Goal: Contribute content: Contribute content

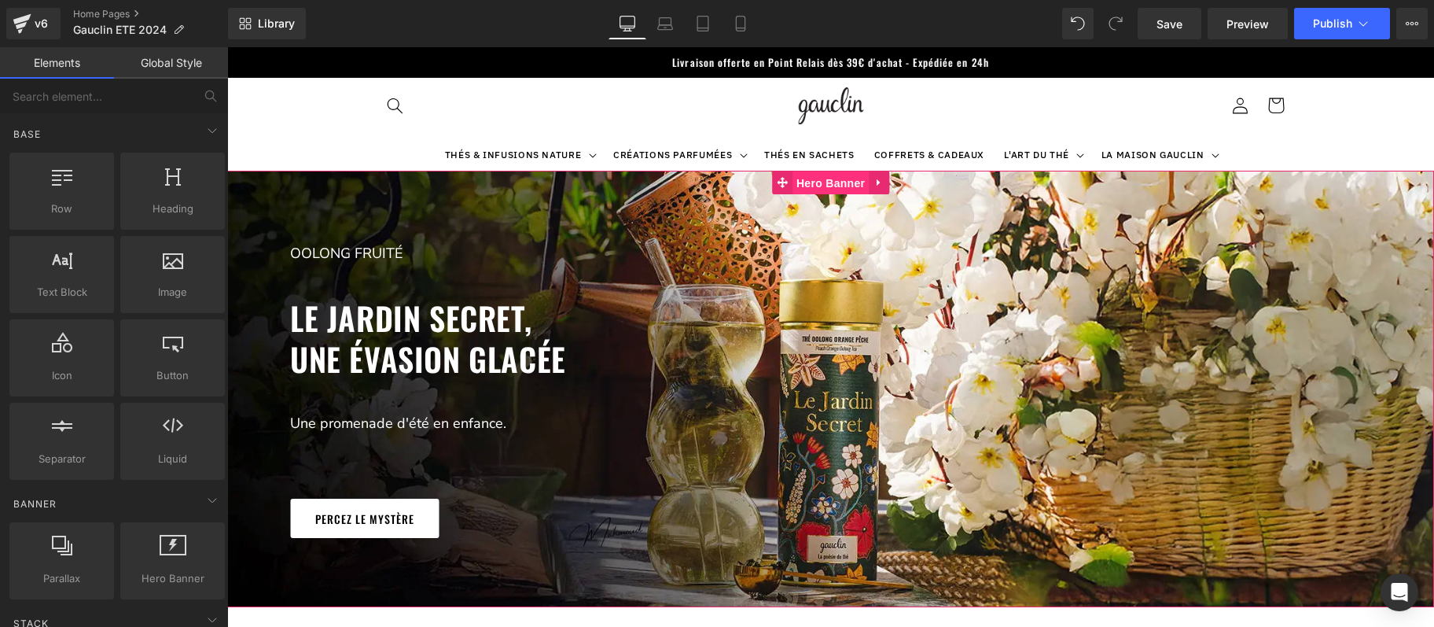
click at [844, 182] on span "Hero Banner" at bounding box center [831, 183] width 76 height 24
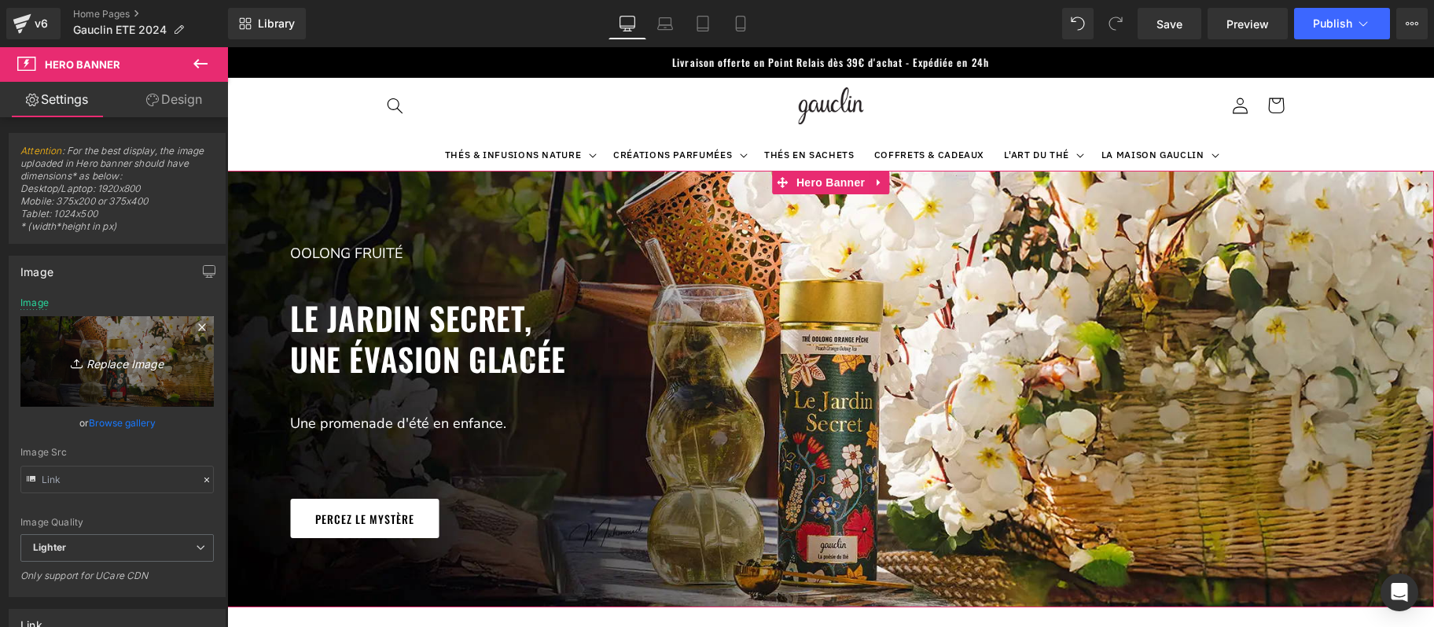
click at [129, 366] on icon "Replace Image" at bounding box center [117, 361] width 126 height 20
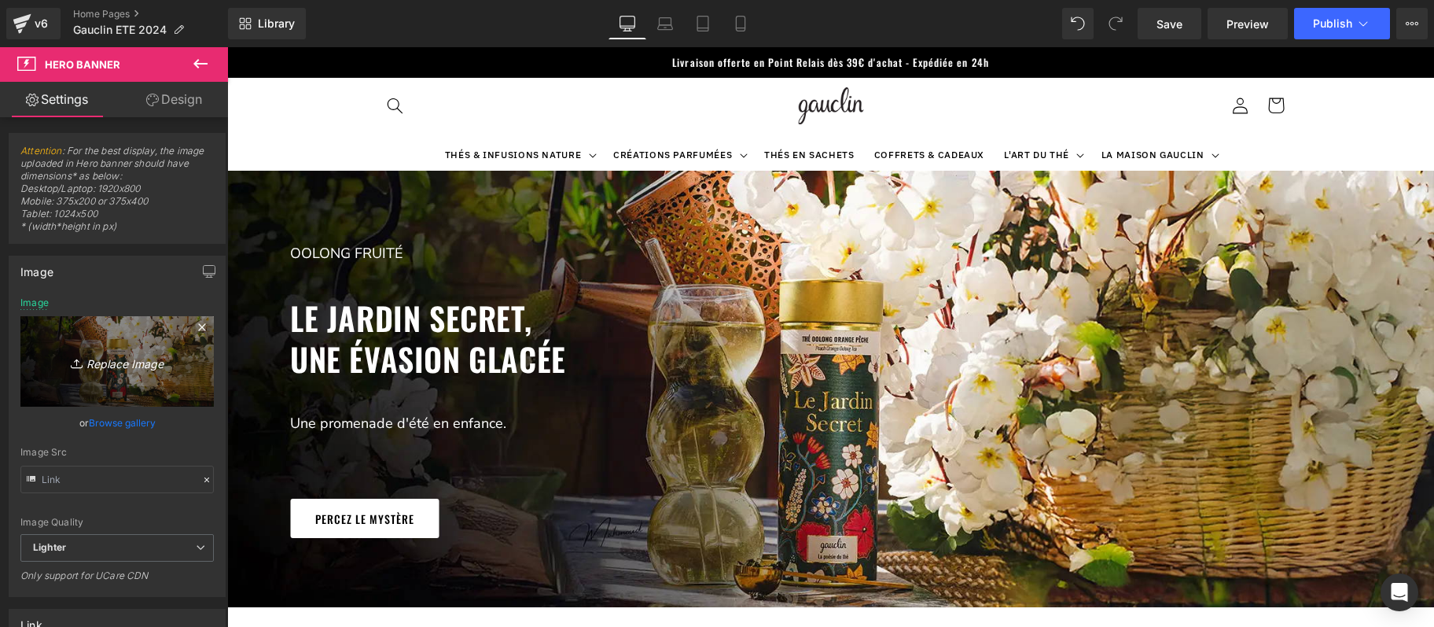
type input "C:\fakepath\Le-Petit-Prince.jpg"
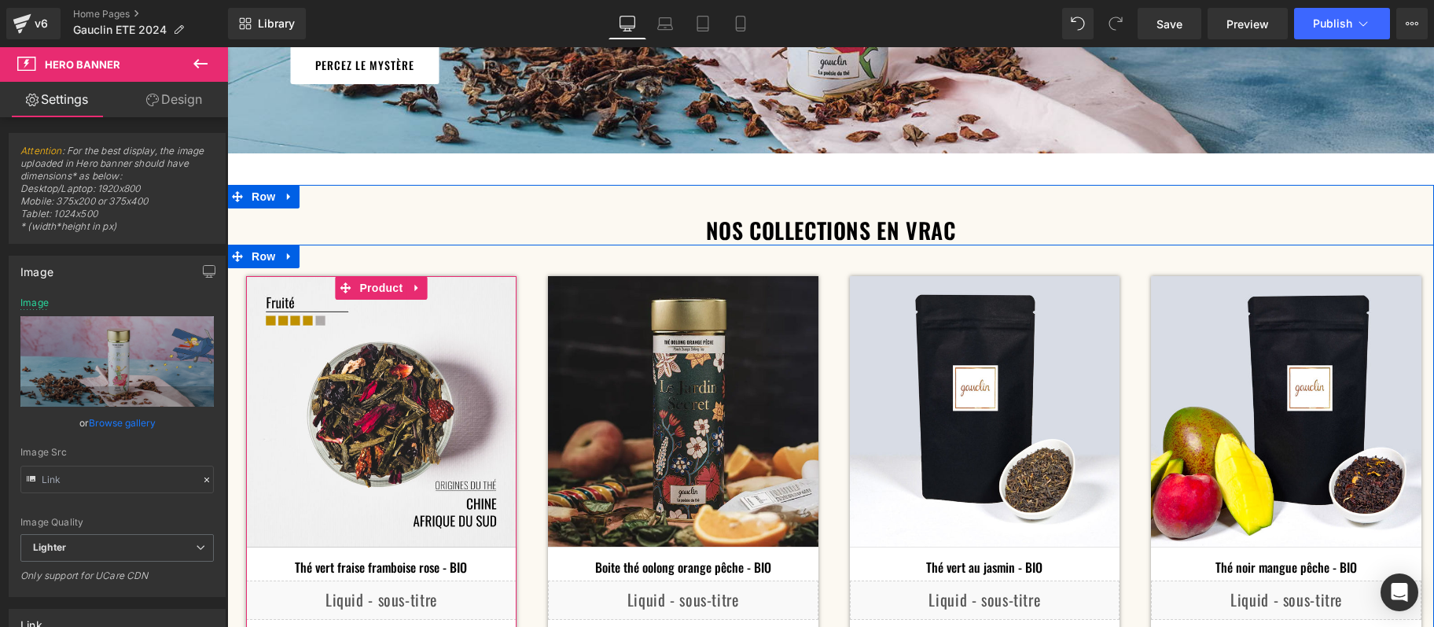
scroll to position [425, 0]
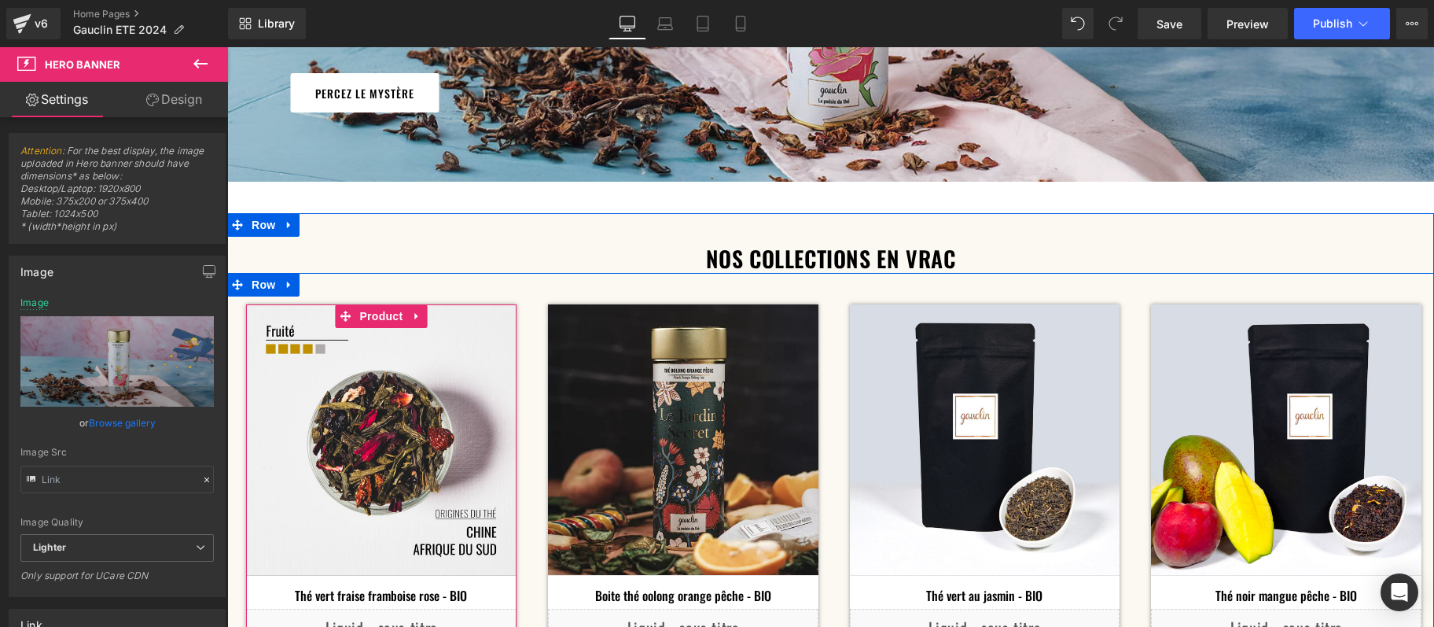
click at [384, 420] on img at bounding box center [381, 439] width 270 height 271
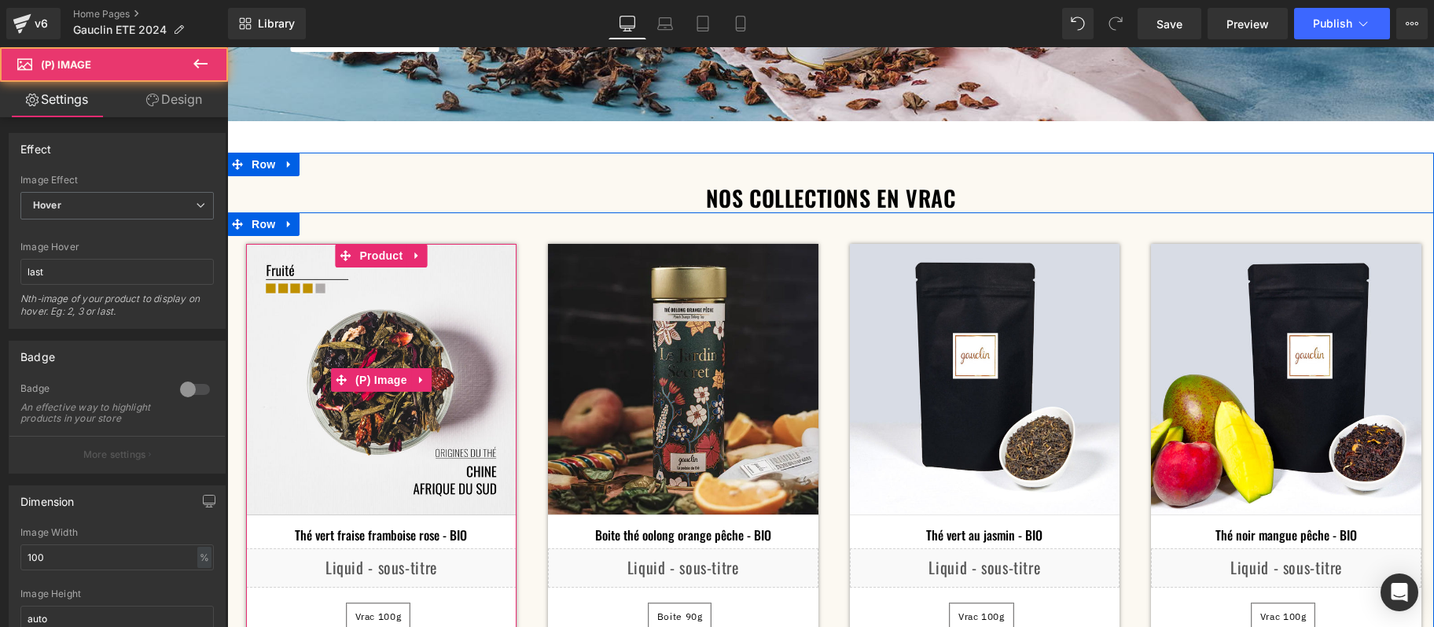
scroll to position [596, 0]
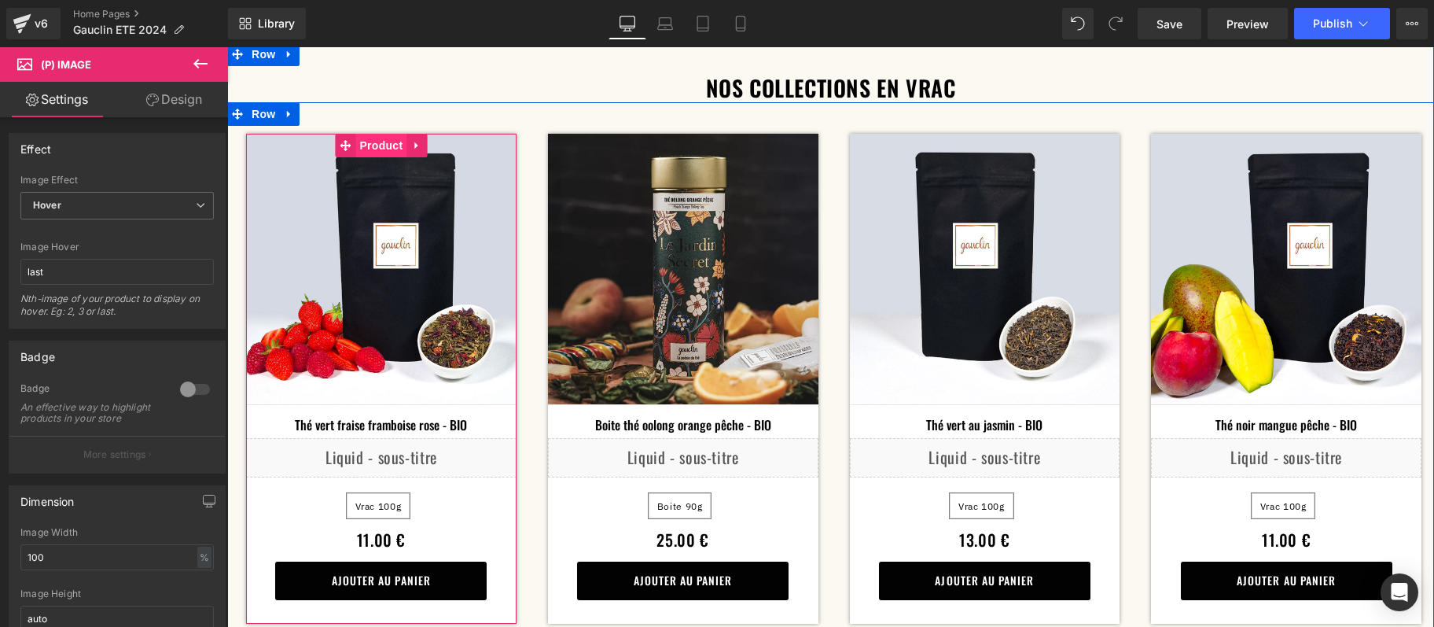
click at [395, 143] on span "Product" at bounding box center [380, 146] width 51 height 24
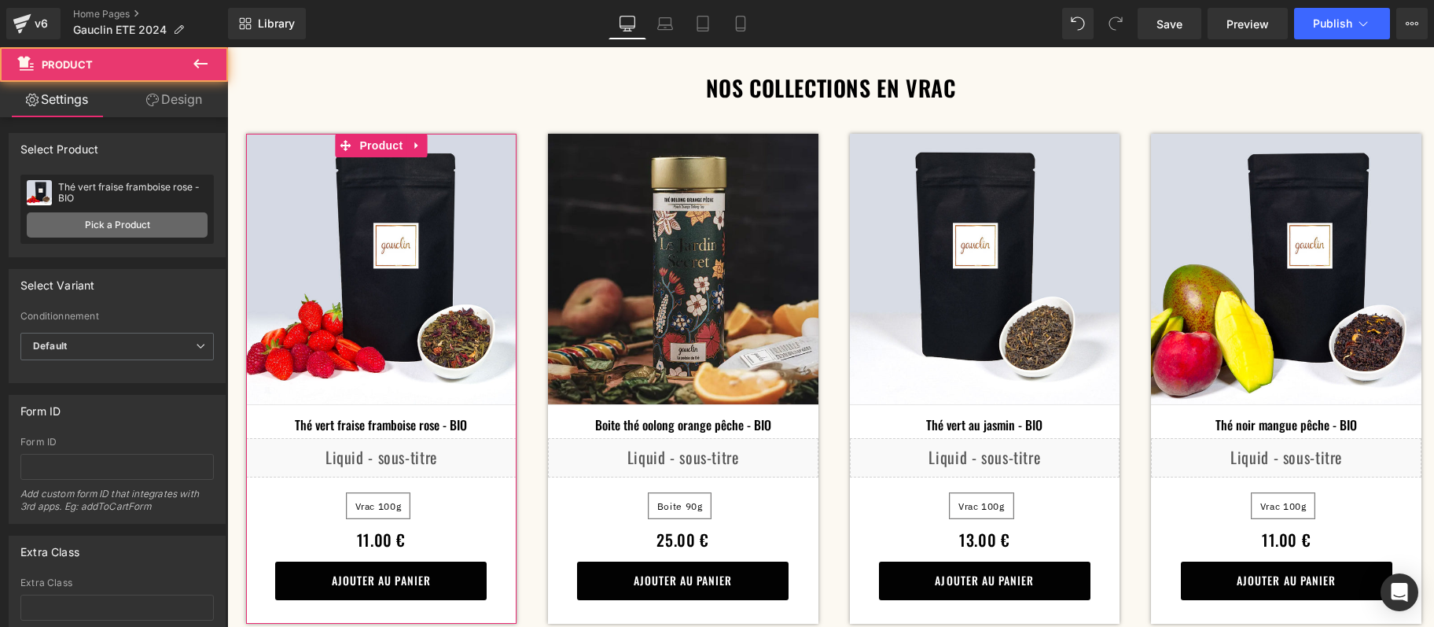
click at [172, 224] on link "Pick a Product" at bounding box center [117, 224] width 181 height 25
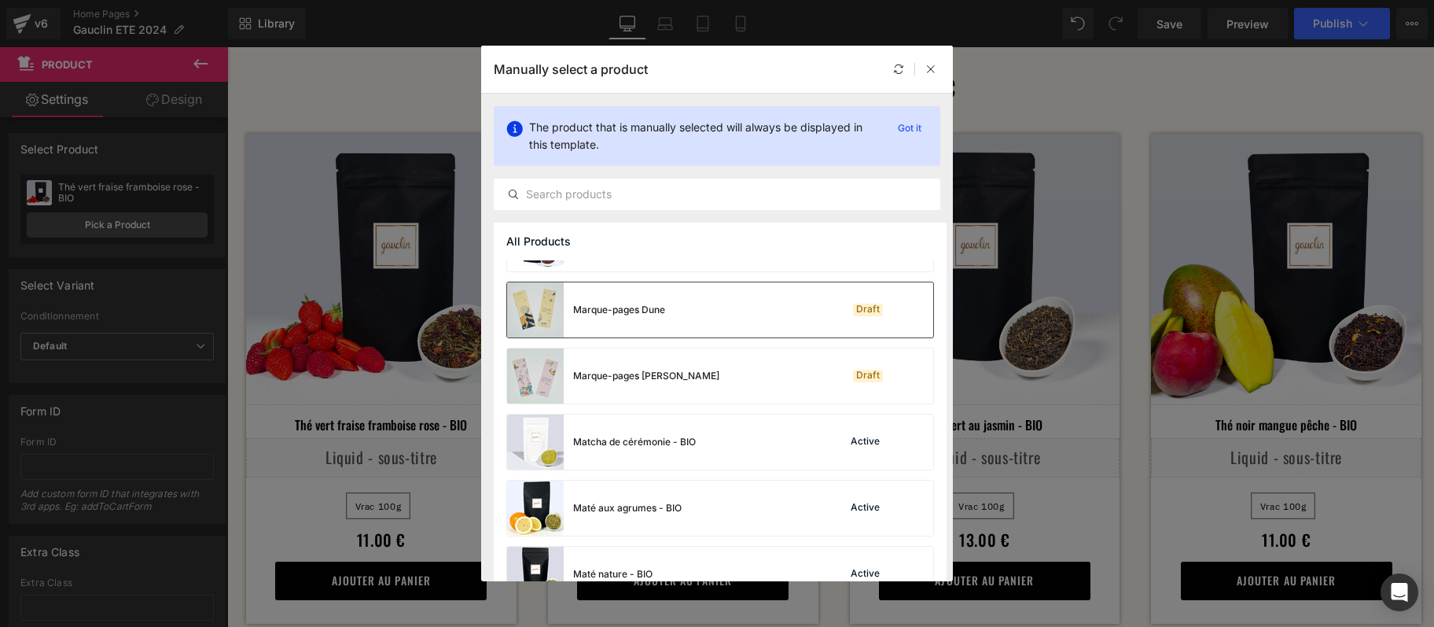
scroll to position [1782, 0]
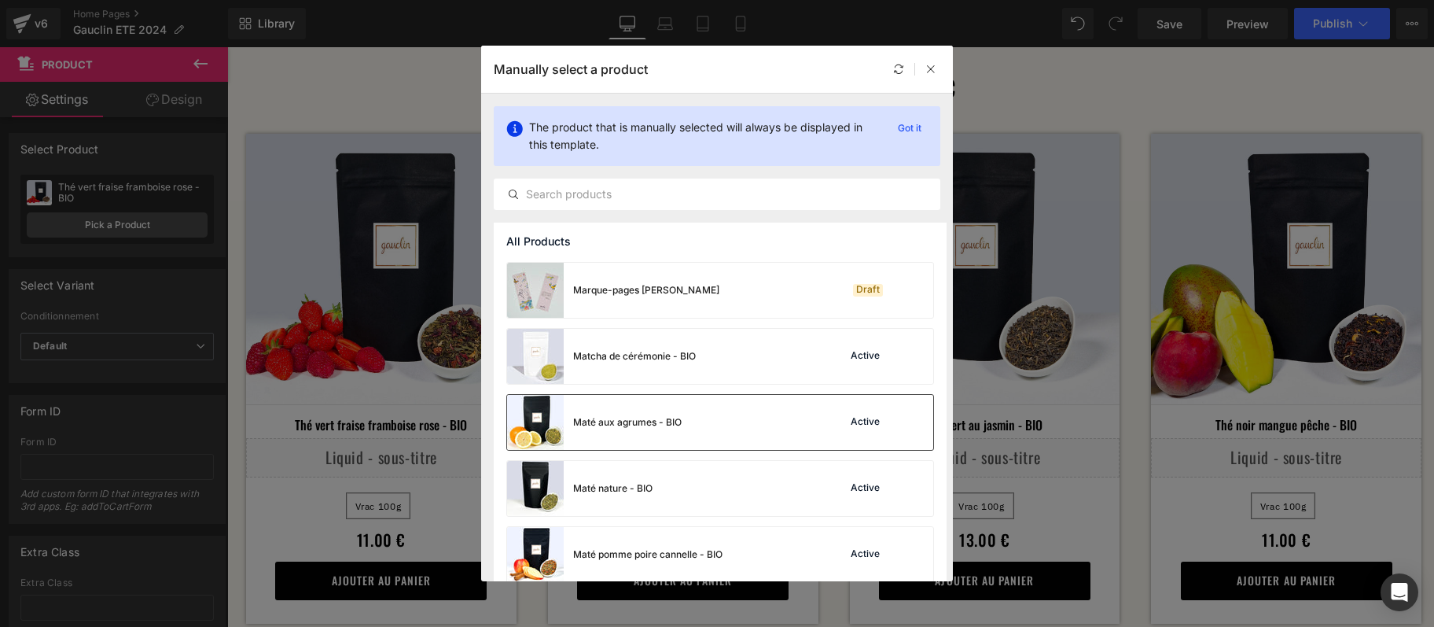
click at [697, 424] on div "Maté aux agrumes - BIO Active" at bounding box center [720, 422] width 426 height 55
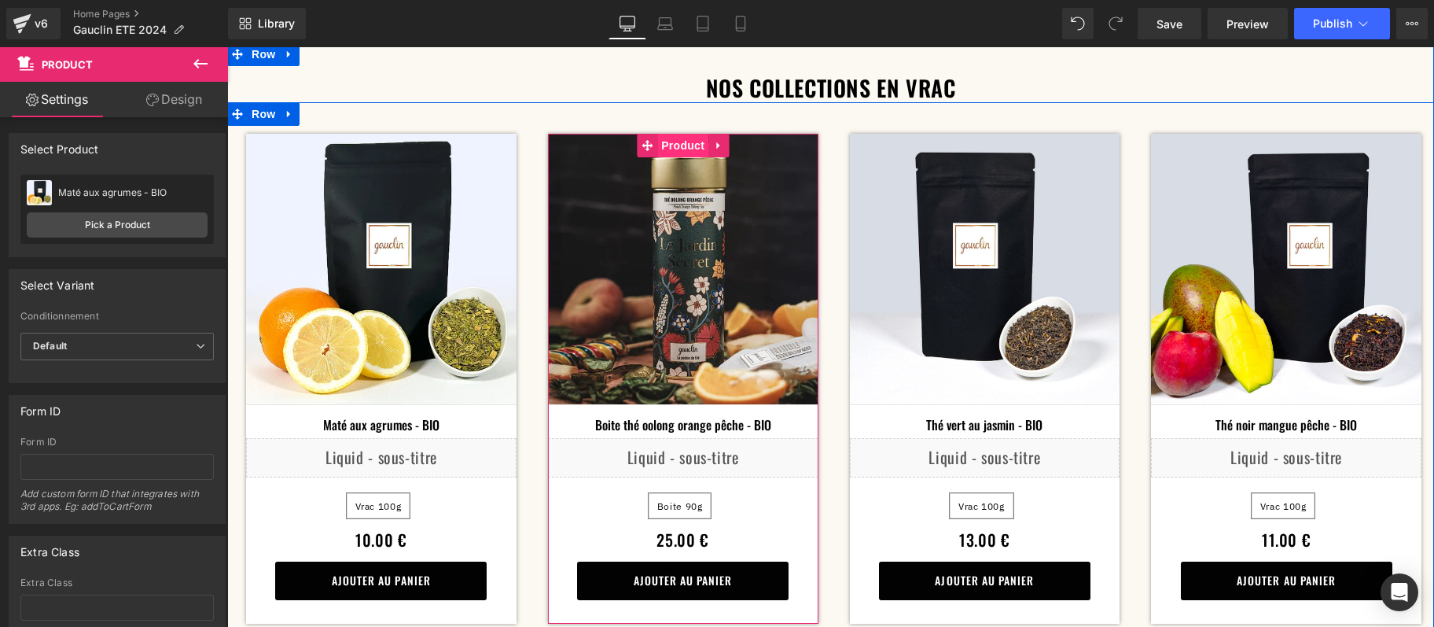
click at [682, 142] on span "Product" at bounding box center [682, 146] width 51 height 24
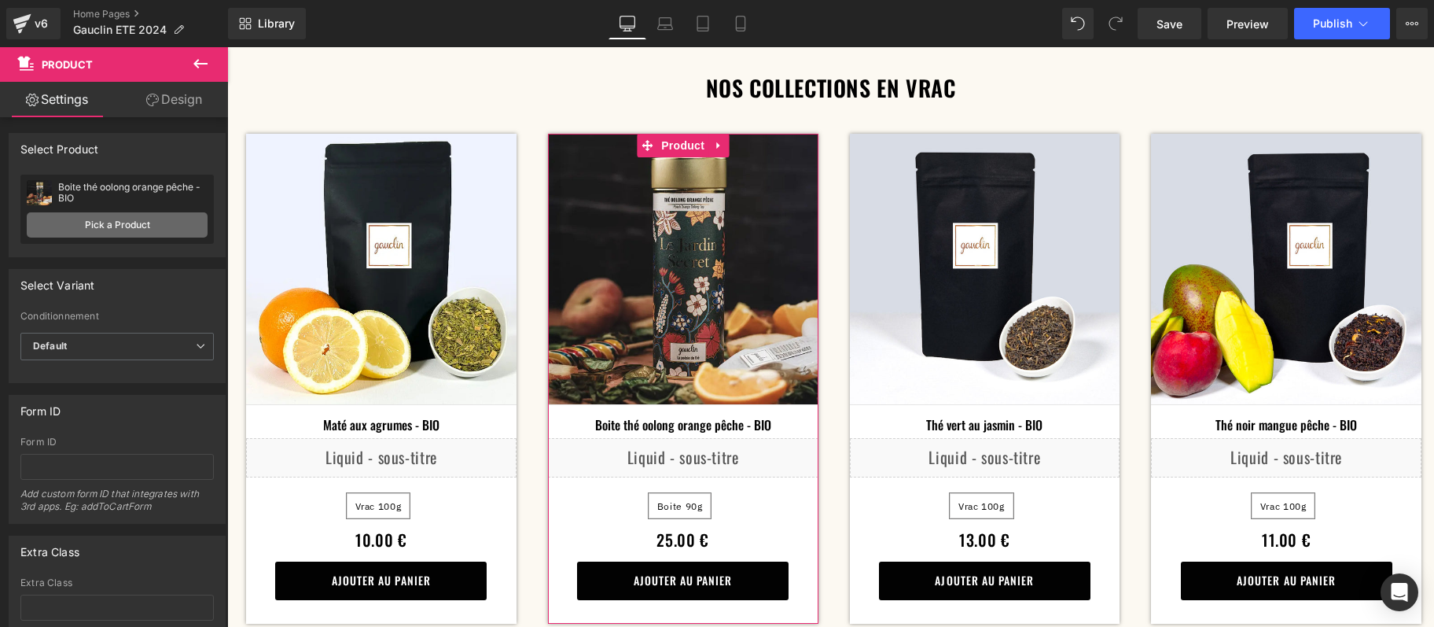
click at [157, 219] on link "Pick a Product" at bounding box center [117, 224] width 181 height 25
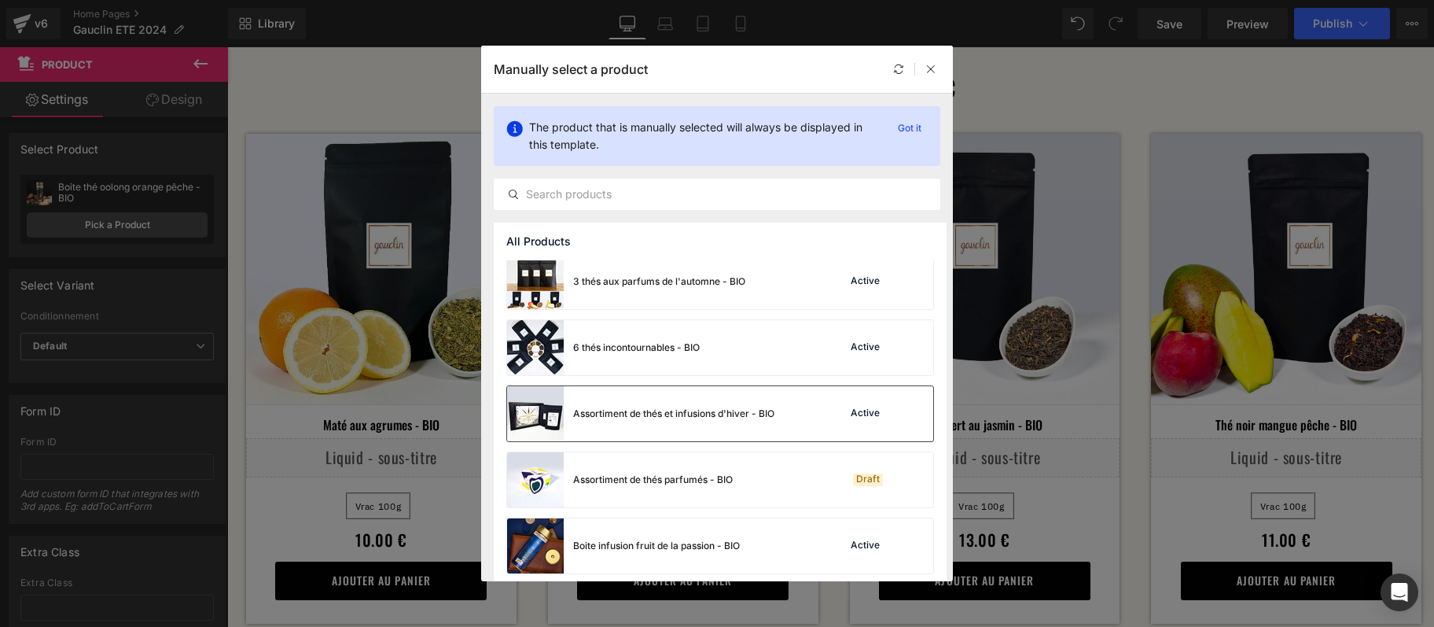
scroll to position [161, 0]
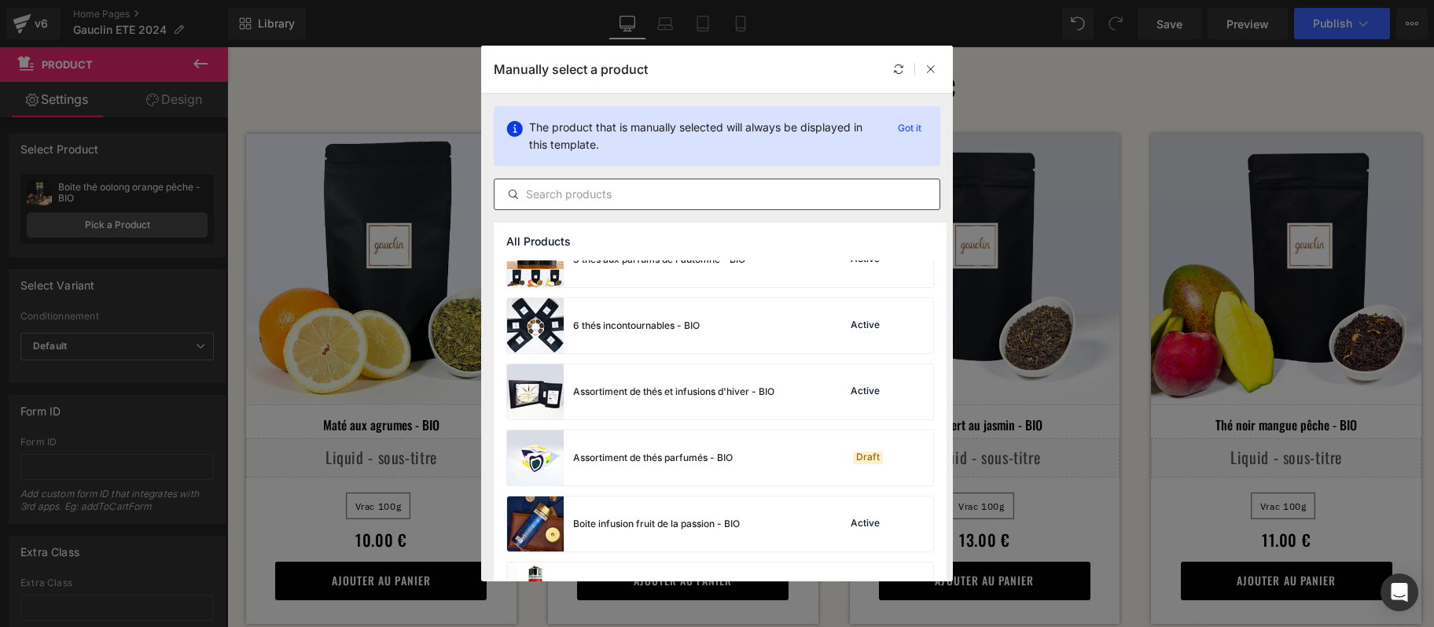
click at [653, 197] on input "text" at bounding box center [717, 194] width 445 height 19
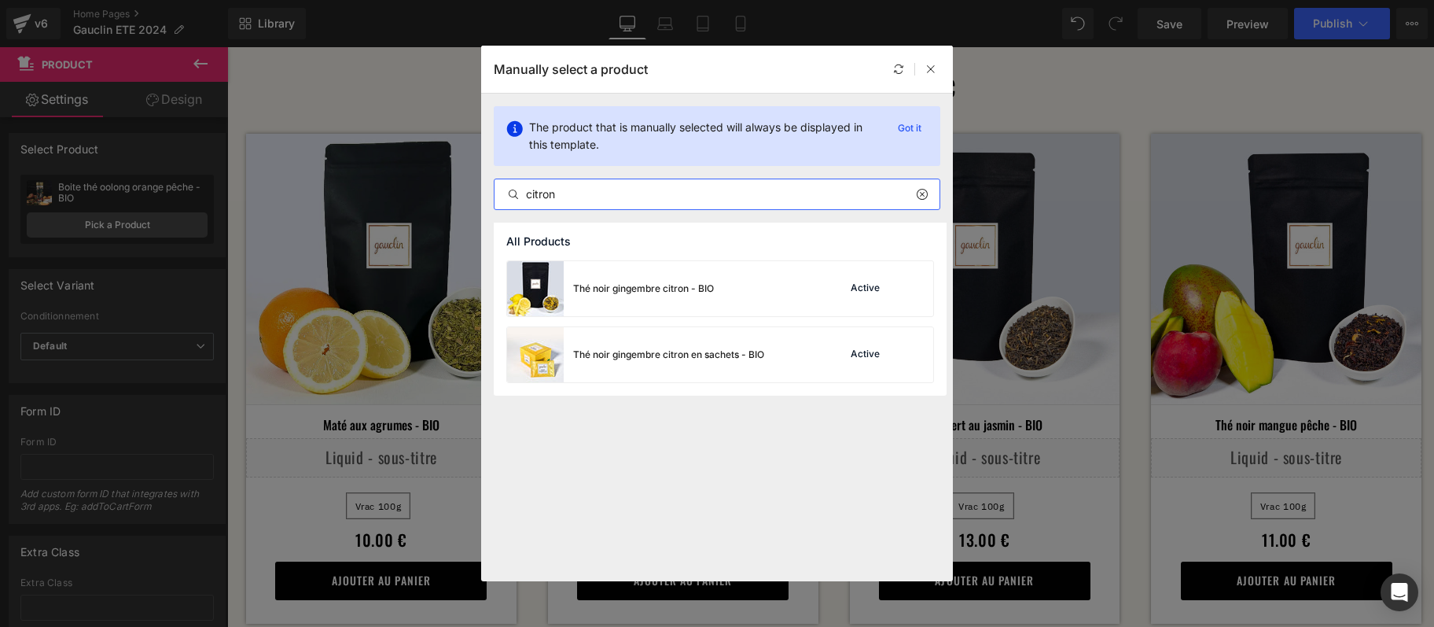
click at [648, 193] on input "citron" at bounding box center [717, 194] width 445 height 19
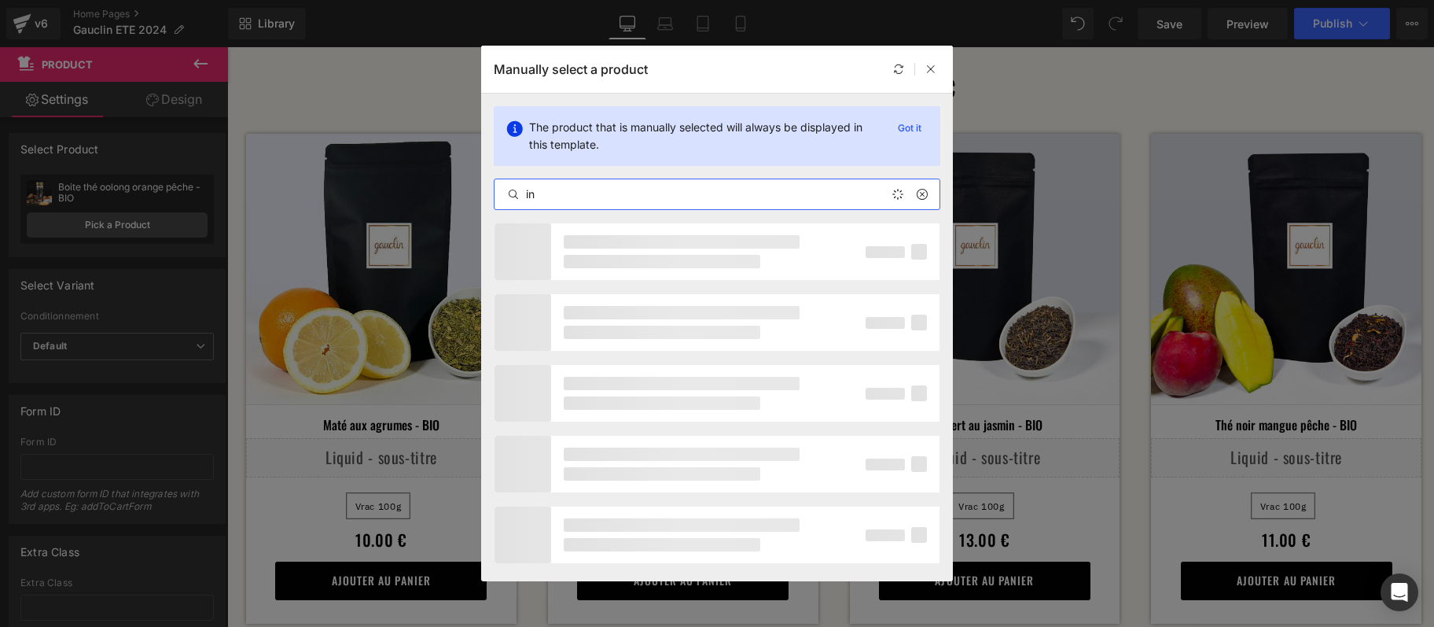
type input "i"
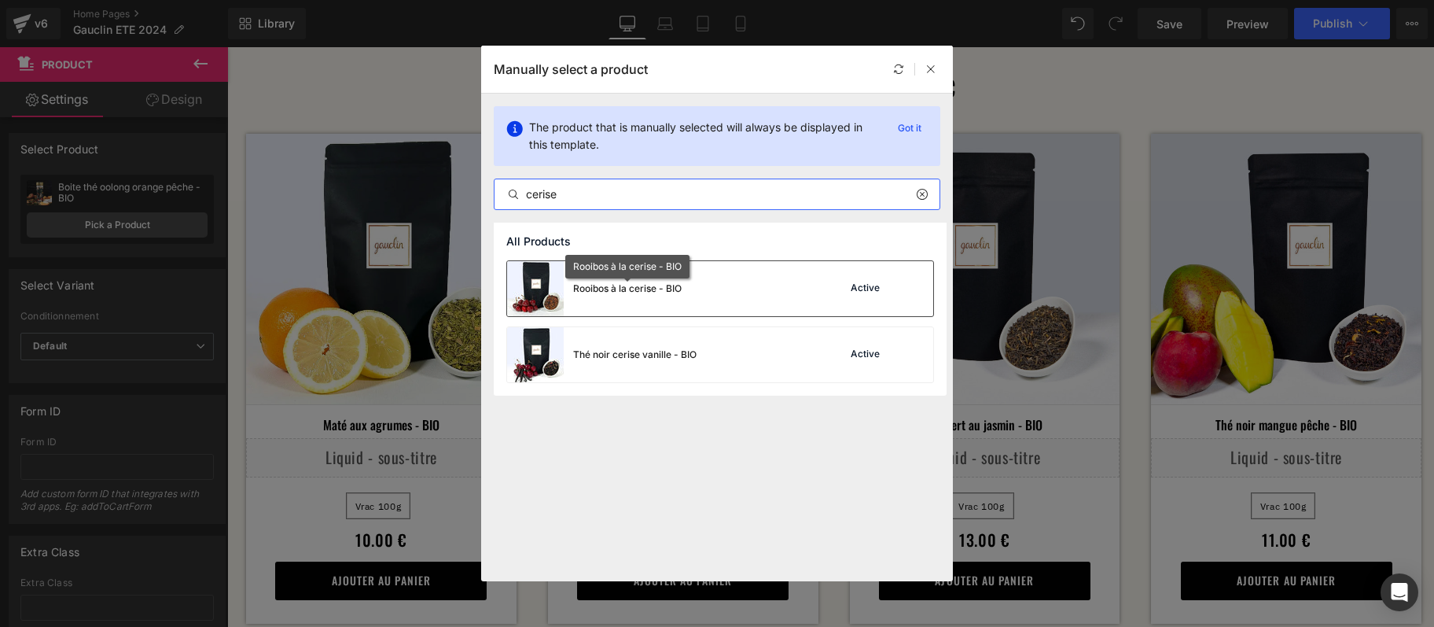
type input "cerise"
click at [681, 289] on div "Rooibos à la cerise - BIO" at bounding box center [627, 288] width 108 height 14
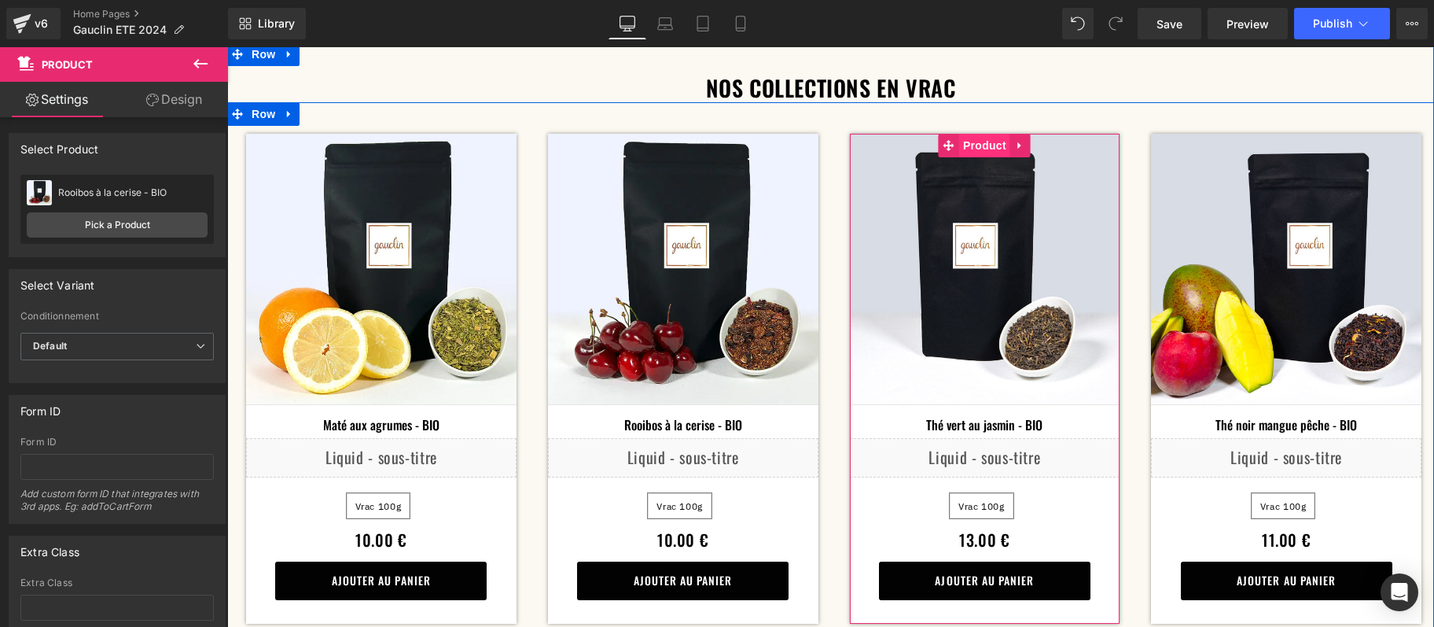
click at [982, 142] on span "Product" at bounding box center [984, 146] width 51 height 24
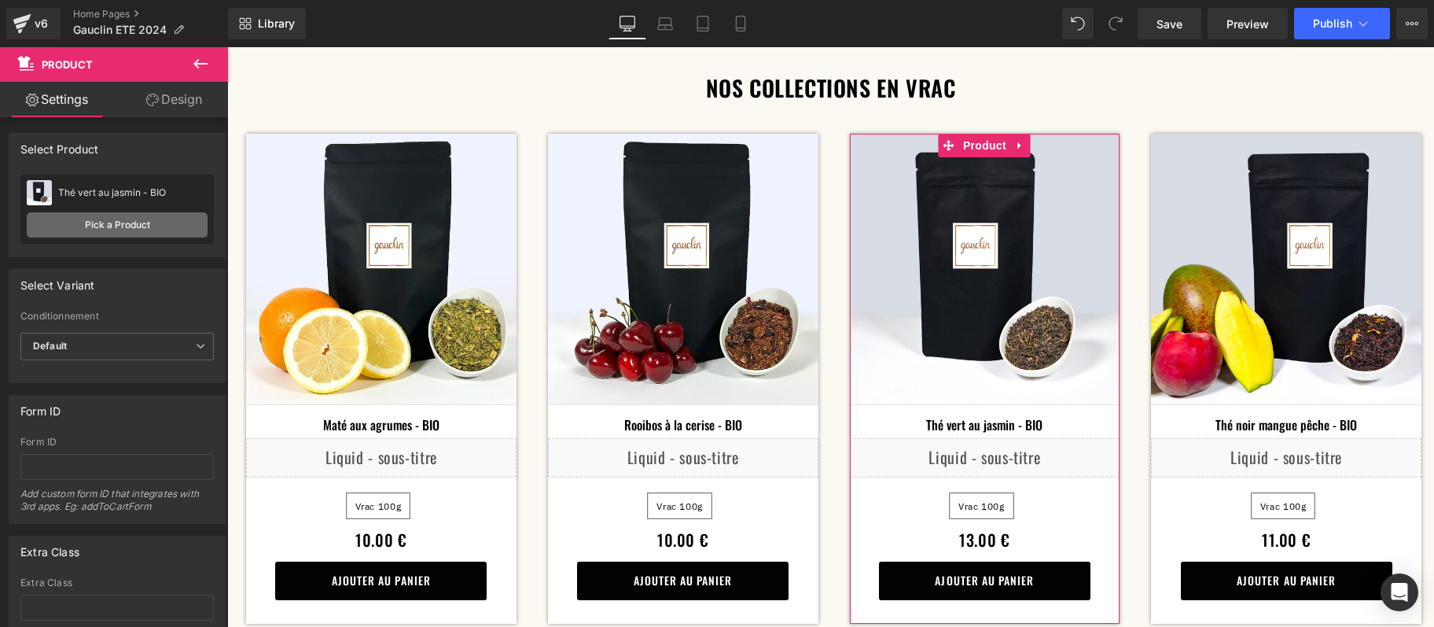
click at [123, 228] on link "Pick a Product" at bounding box center [117, 224] width 181 height 25
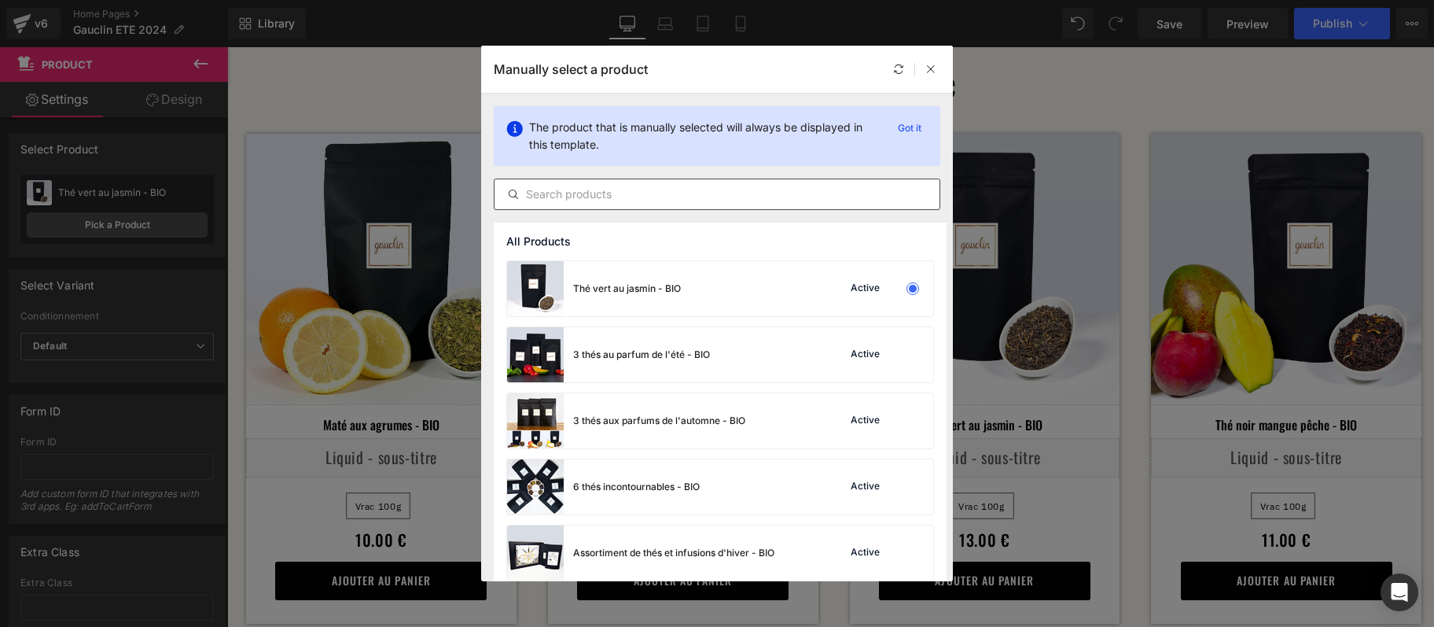
click at [675, 191] on input "text" at bounding box center [717, 194] width 445 height 19
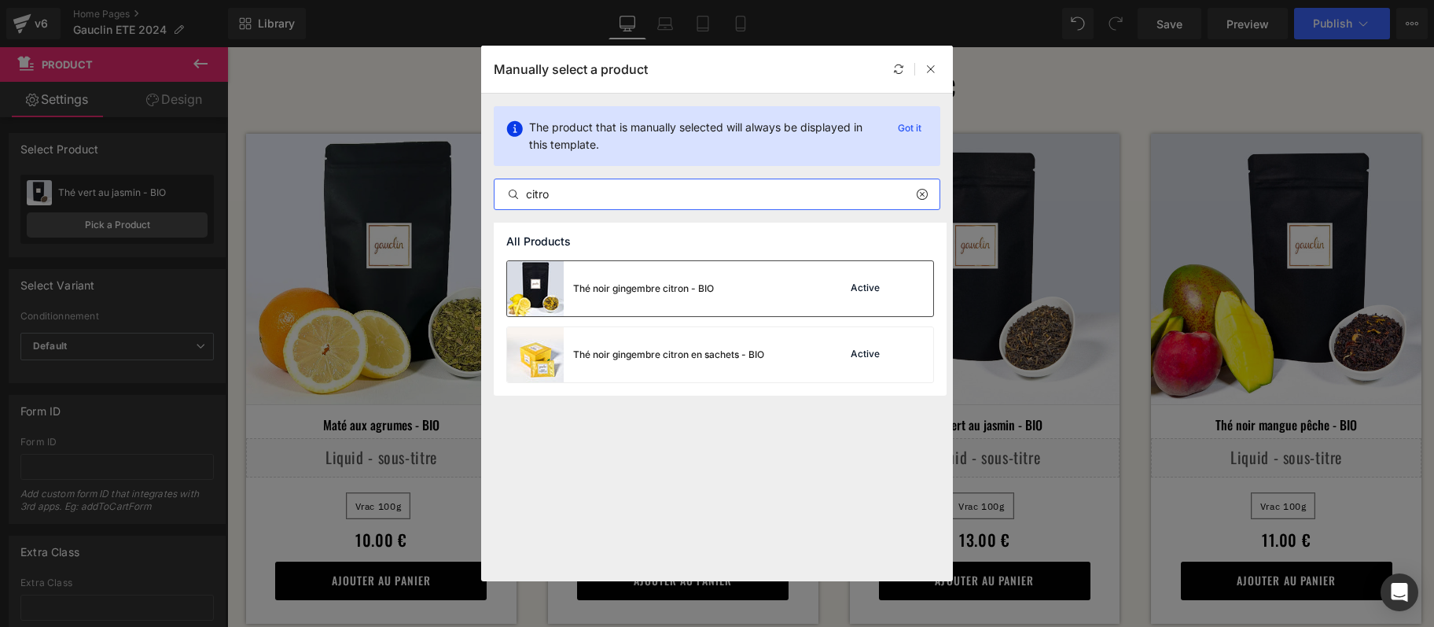
type input "citro"
click at [715, 301] on div "Thé noir gingembre citron - BIO Active" at bounding box center [720, 288] width 426 height 55
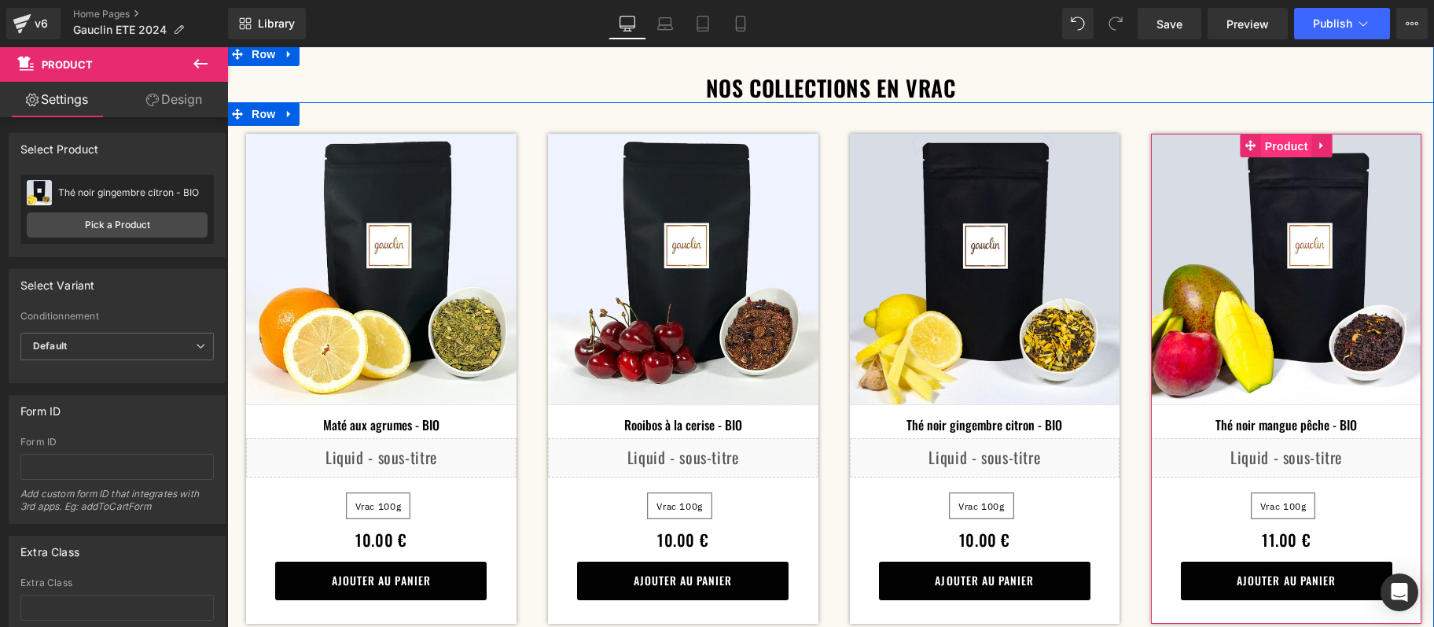
click at [1284, 143] on span "Product" at bounding box center [1286, 146] width 51 height 24
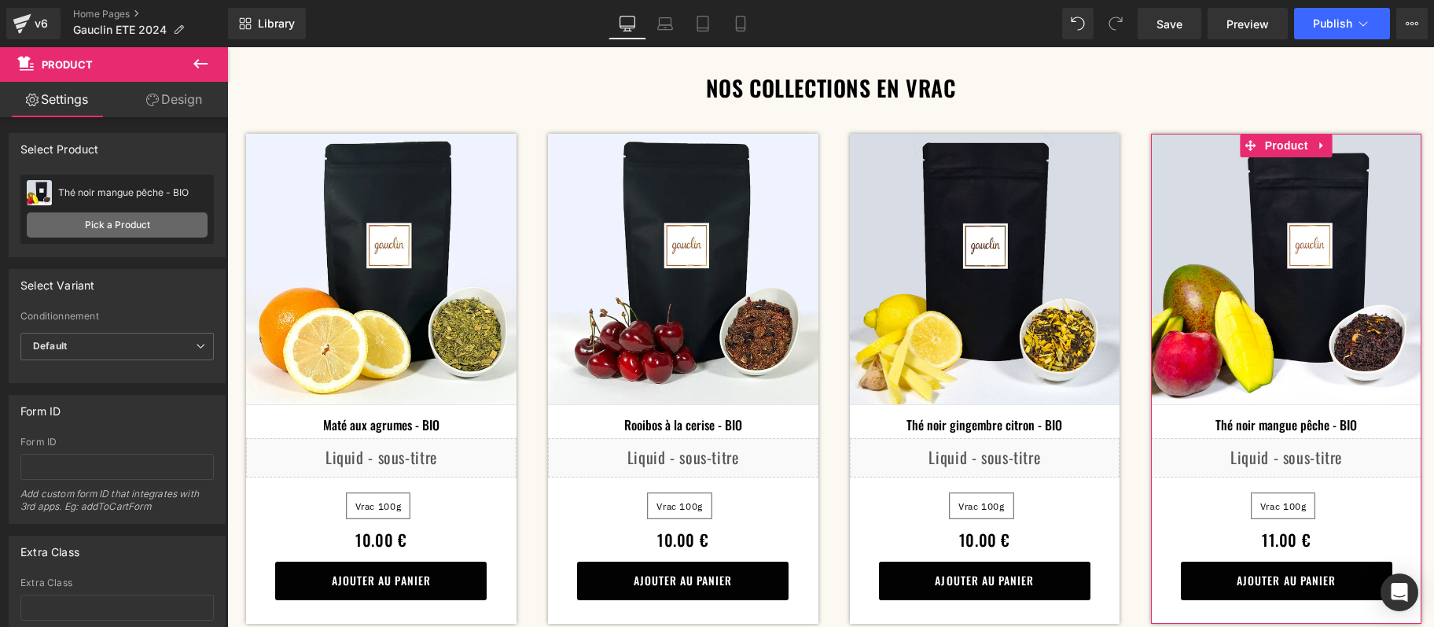
click at [110, 219] on link "Pick a Product" at bounding box center [117, 224] width 181 height 25
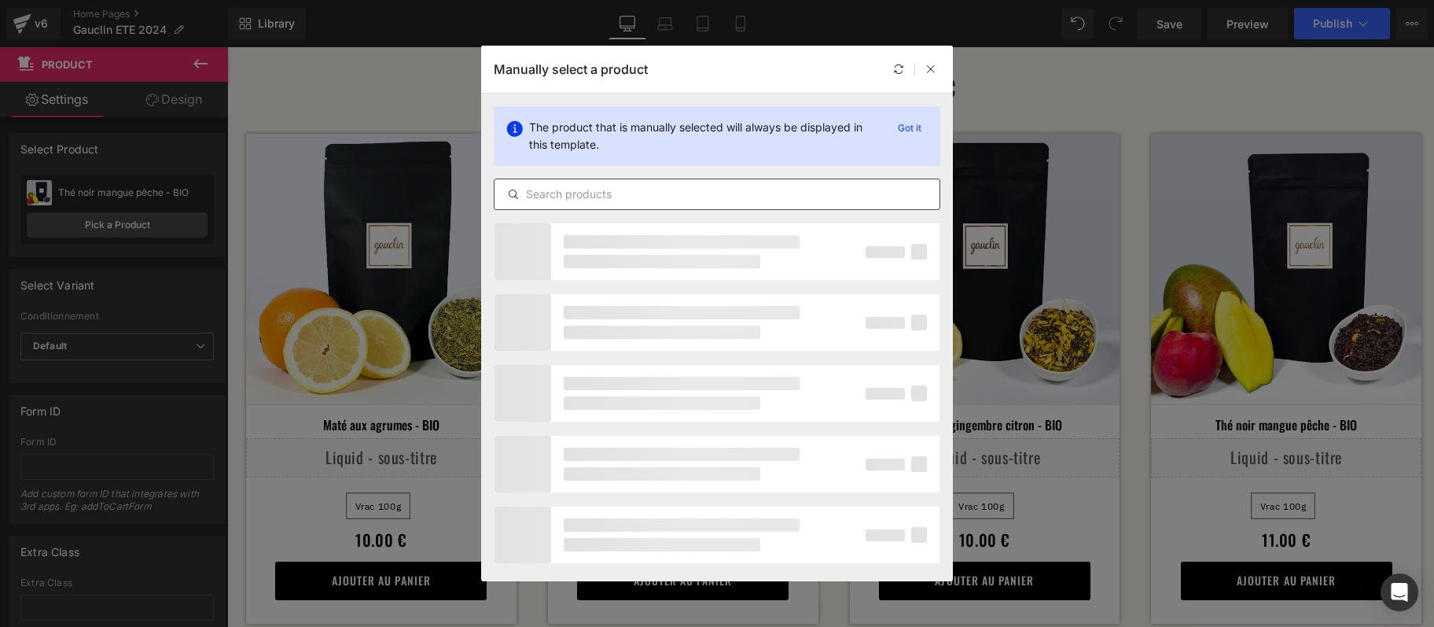
click at [613, 196] on input "text" at bounding box center [717, 194] width 445 height 19
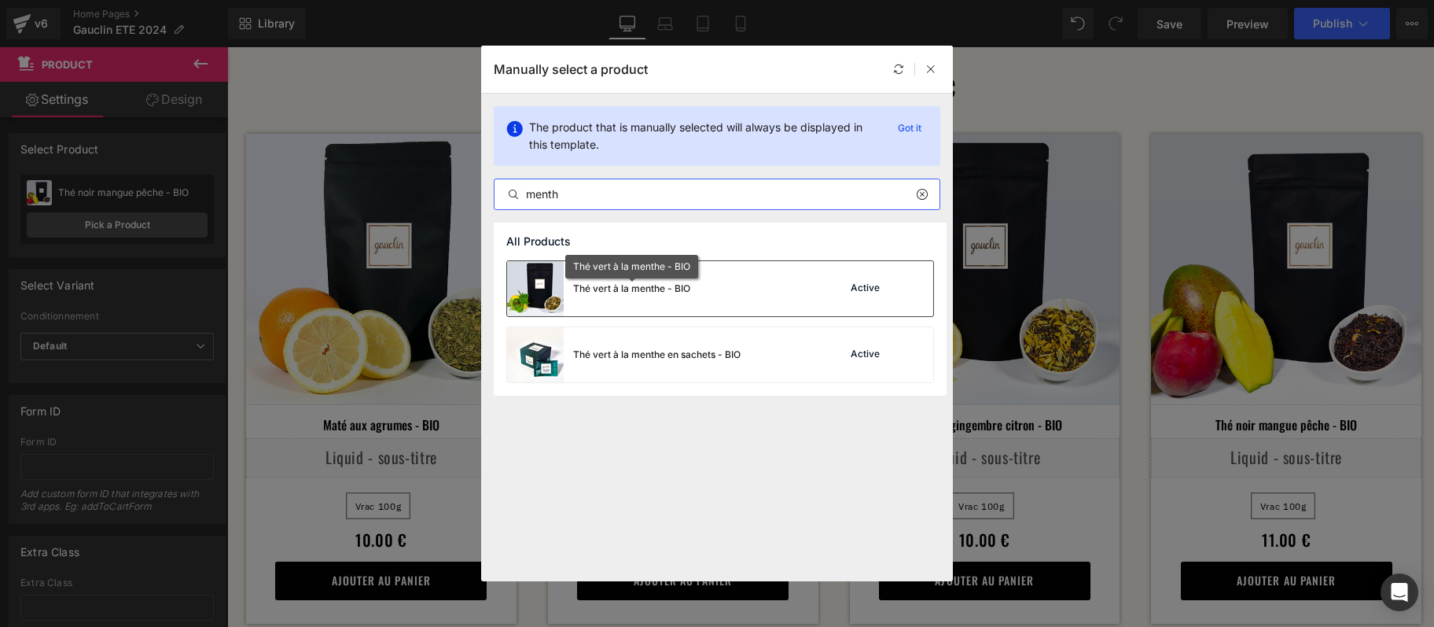
type input "menth"
click at [638, 295] on div "Thé vert à la menthe - BIO" at bounding box center [631, 288] width 117 height 14
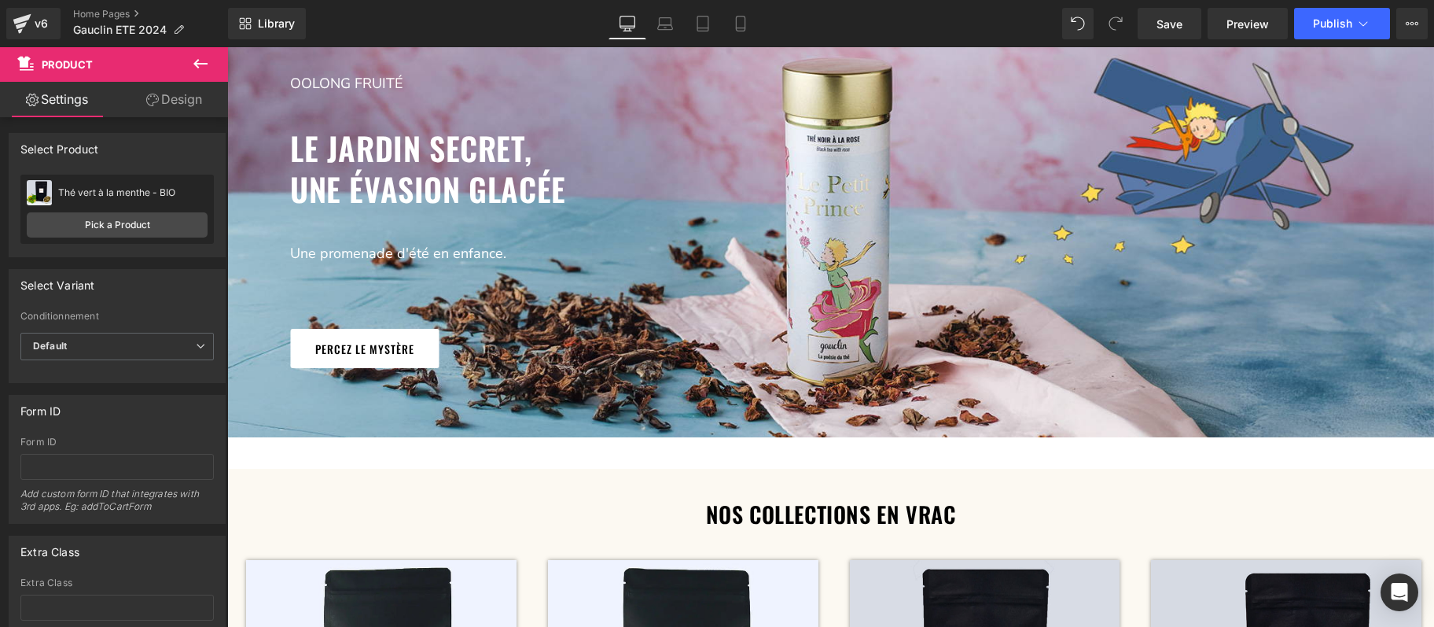
scroll to position [0, 0]
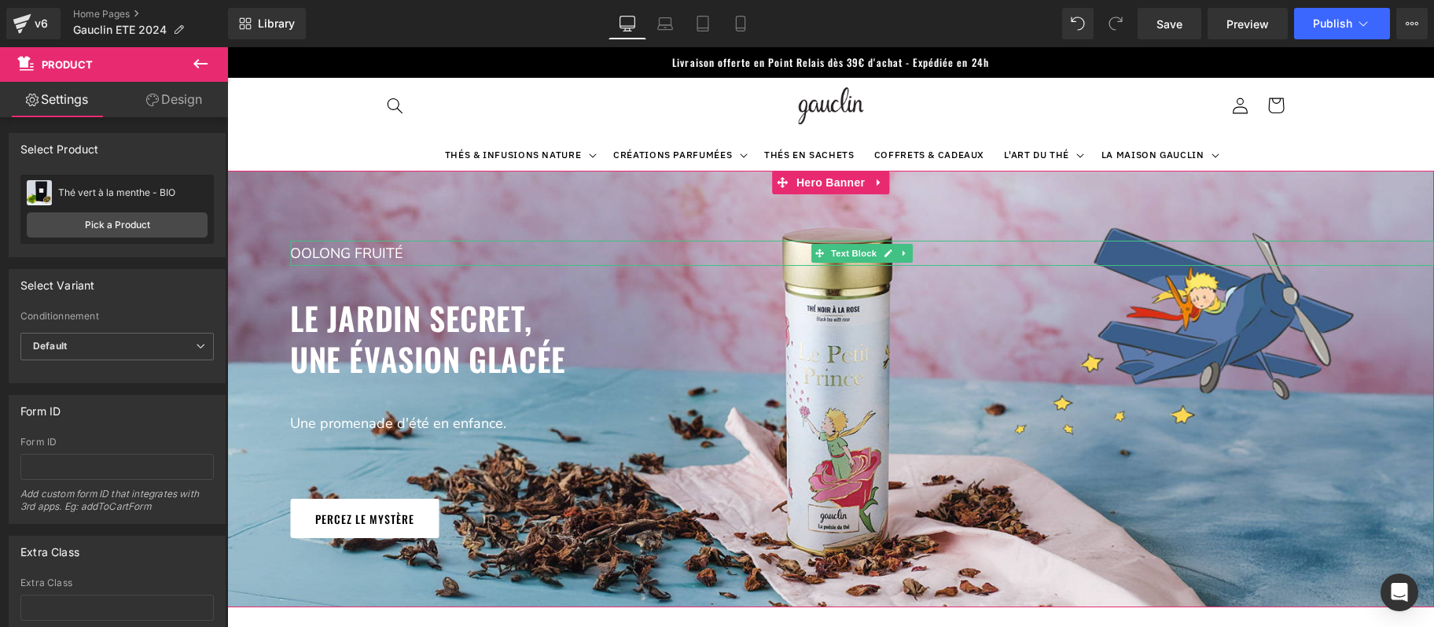
click at [349, 252] on p "oolong fruité" at bounding box center [862, 253] width 1144 height 25
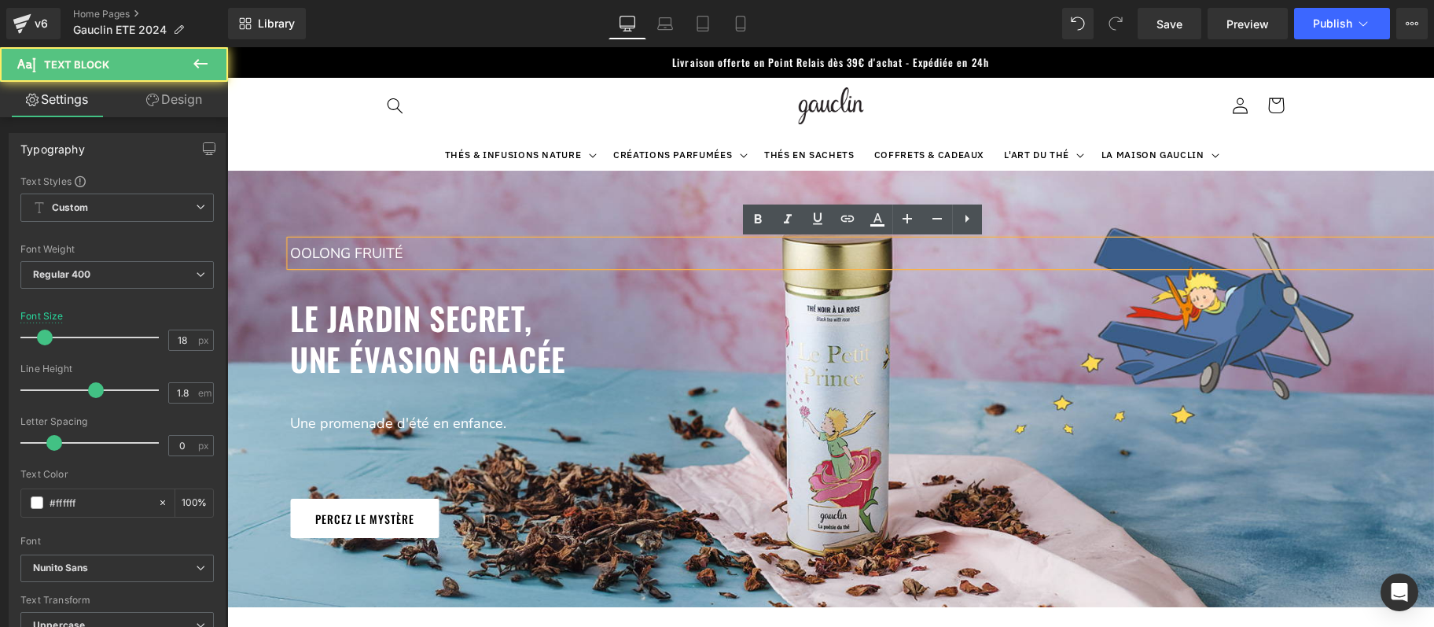
click at [349, 252] on p "oolong fruité" at bounding box center [862, 253] width 1144 height 25
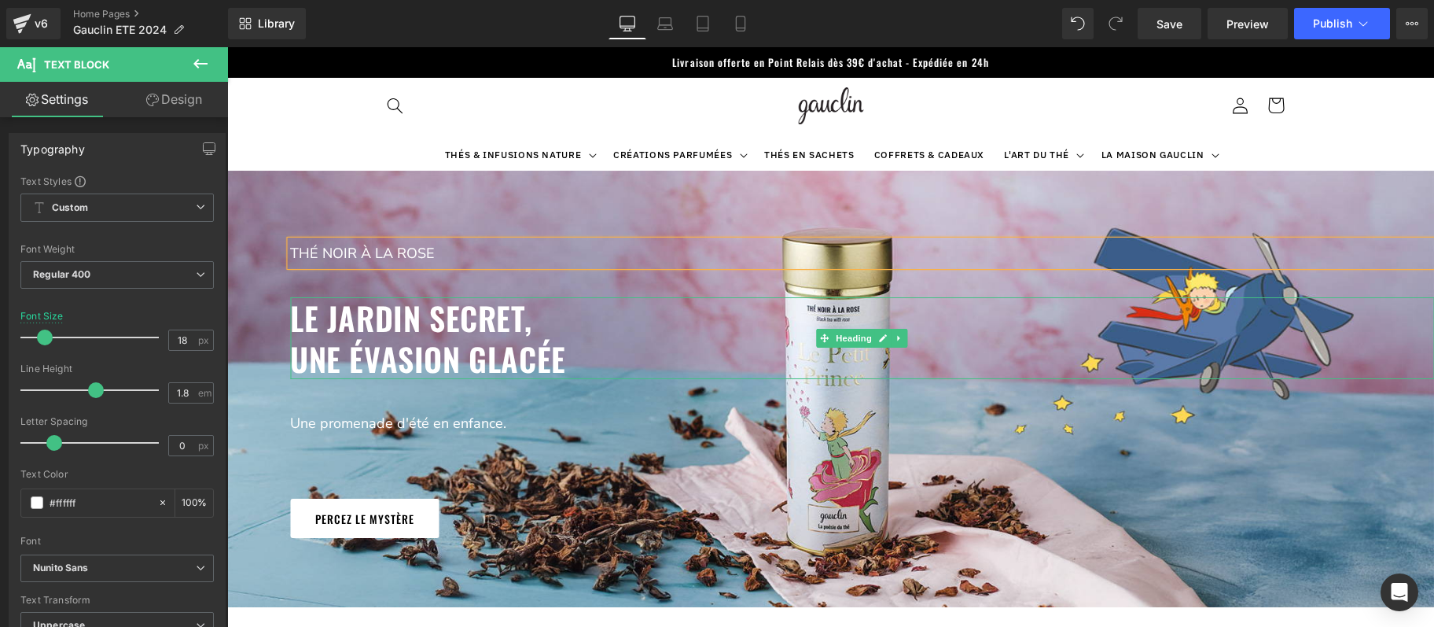
click at [400, 353] on h3 "une évasion glacée" at bounding box center [862, 358] width 1144 height 41
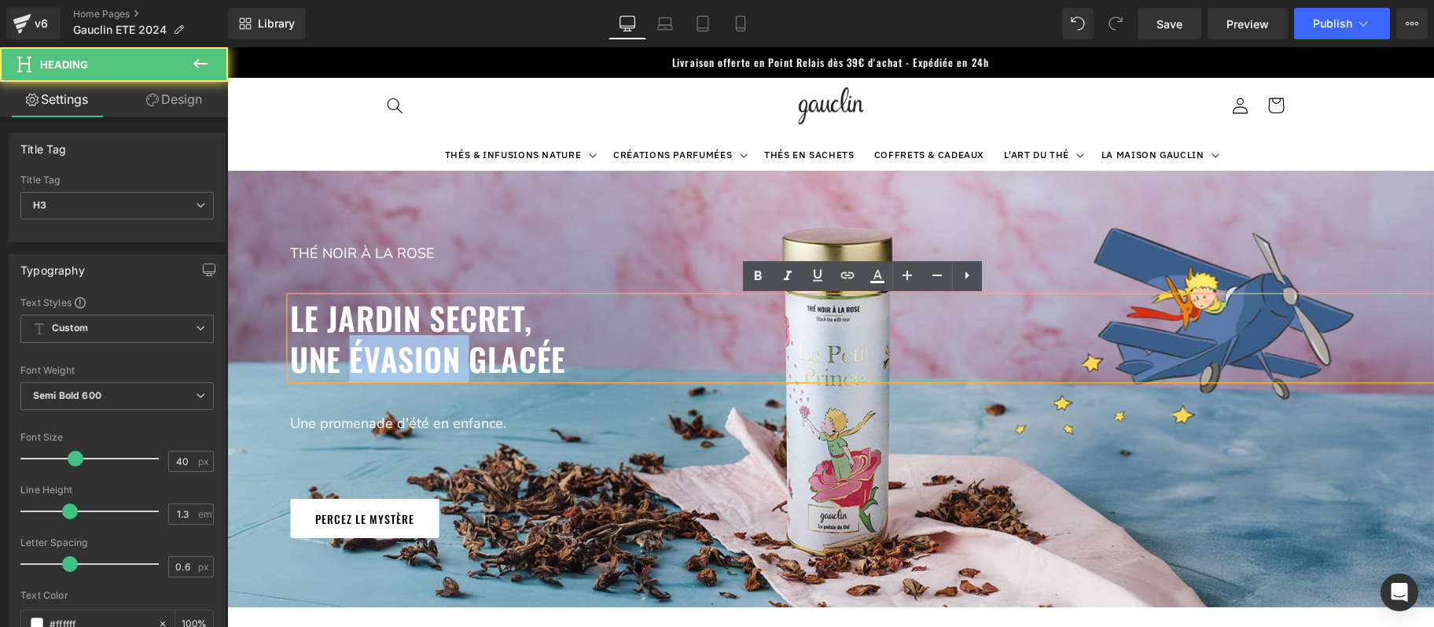
click at [400, 353] on h3 "une évasion glacée" at bounding box center [862, 358] width 1144 height 41
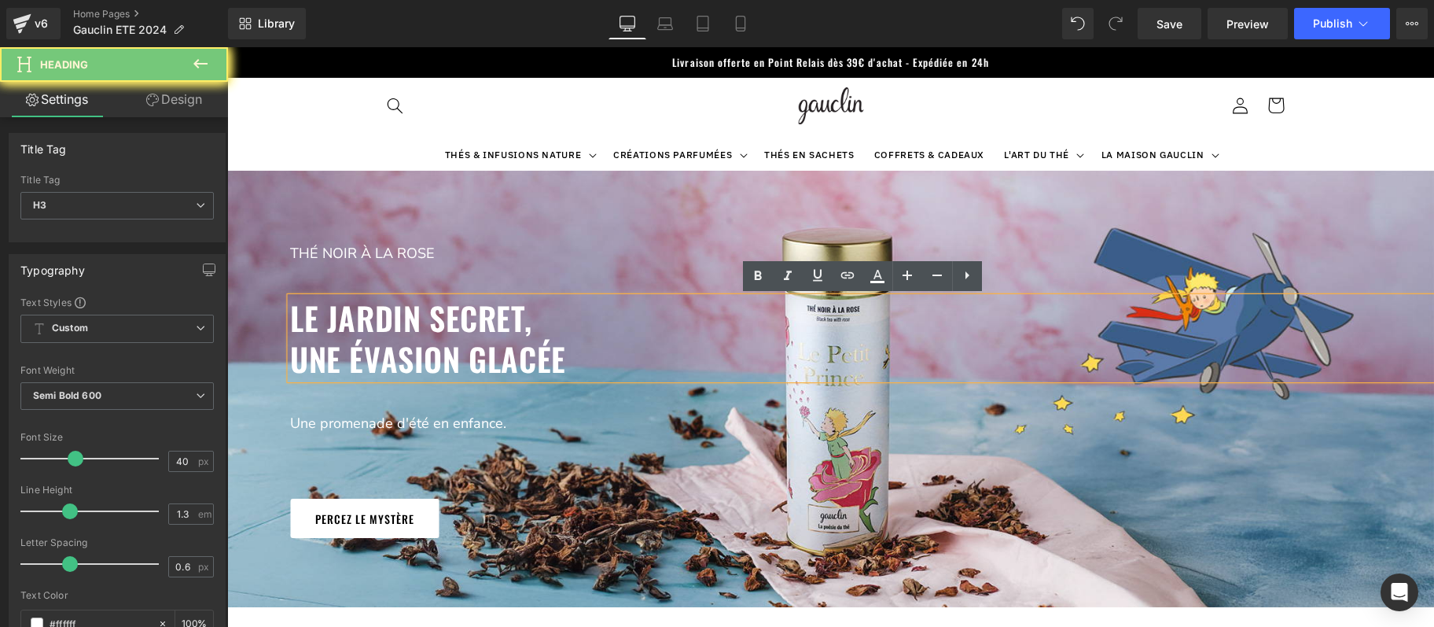
click at [400, 353] on h3 "une évasion glacée" at bounding box center [862, 358] width 1144 height 41
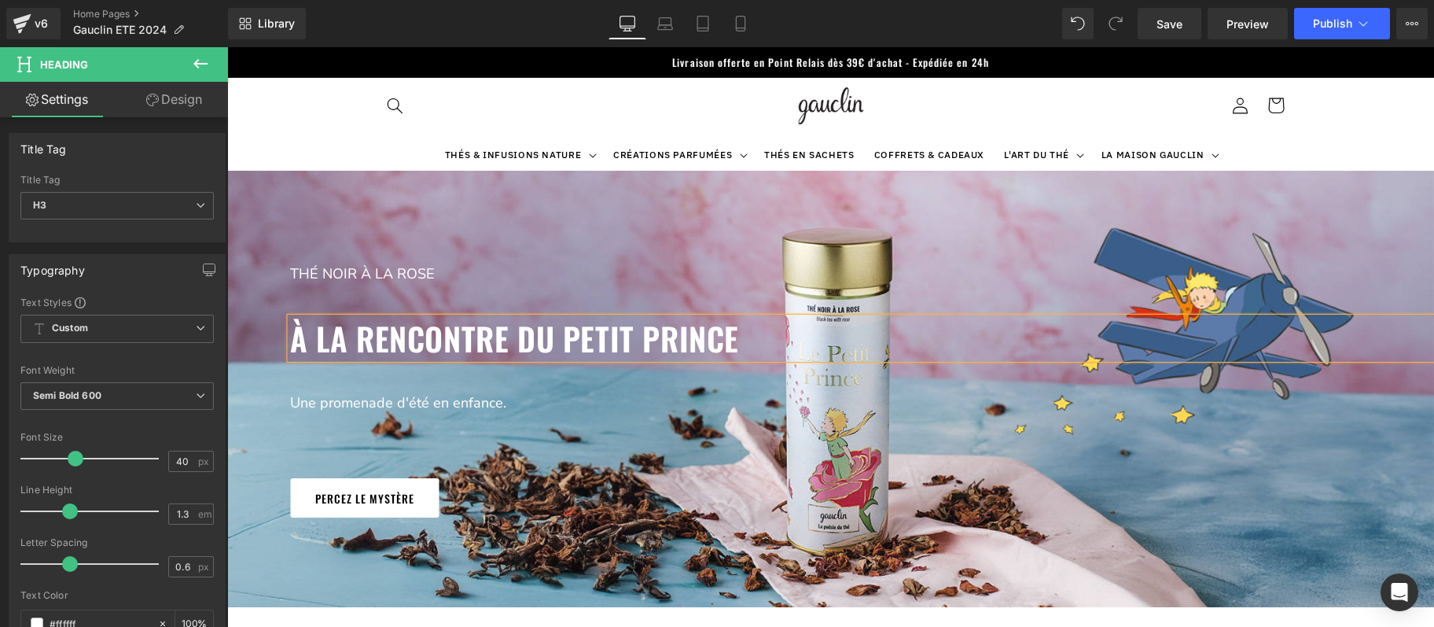
click at [564, 335] on h3 "à la rencontre du petit prince" at bounding box center [862, 338] width 1144 height 41
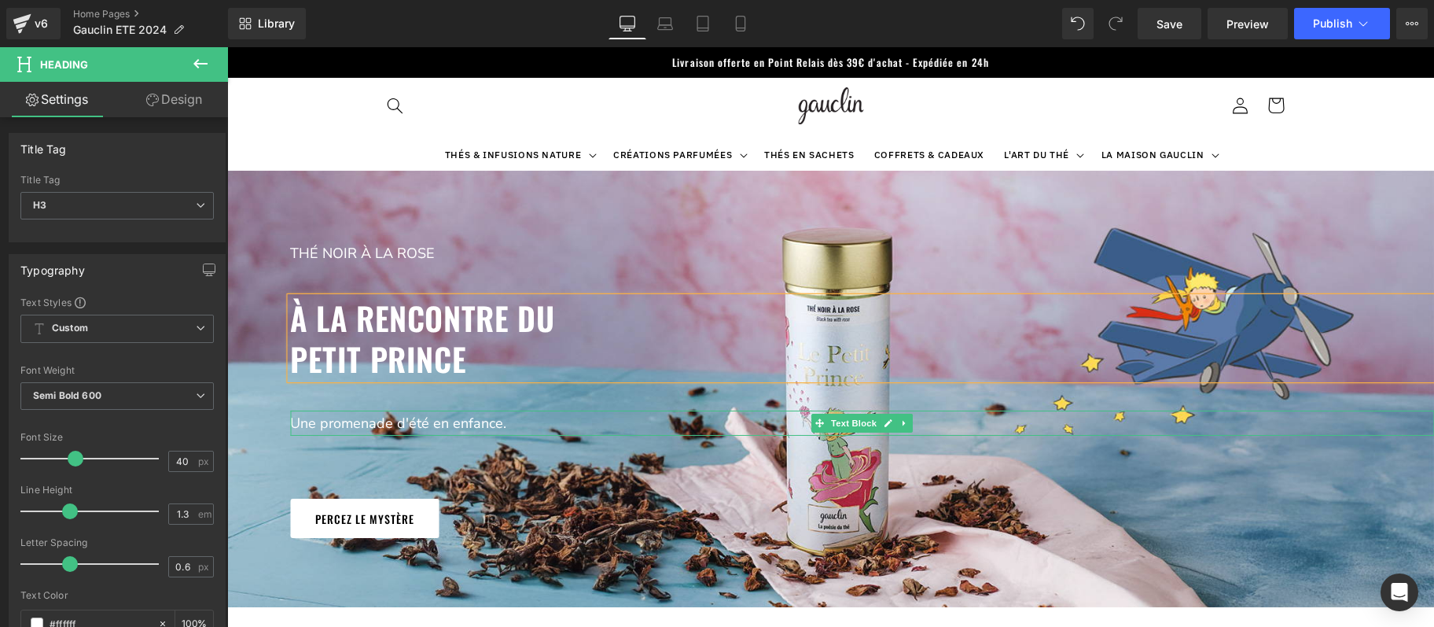
click at [384, 420] on p "Une promenade d'été en enfance." at bounding box center [862, 422] width 1144 height 25
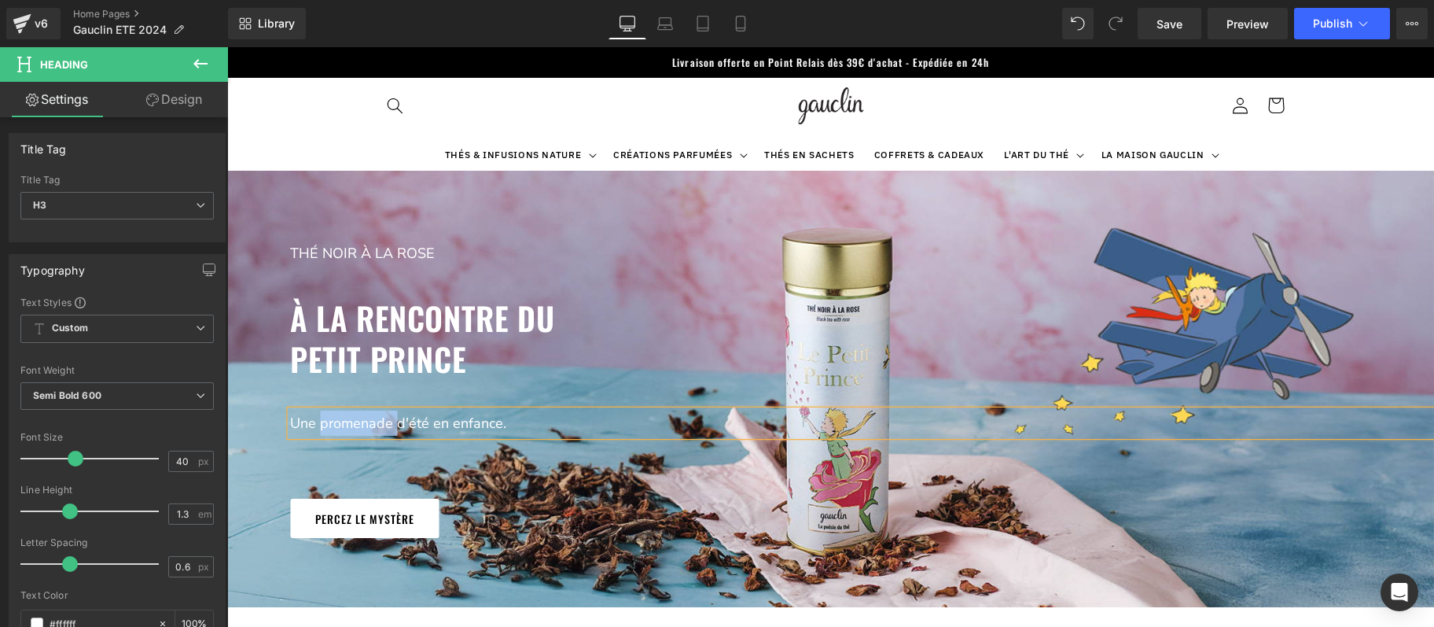
click at [384, 420] on p "Une promenade d'été en enfance." at bounding box center [862, 422] width 1144 height 25
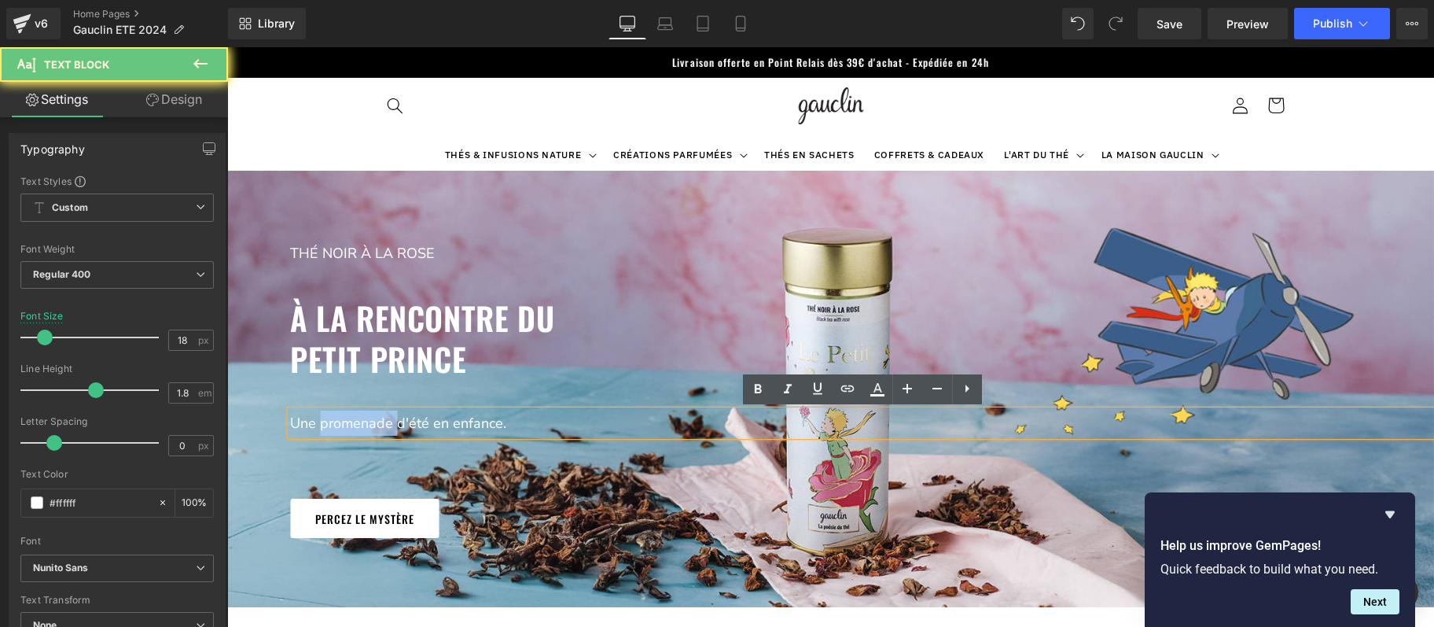
click at [384, 420] on p "Une promenade d'été en enfance." at bounding box center [862, 422] width 1144 height 25
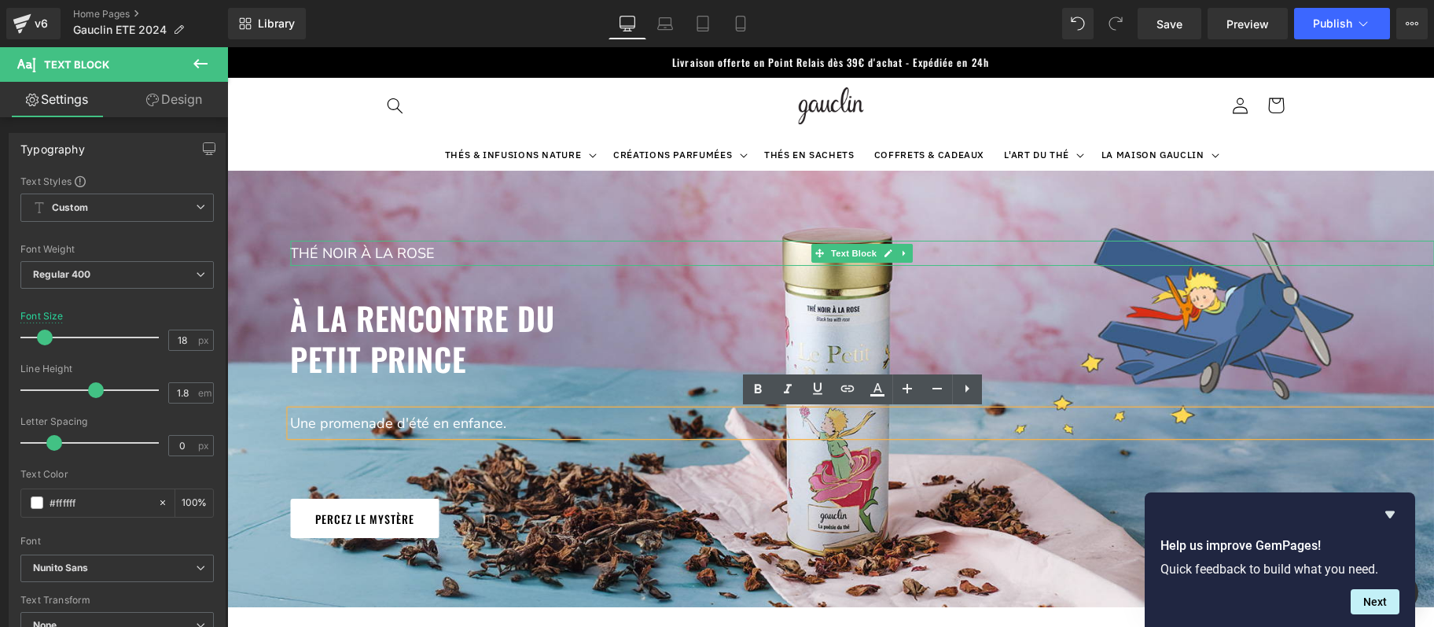
click at [356, 248] on p "thé noir à la rose" at bounding box center [862, 253] width 1144 height 25
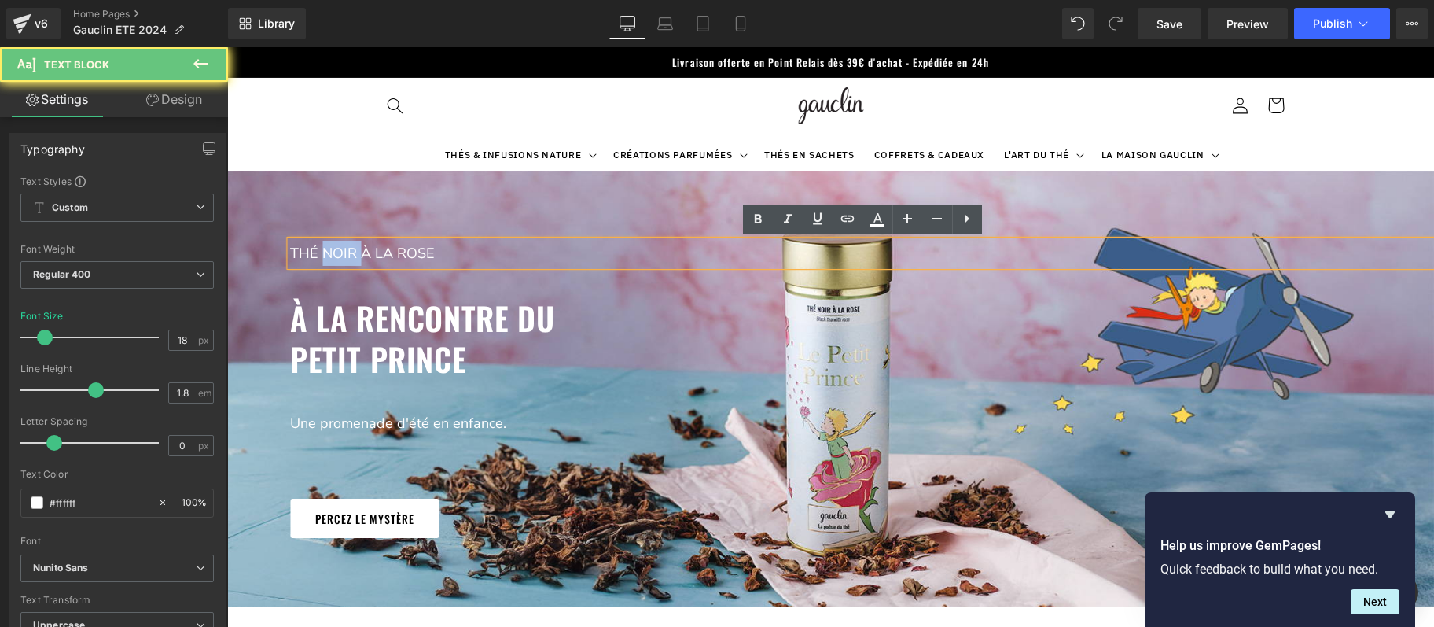
click at [356, 248] on p "thé noir à la rose" at bounding box center [862, 253] width 1144 height 25
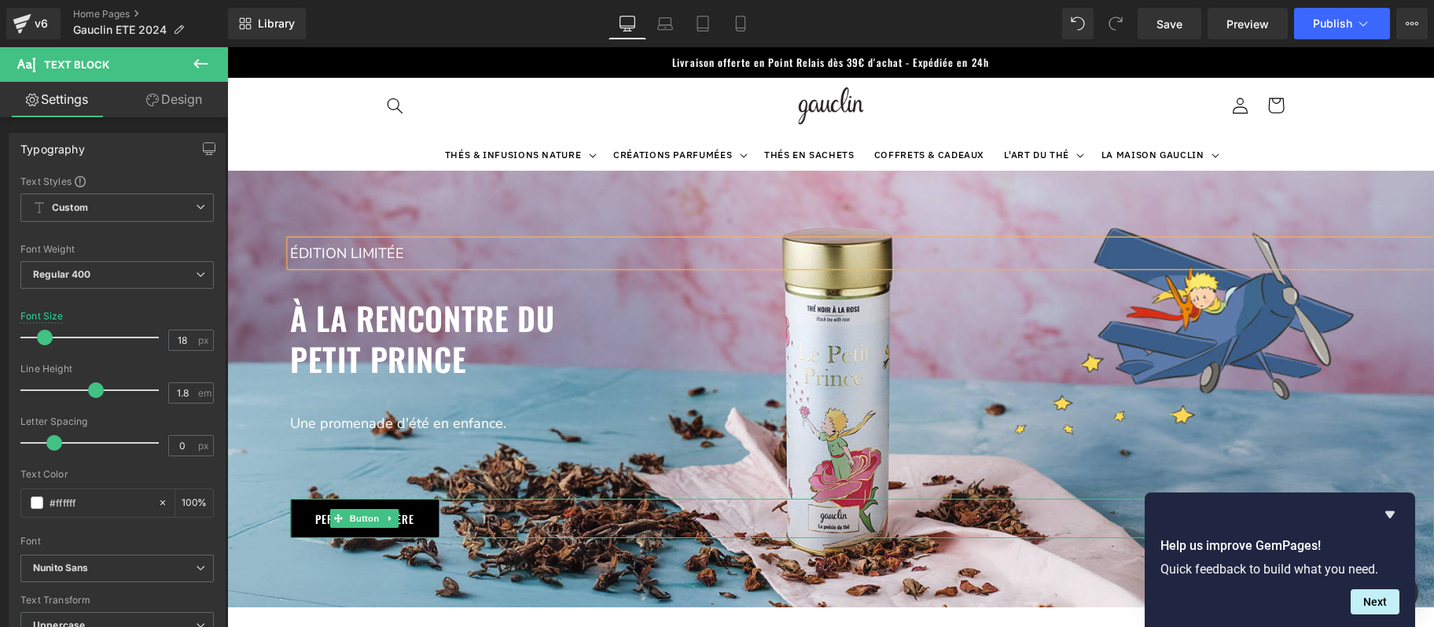
click at [411, 519] on link "percez le mystère" at bounding box center [364, 517] width 149 height 39
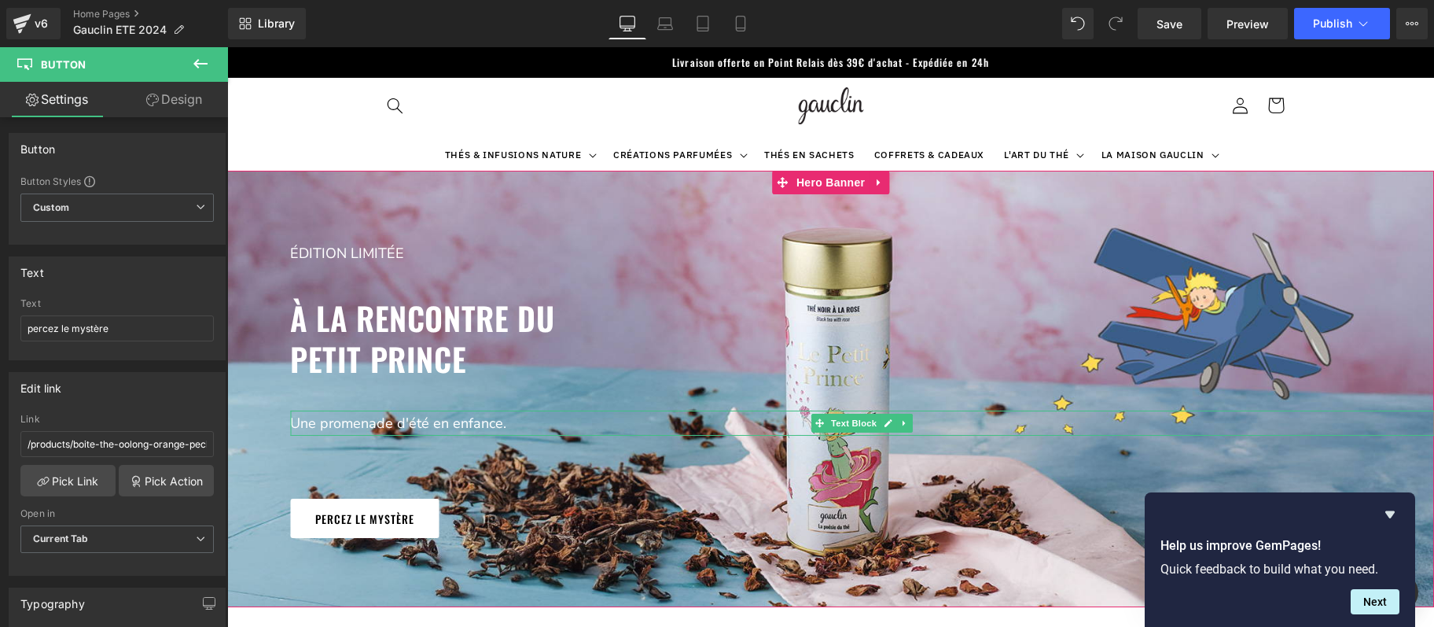
click at [358, 422] on p "Une promenade d'été en enfance." at bounding box center [862, 422] width 1144 height 25
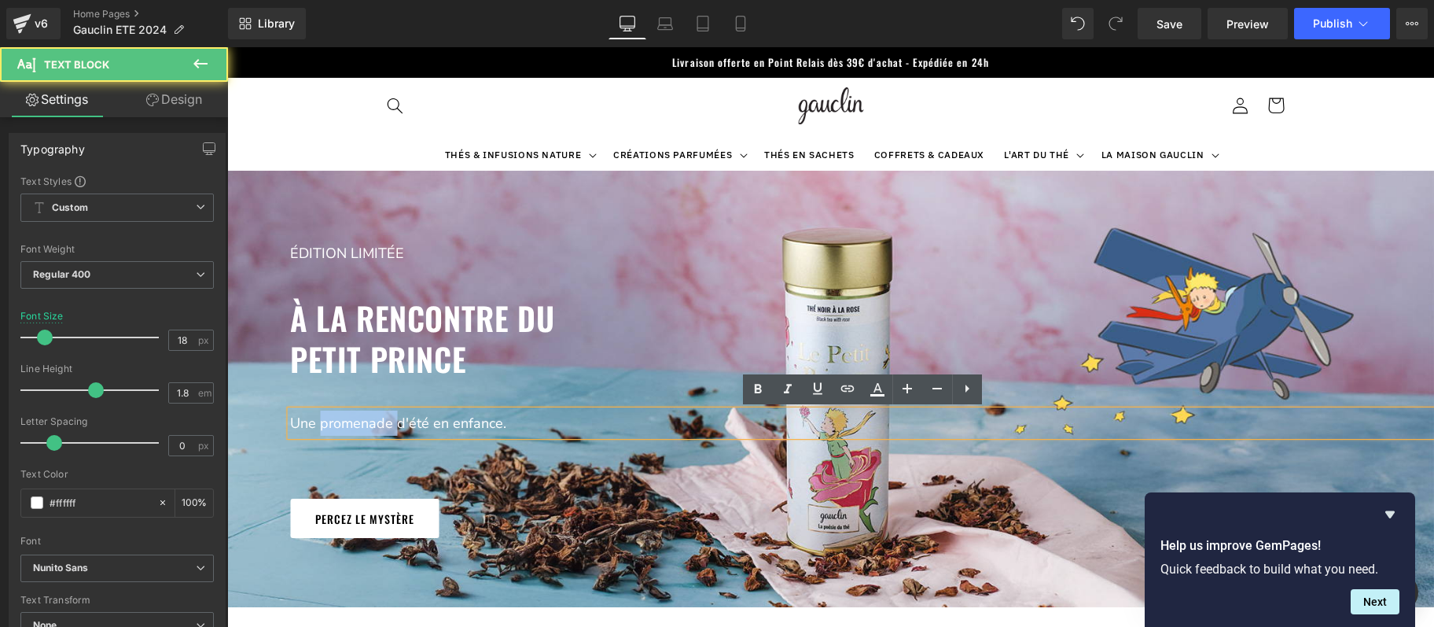
click at [358, 422] on p "Une promenade d'été en enfance." at bounding box center [862, 422] width 1144 height 25
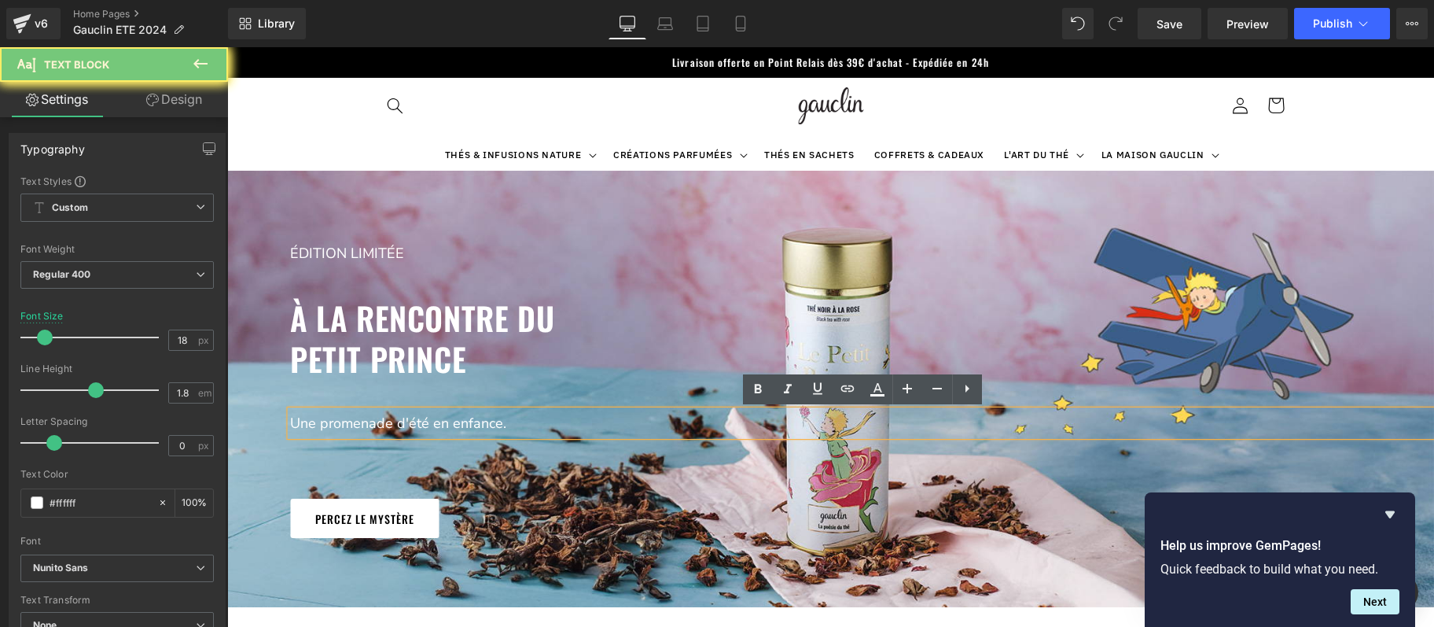
click at [358, 422] on p "Une promenade d'été en enfance." at bounding box center [862, 422] width 1144 height 25
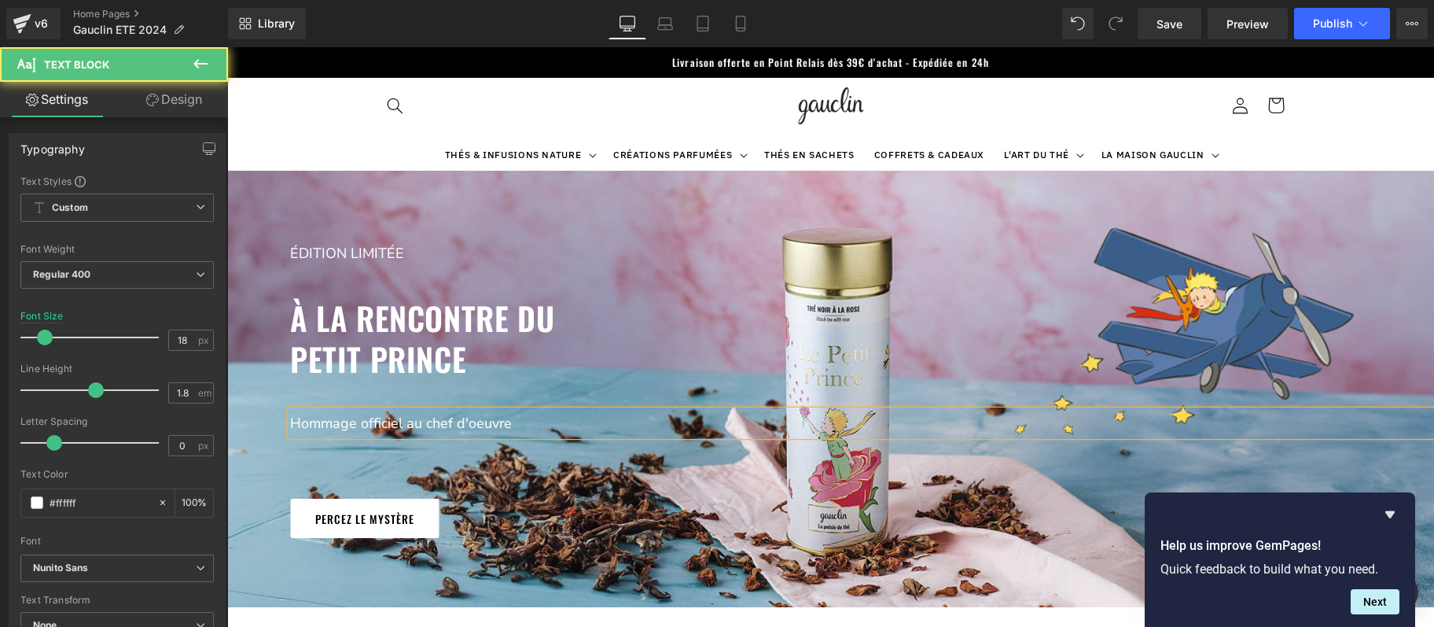
click at [454, 419] on p "Hommage officiel au chef d'oeuvre" at bounding box center [862, 422] width 1144 height 25
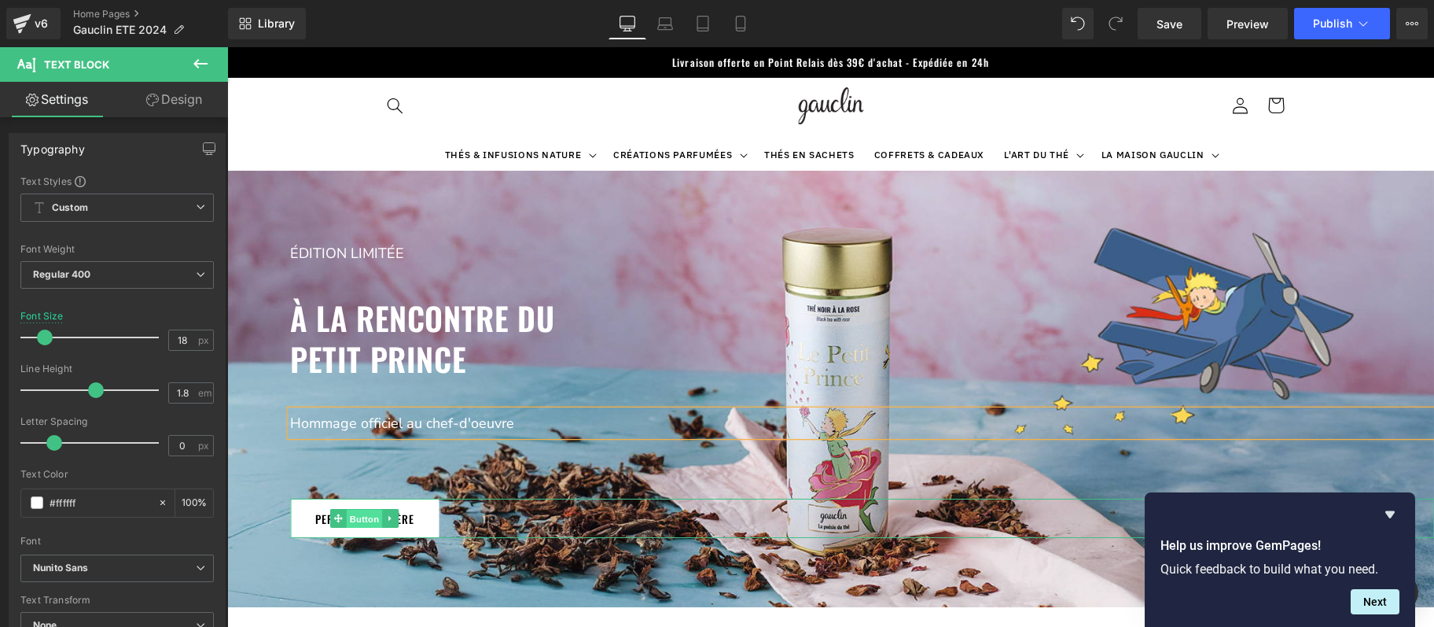
click at [370, 519] on span "Button" at bounding box center [365, 518] width 36 height 19
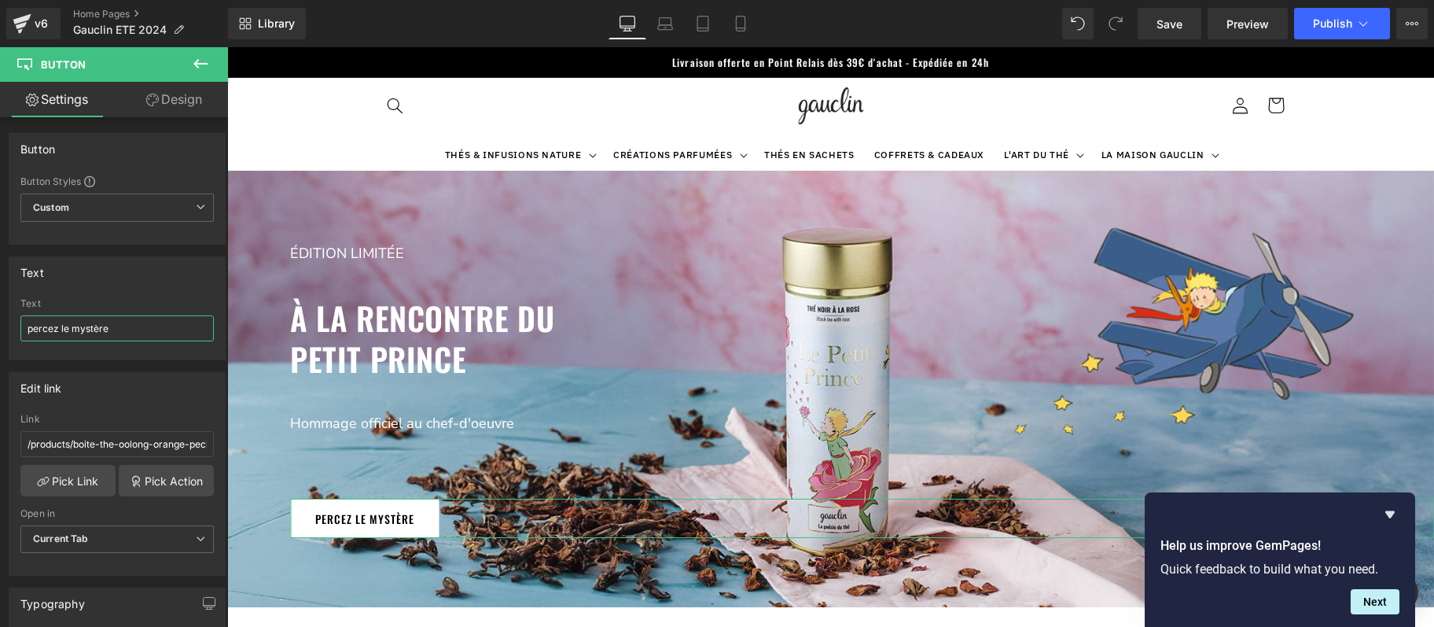
click at [122, 331] on input "percez le mystère" at bounding box center [116, 328] width 193 height 26
type input "Humez le parfum de la rose"
click at [668, 27] on icon at bounding box center [665, 24] width 16 height 16
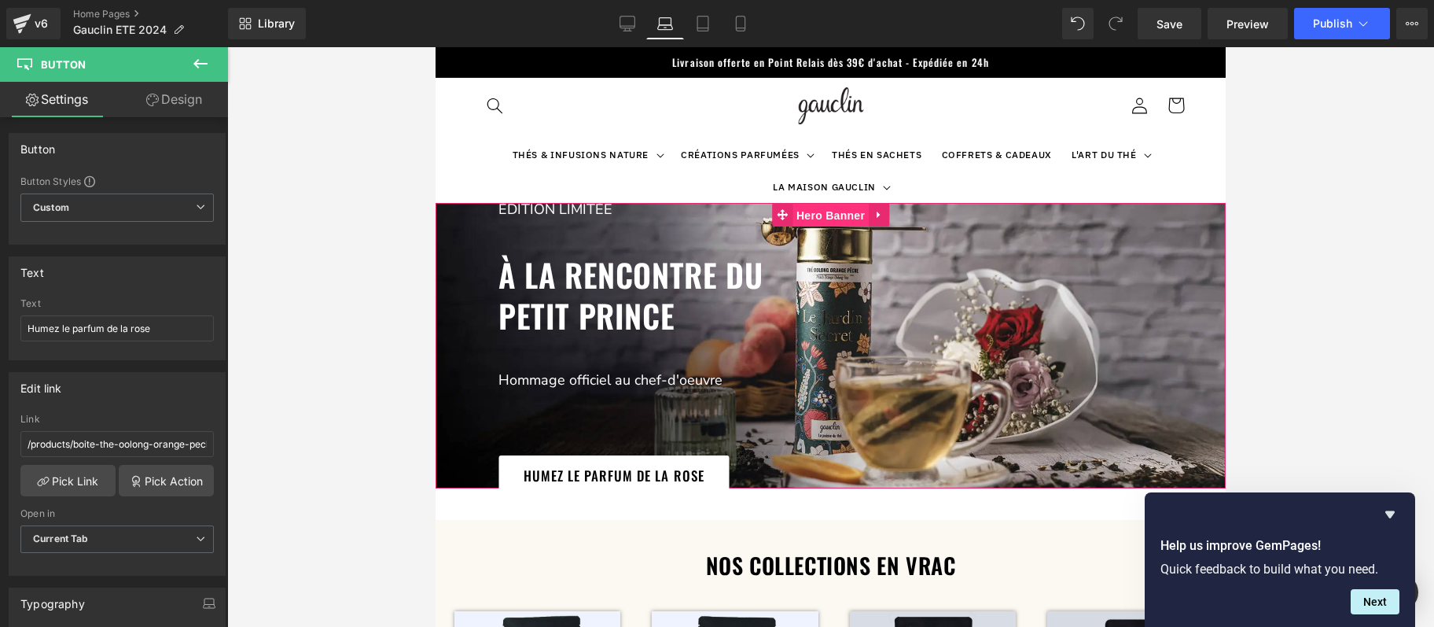
click at [839, 219] on span "Hero Banner" at bounding box center [831, 216] width 76 height 24
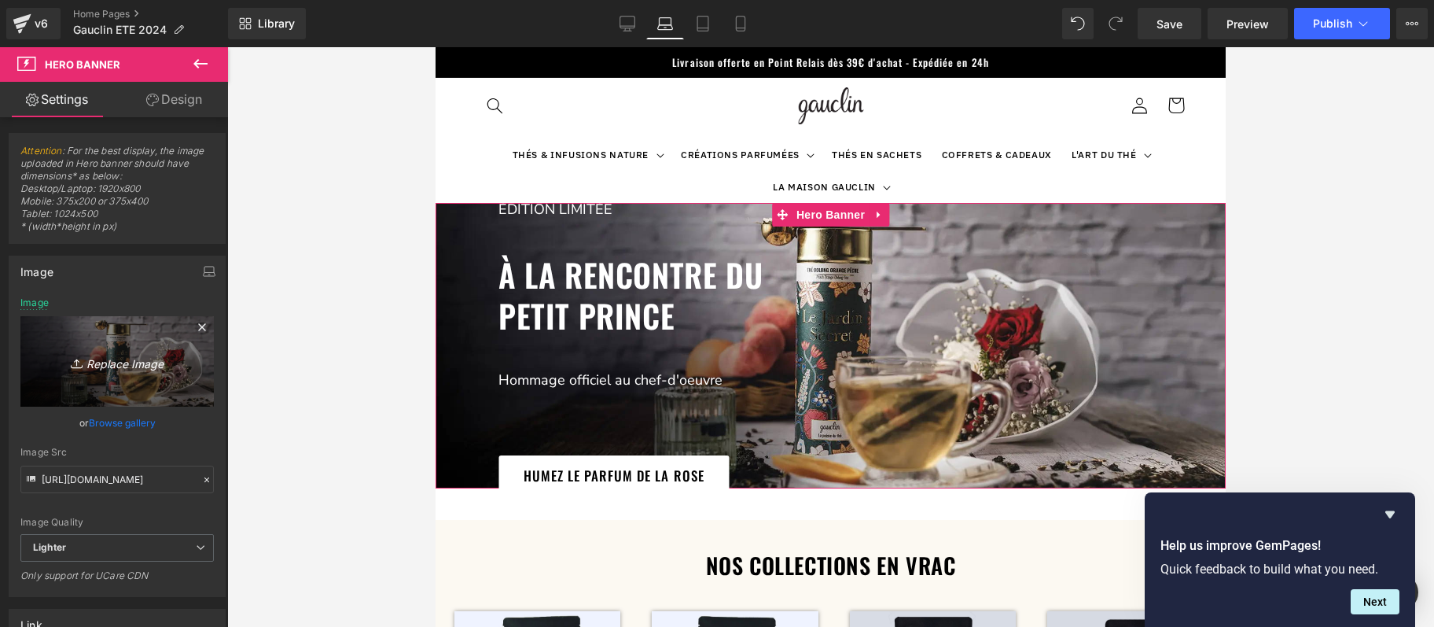
click at [133, 366] on icon "Replace Image" at bounding box center [117, 361] width 126 height 20
type input "C:\fakepath\Le-Petit-Prince.jpg"
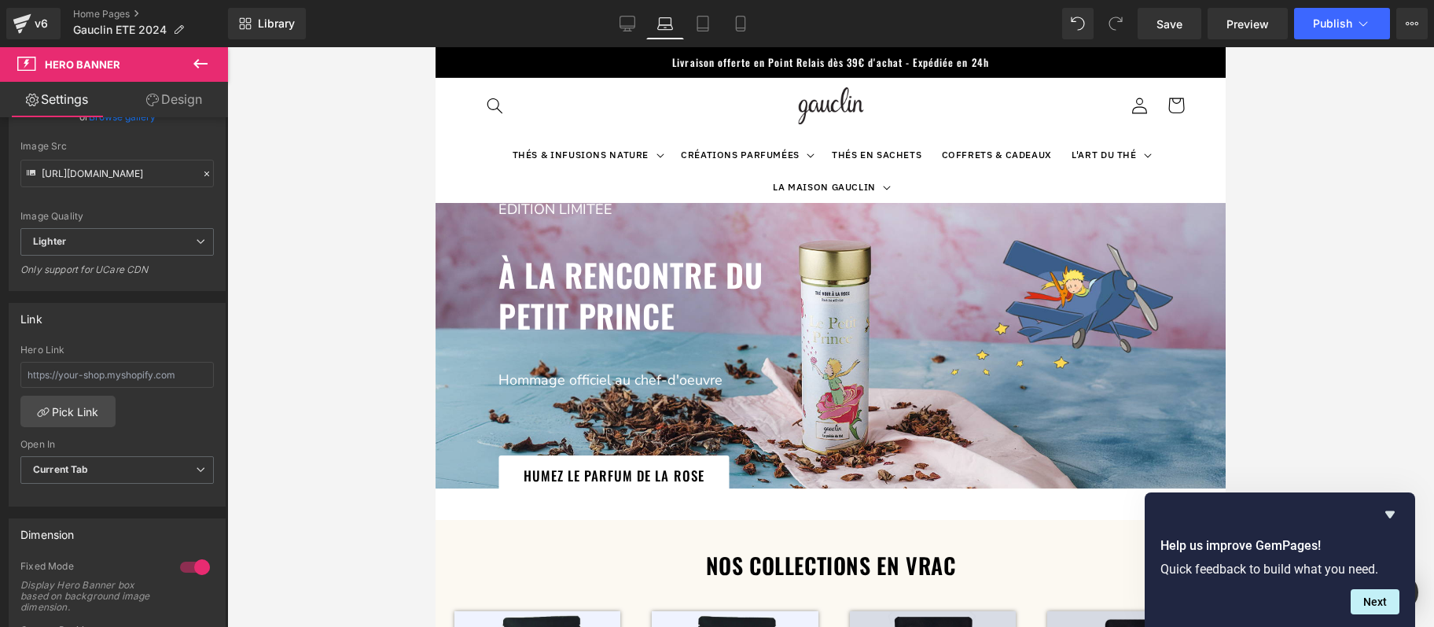
scroll to position [322, 0]
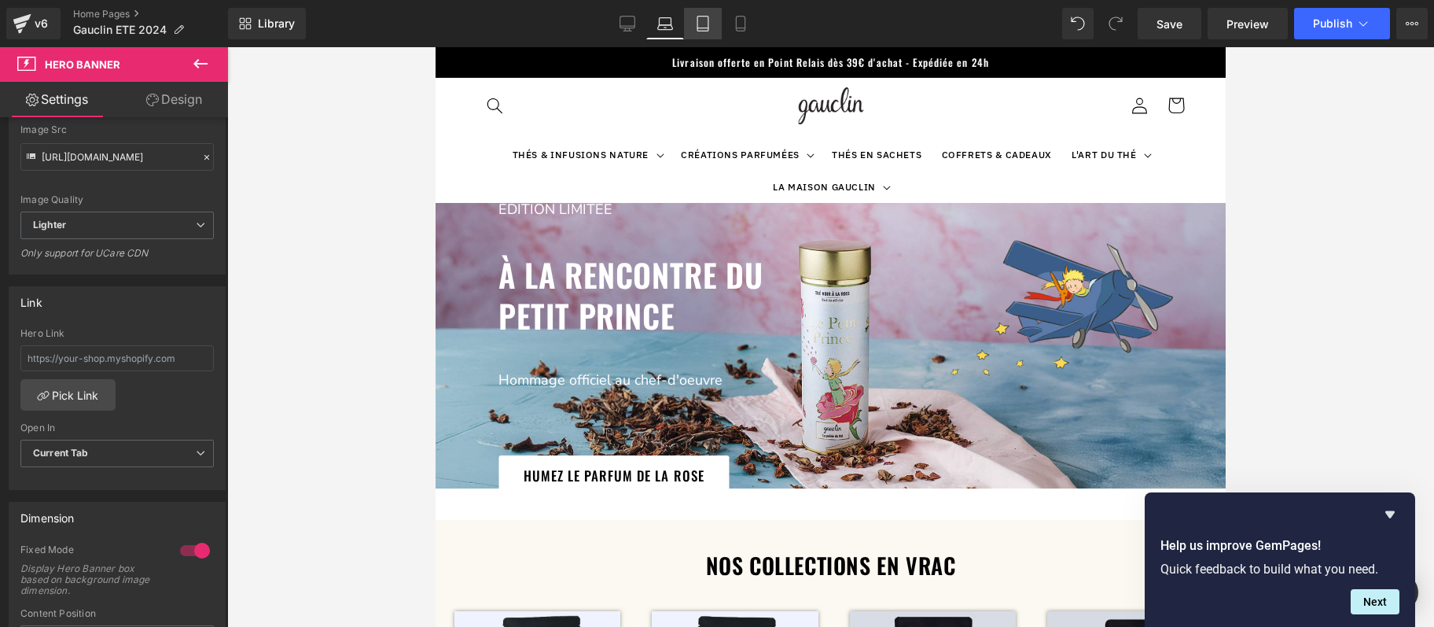
click at [699, 20] on icon at bounding box center [703, 24] width 16 height 16
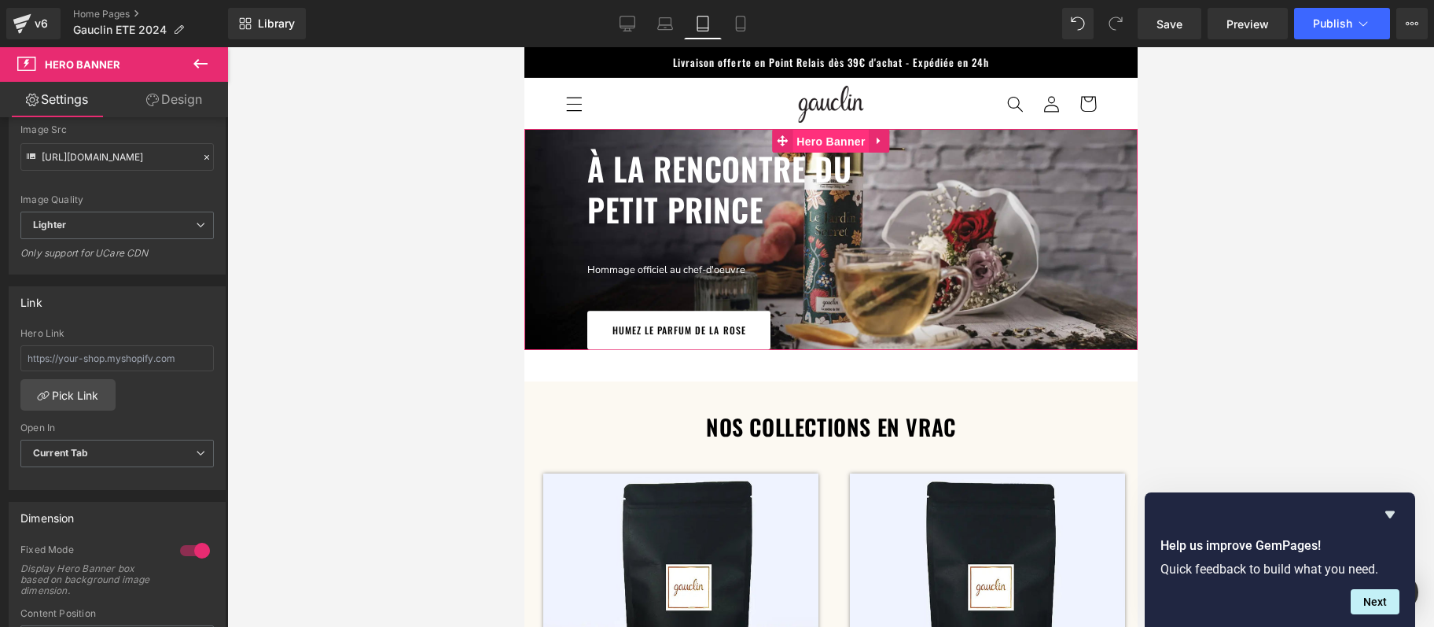
click at [832, 139] on span "Hero Banner" at bounding box center [830, 142] width 76 height 24
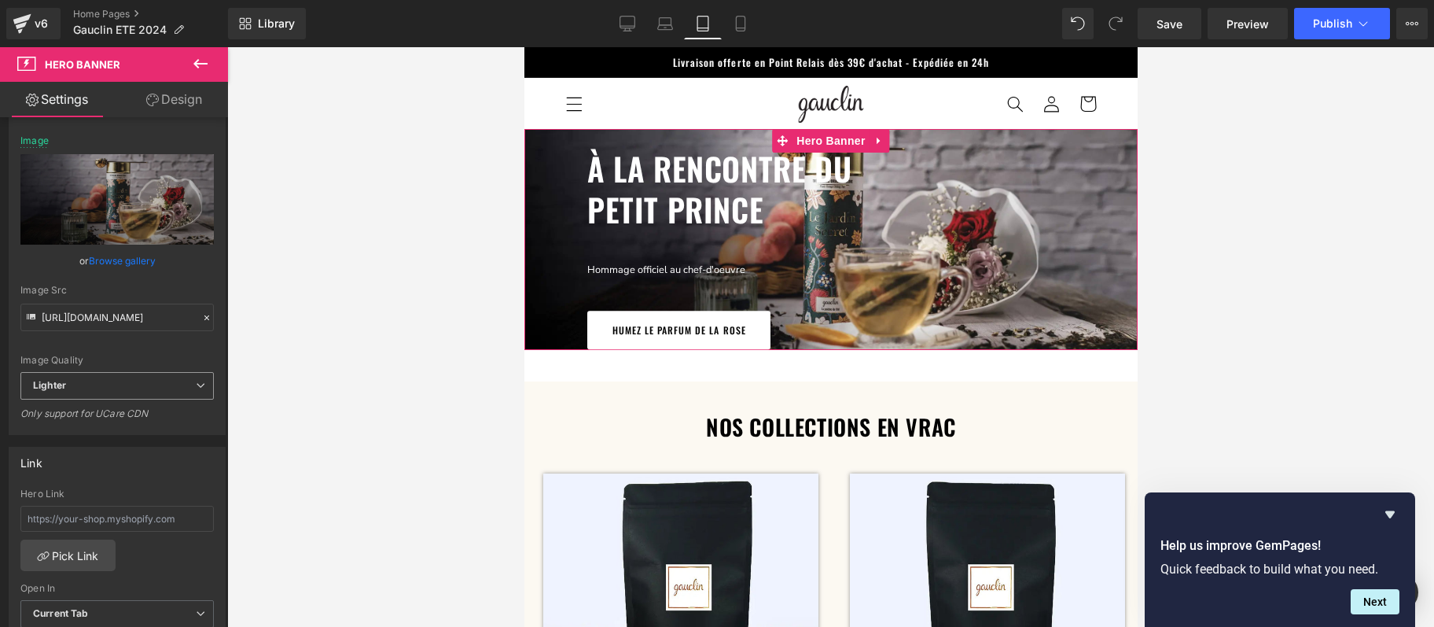
scroll to position [161, 0]
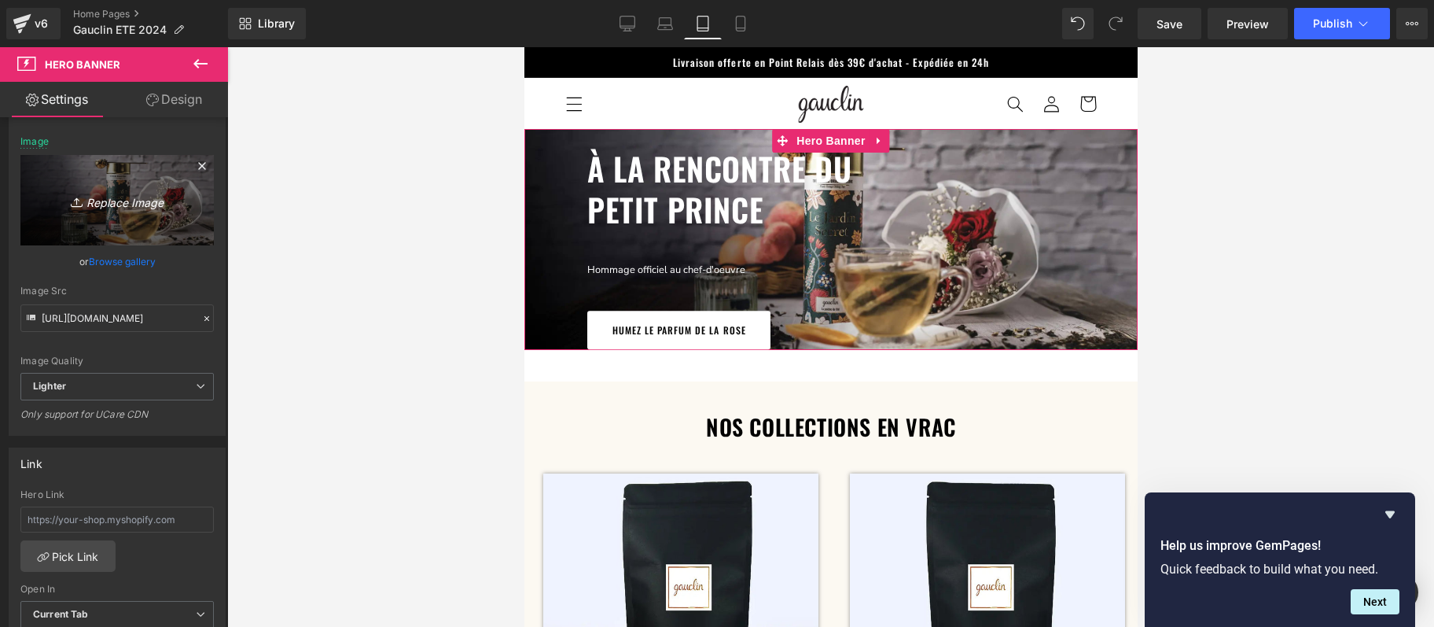
click at [153, 174] on link "Replace Image" at bounding box center [116, 200] width 193 height 90
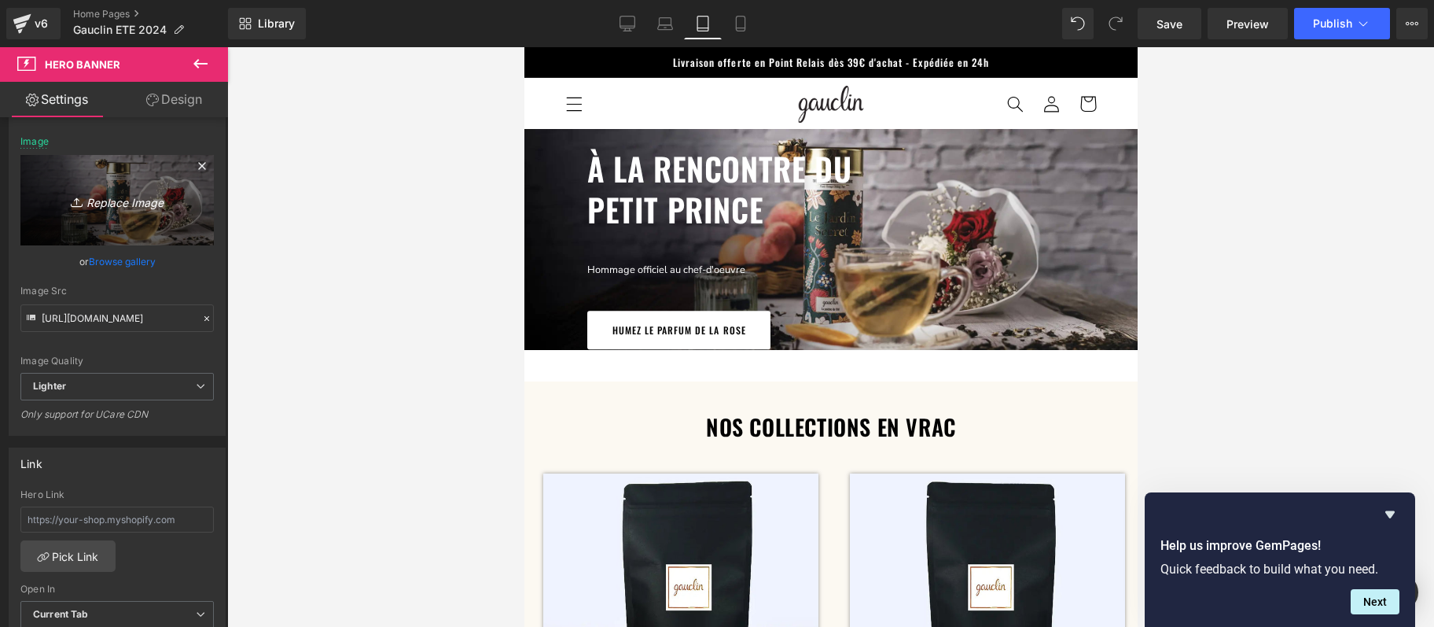
type input "C:\fakepath\Le-Petit-Prince.jpg"
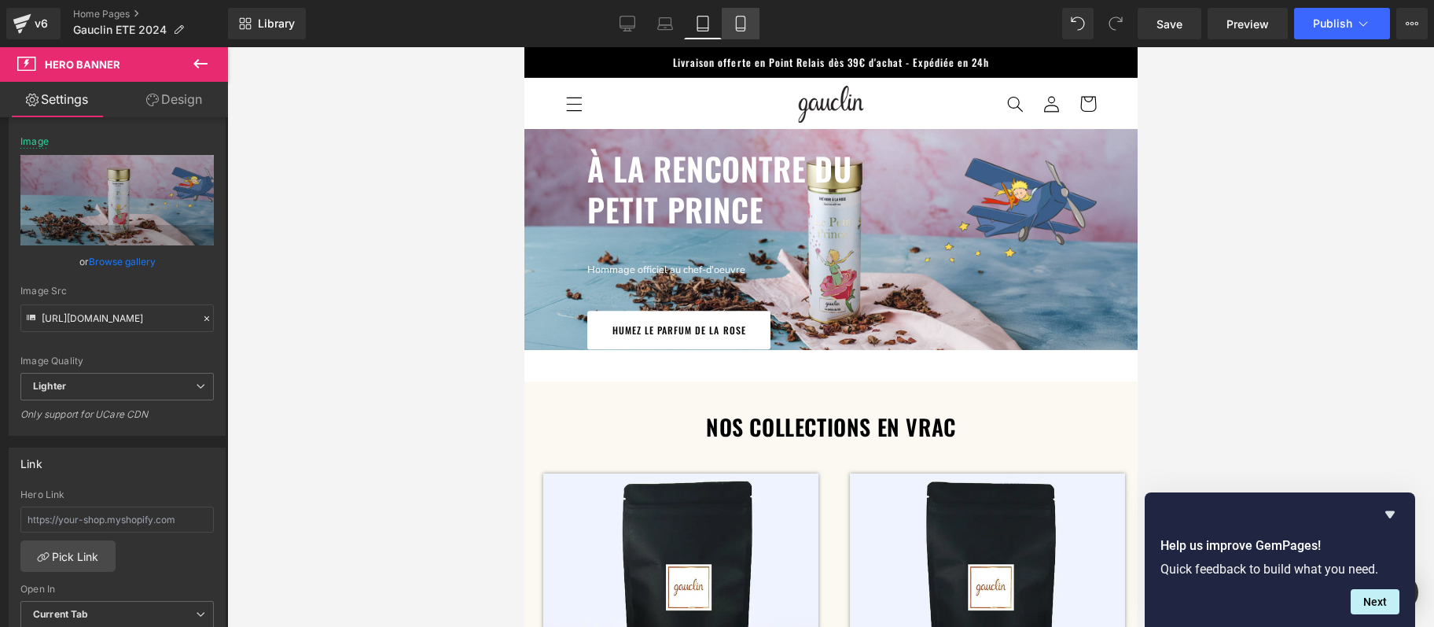
click at [738, 25] on icon at bounding box center [741, 24] width 16 height 16
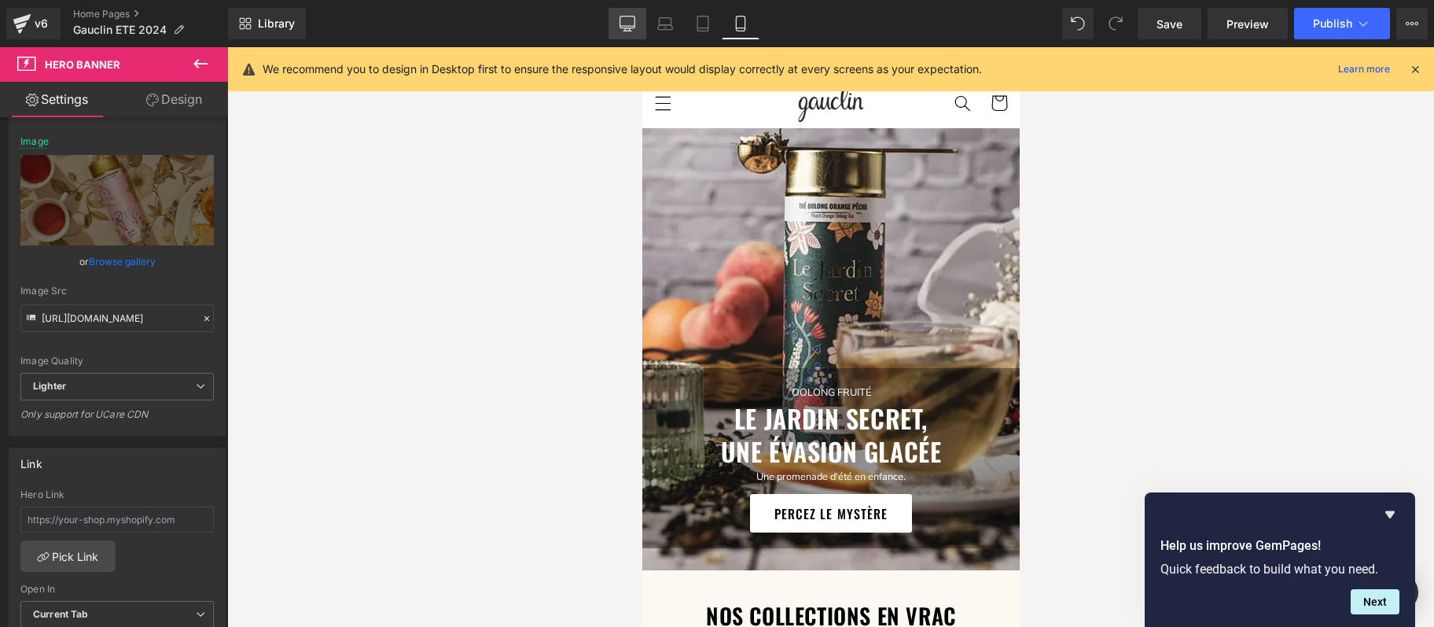
click at [625, 13] on link "Desktop" at bounding box center [628, 23] width 38 height 31
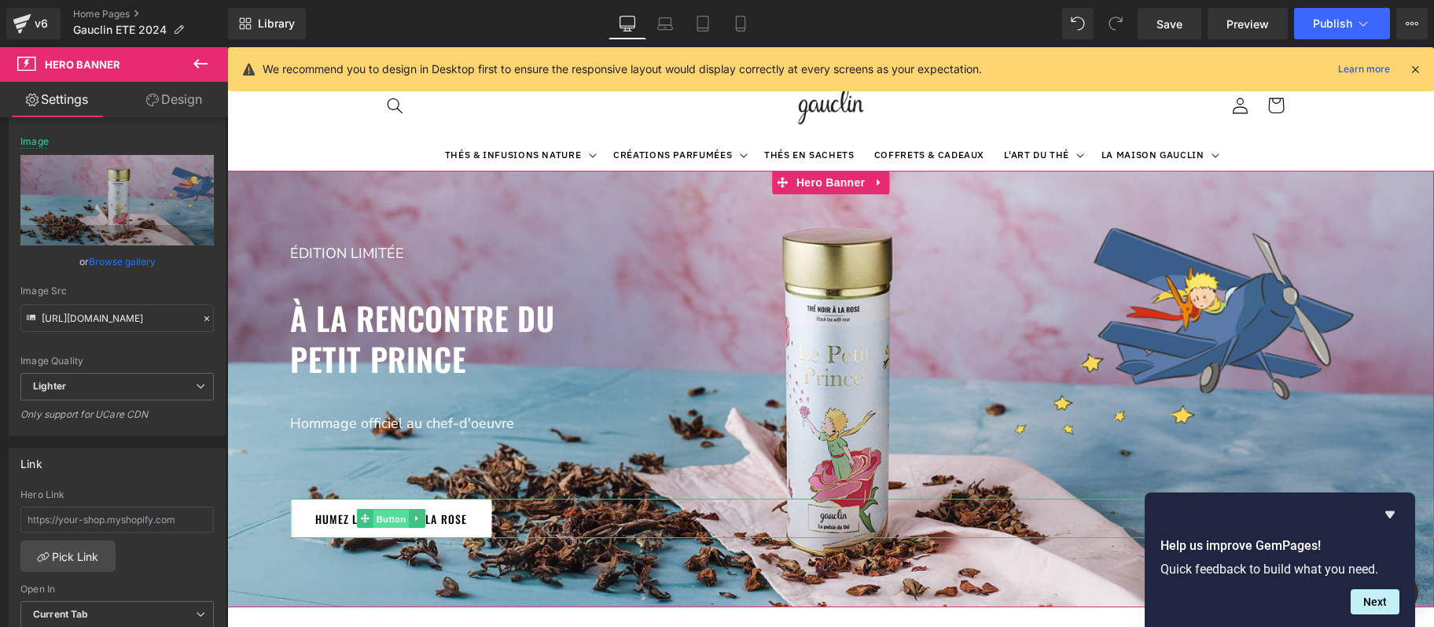
click at [391, 516] on span "Button" at bounding box center [391, 518] width 36 height 19
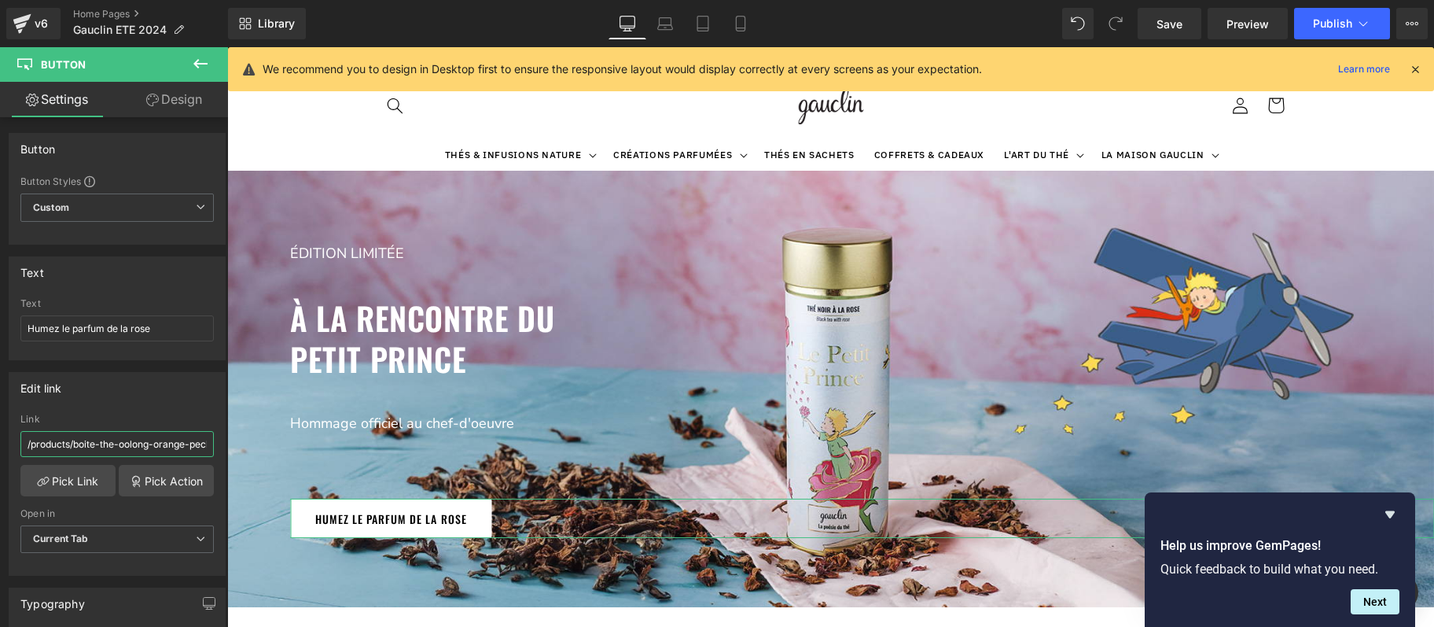
click at [112, 439] on input "/products/boite-the-oolong-orange-peche-bio" at bounding box center [116, 444] width 193 height 26
paste input "[URL][DOMAIN_NAME]"
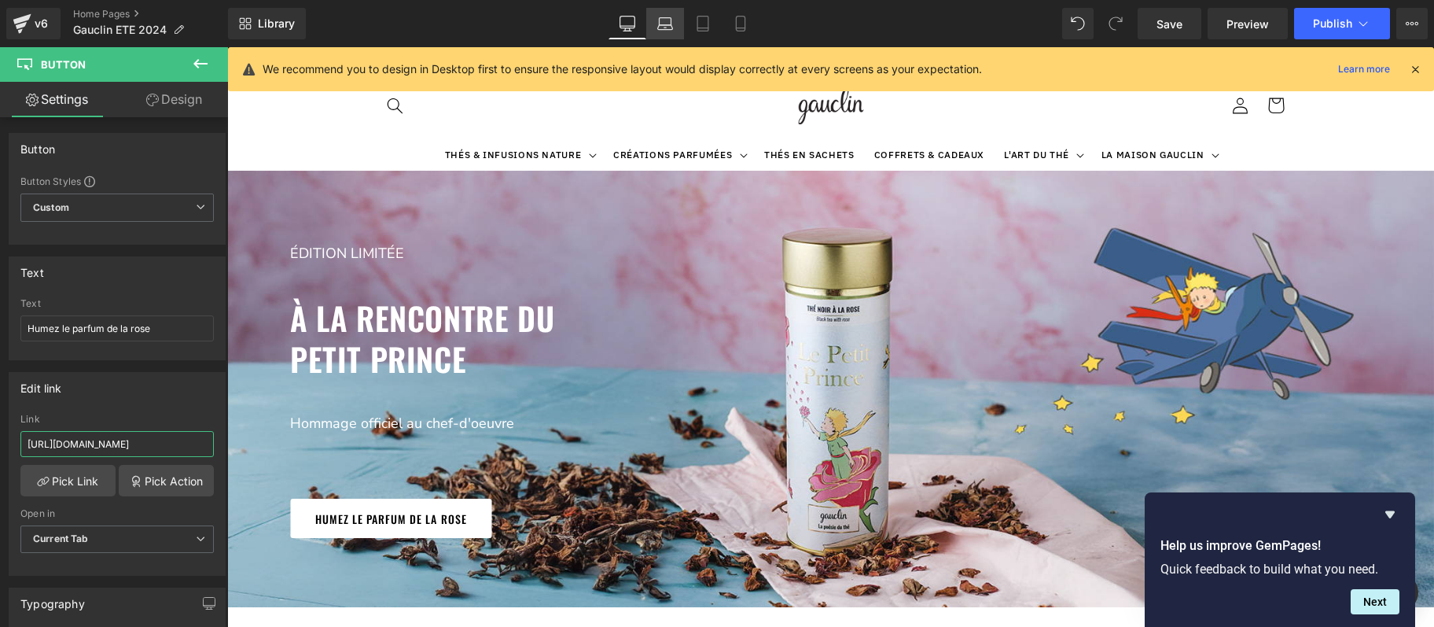
type input "[URL][DOMAIN_NAME]"
click at [668, 16] on link "Laptop" at bounding box center [665, 23] width 38 height 31
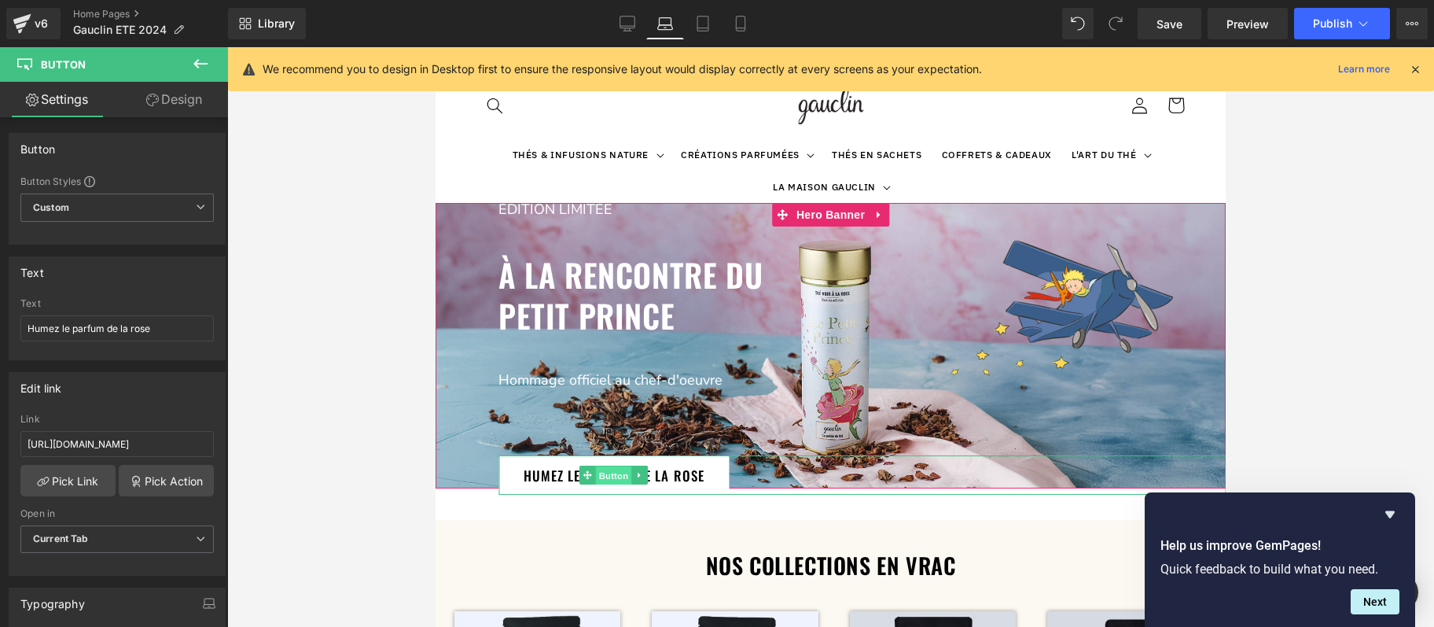
click at [610, 472] on span "Button" at bounding box center [614, 475] width 36 height 19
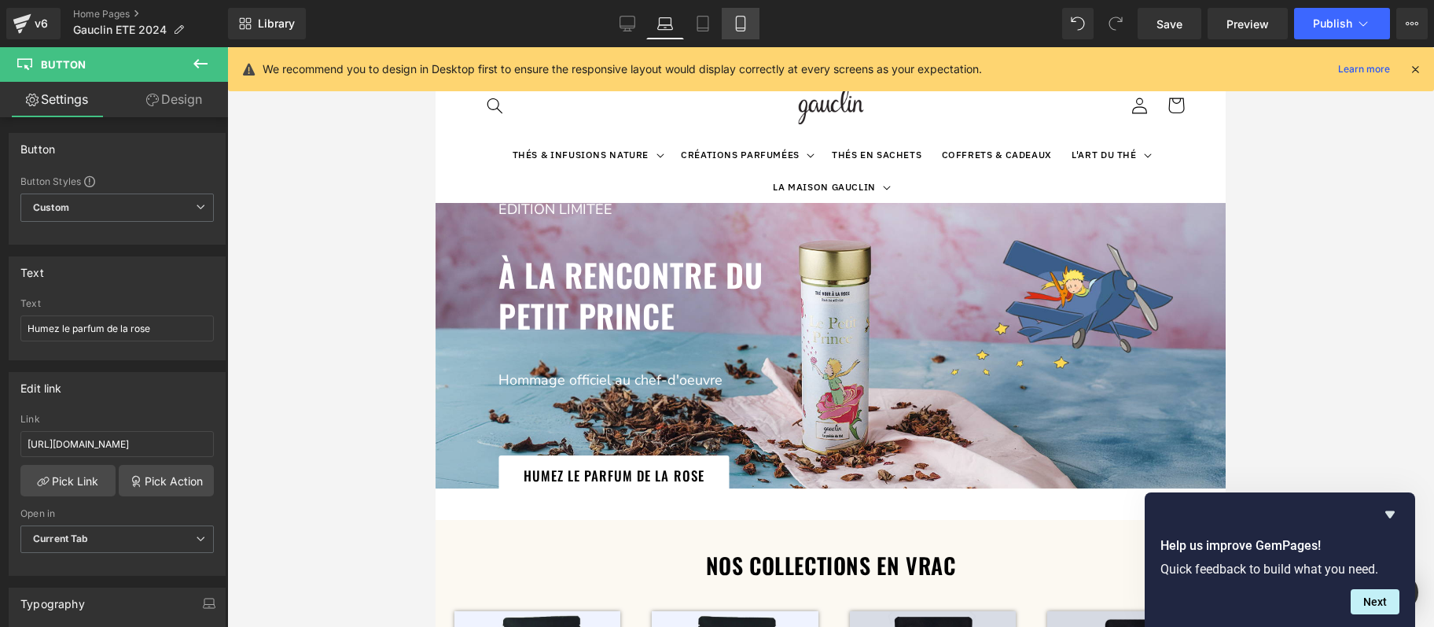
click at [740, 26] on icon at bounding box center [741, 24] width 16 height 16
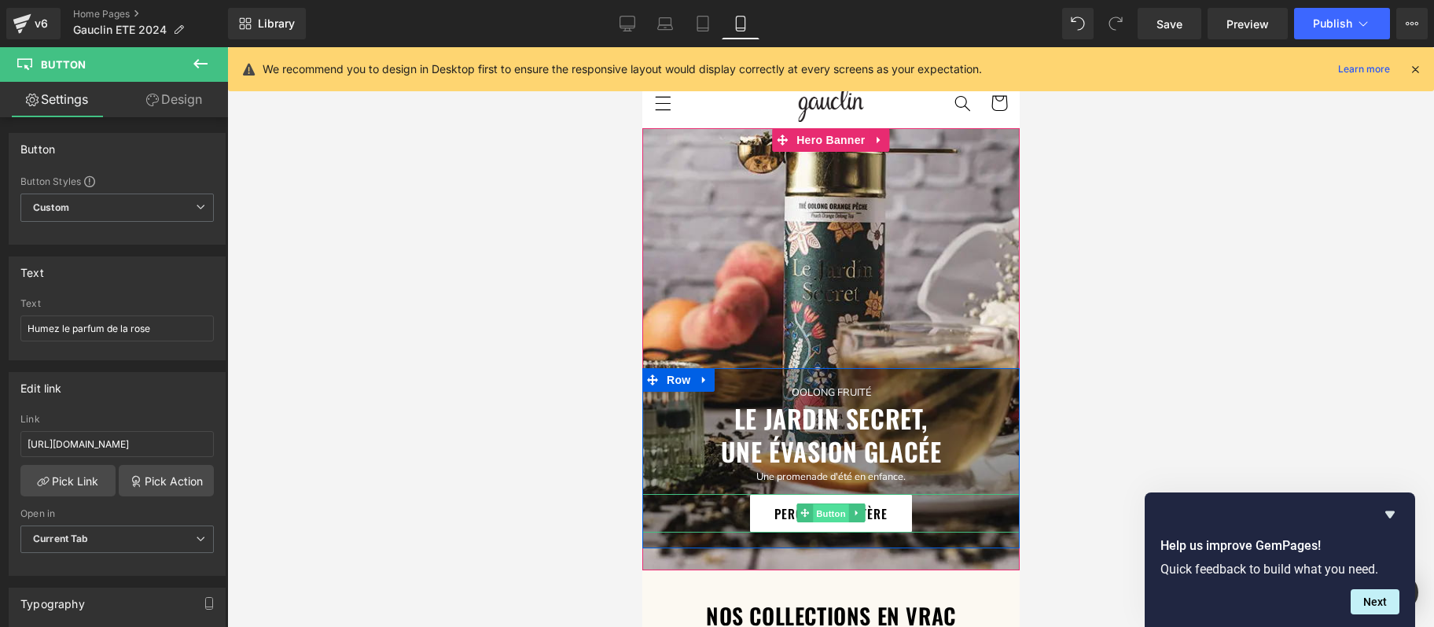
click at [814, 515] on span "Button" at bounding box center [830, 513] width 36 height 19
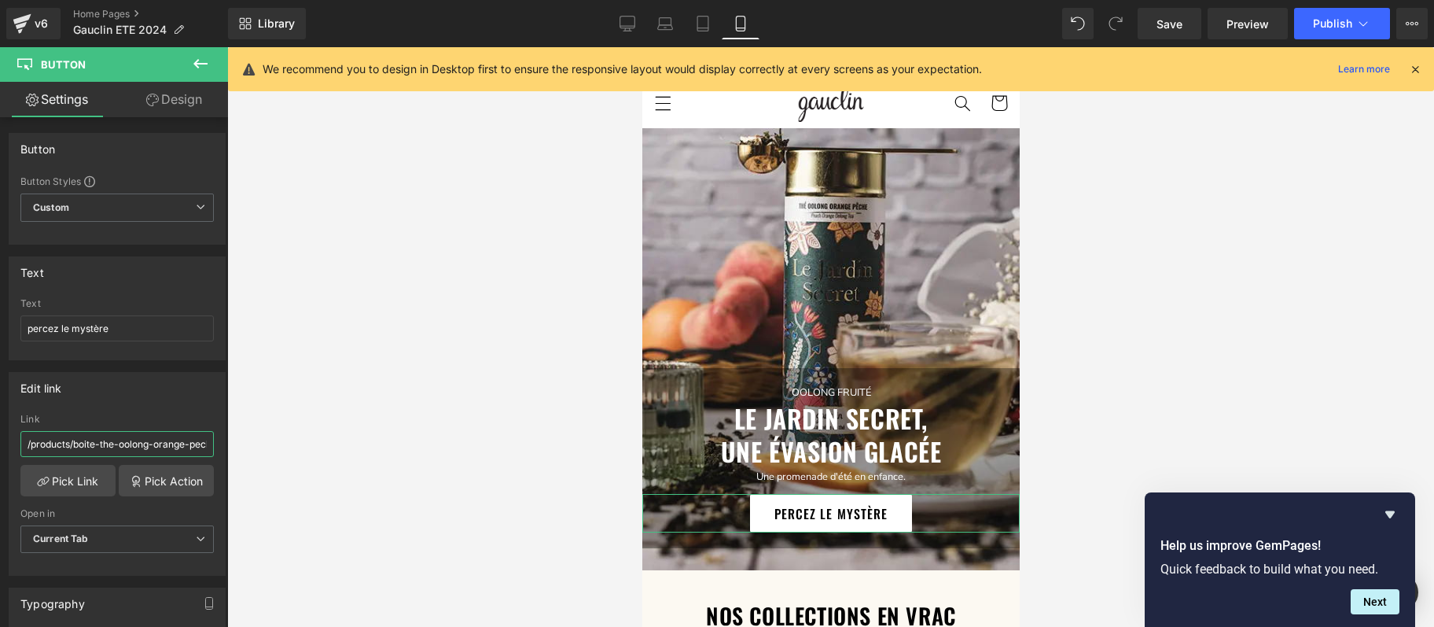
click at [170, 439] on input "/products/boite-the-oolong-orange-peche-bio" at bounding box center [116, 444] width 193 height 26
paste input "[URL][DOMAIN_NAME]"
type input "[URL][DOMAIN_NAME]"
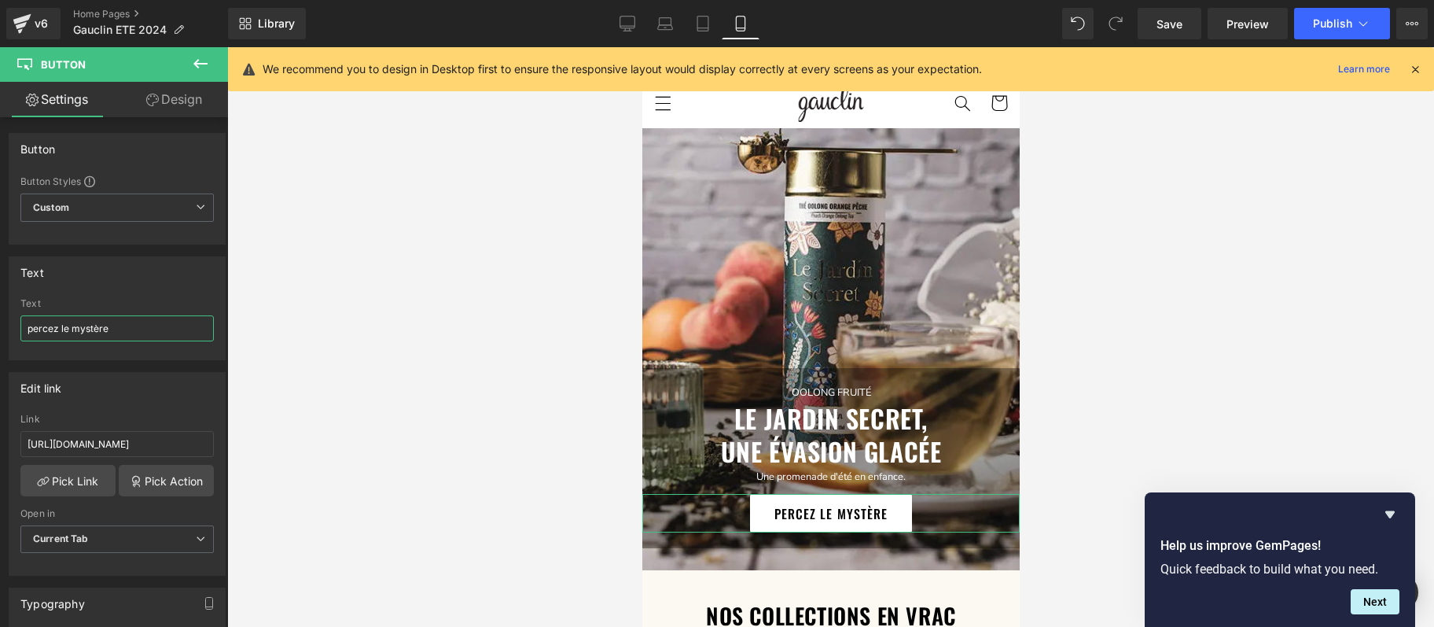
click at [83, 327] on input "percez le mystère" at bounding box center [116, 328] width 193 height 26
type input "humez le parfum de la rose"
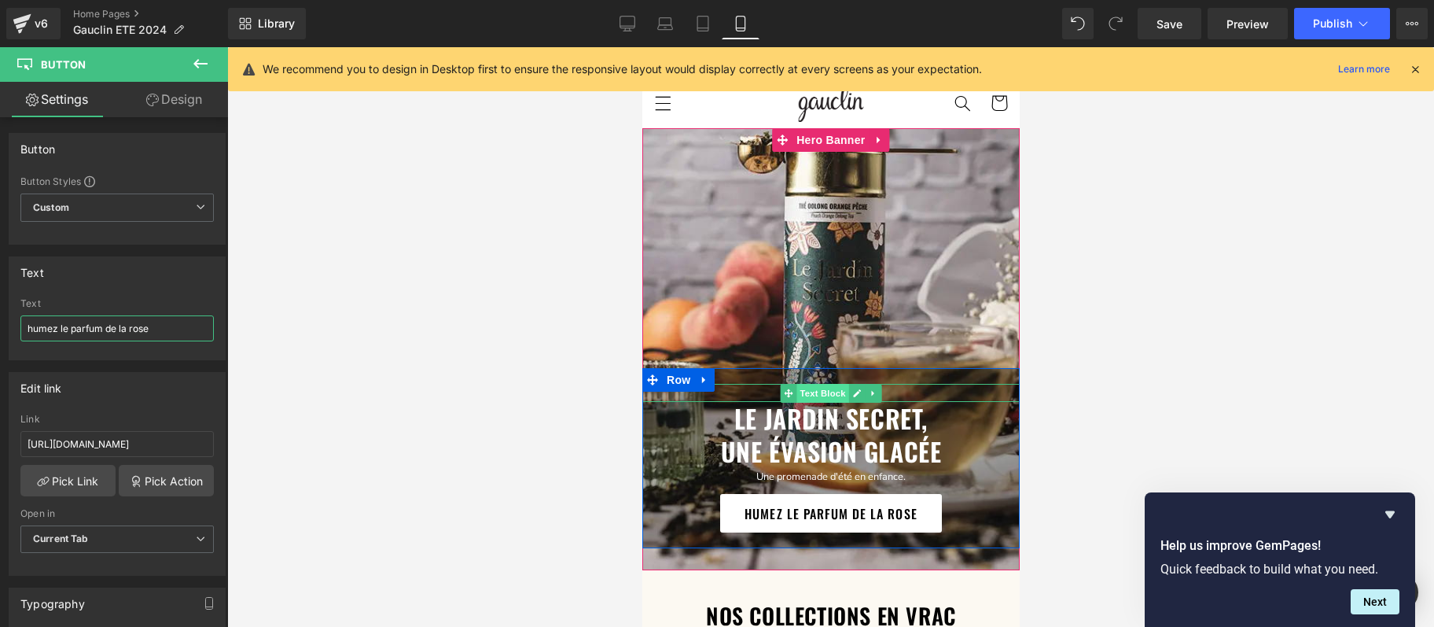
click at [837, 392] on span "Text Block" at bounding box center [822, 393] width 52 height 19
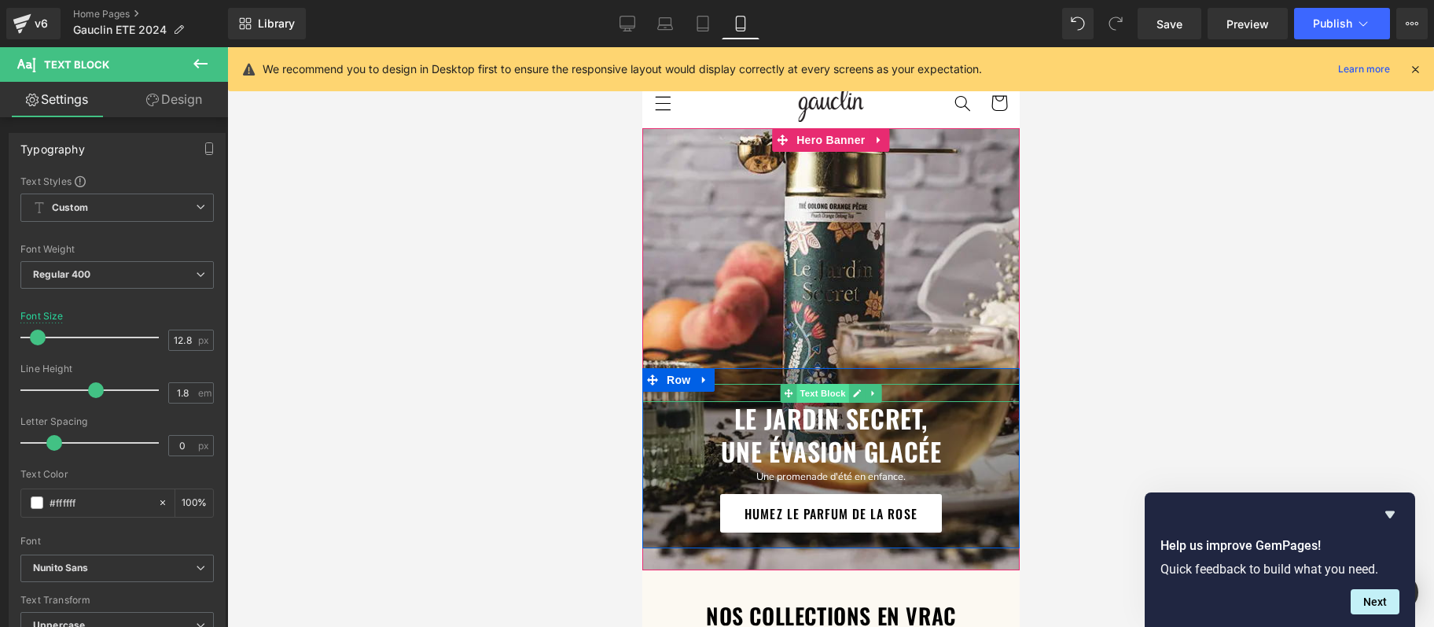
click at [826, 388] on span "Text Block" at bounding box center [822, 393] width 52 height 19
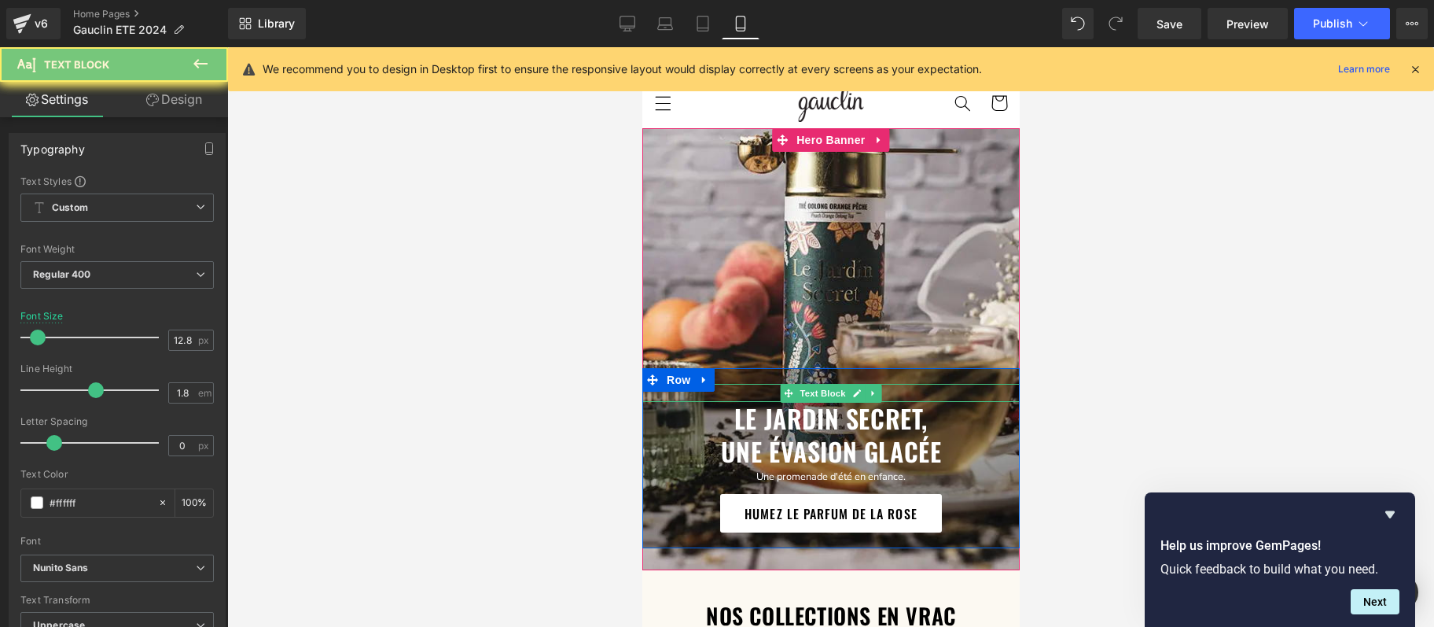
click at [917, 396] on p "oolong fruité" at bounding box center [830, 393] width 377 height 18
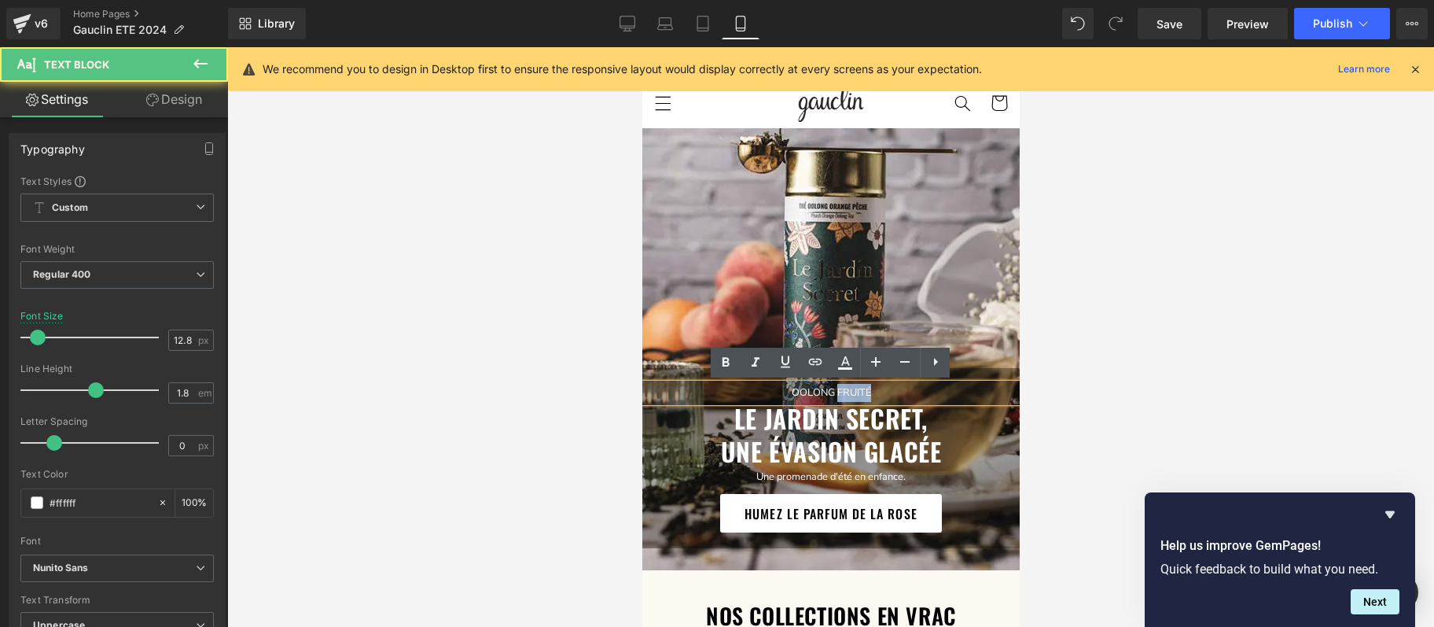
click at [917, 396] on p "oolong fruité" at bounding box center [830, 393] width 377 height 18
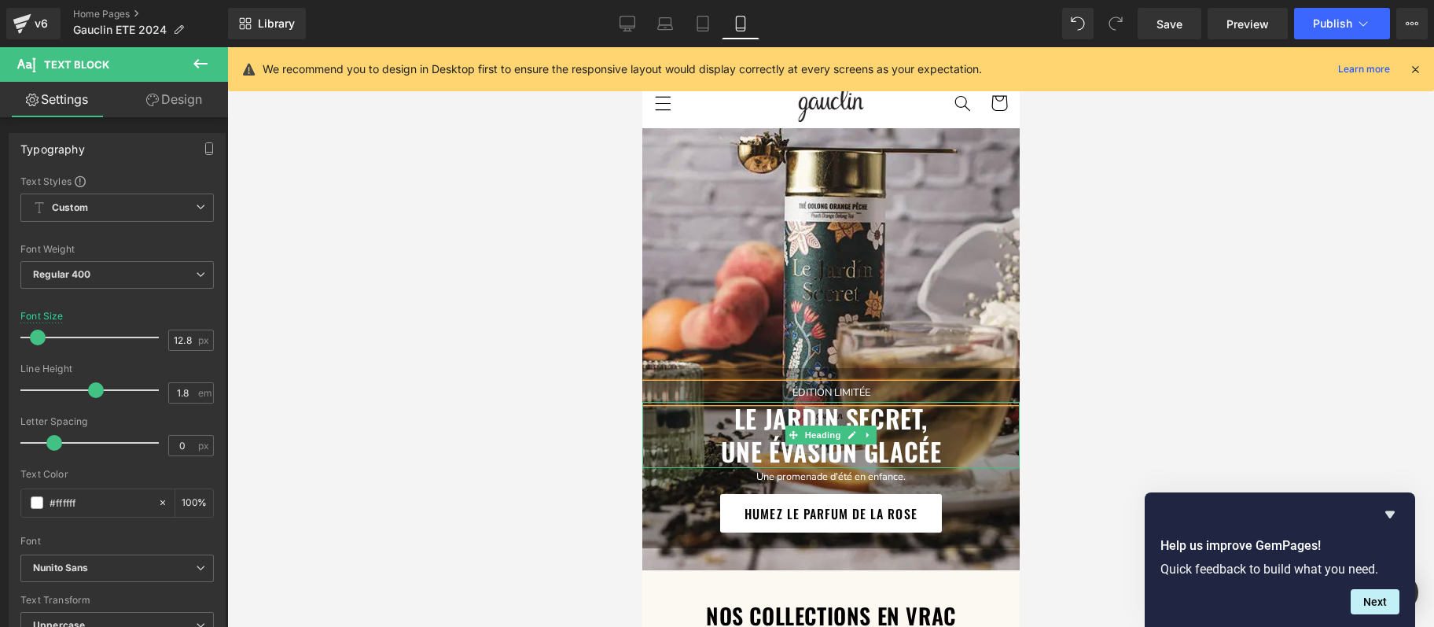
click at [909, 445] on h3 "une évasion glacée" at bounding box center [830, 451] width 377 height 33
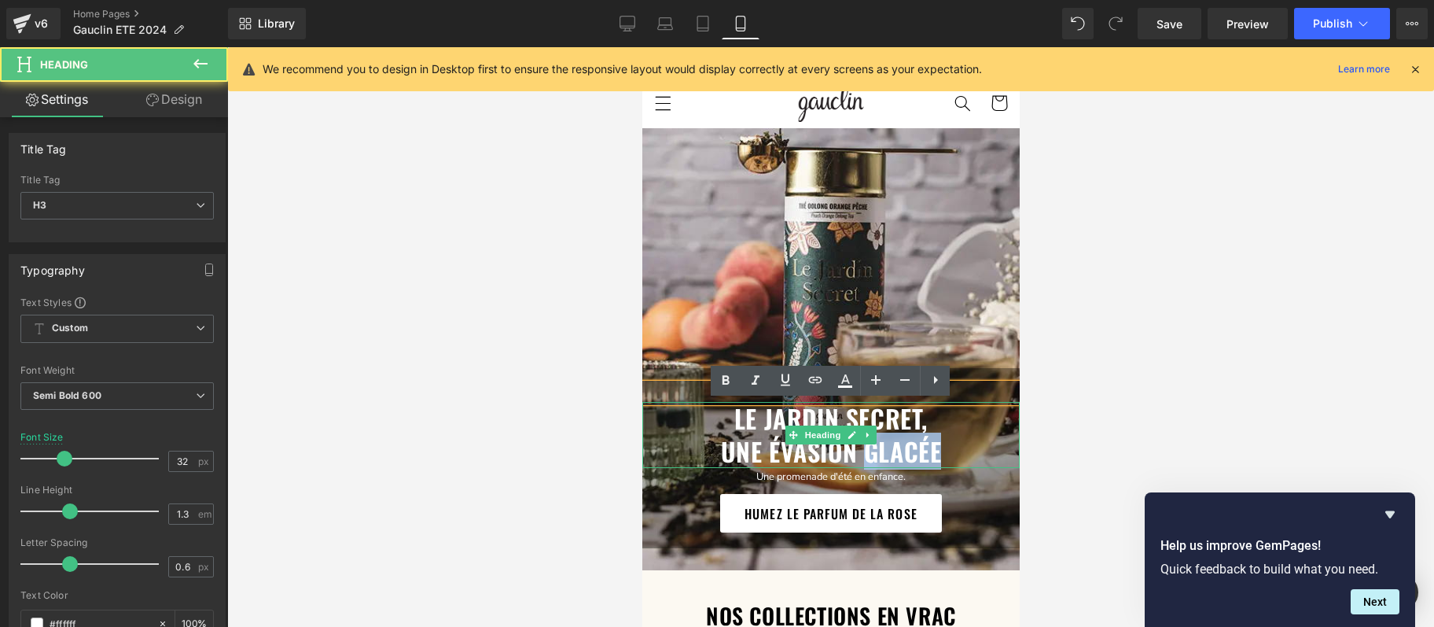
click at [909, 445] on h3 "une évasion glacée" at bounding box center [830, 451] width 377 height 33
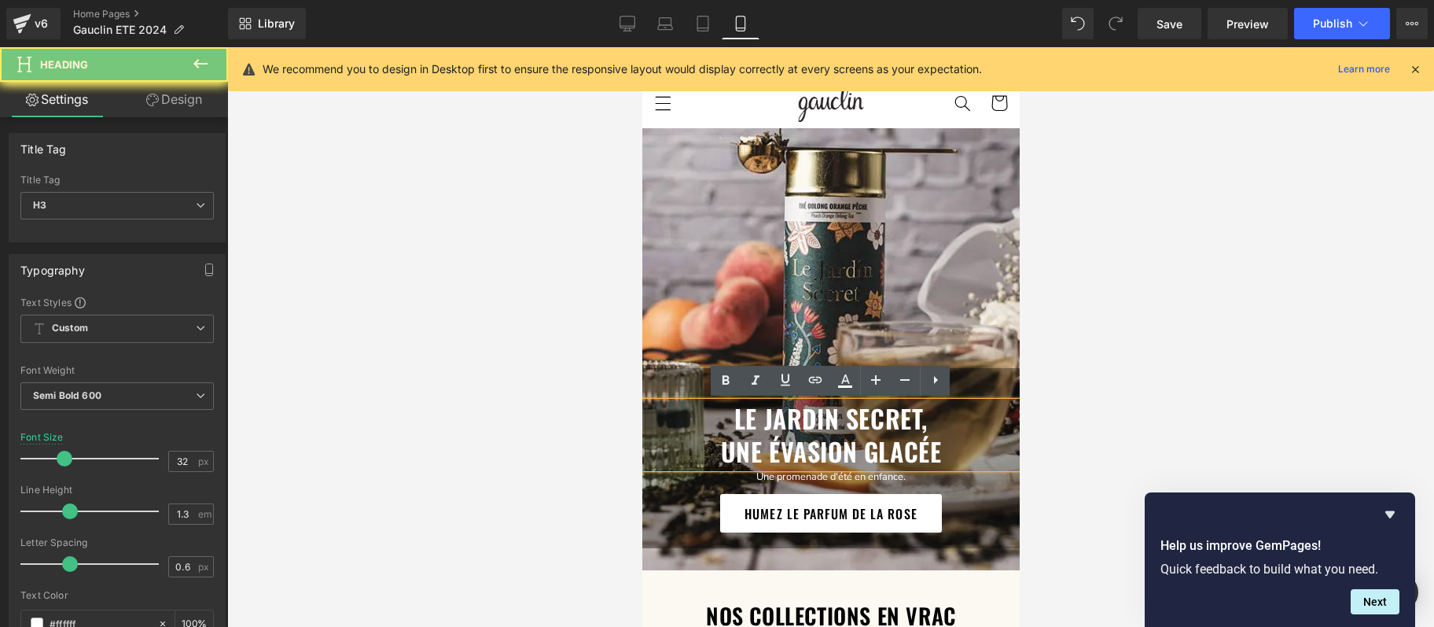
click at [909, 444] on h3 "une évasion glacée" at bounding box center [830, 451] width 377 height 33
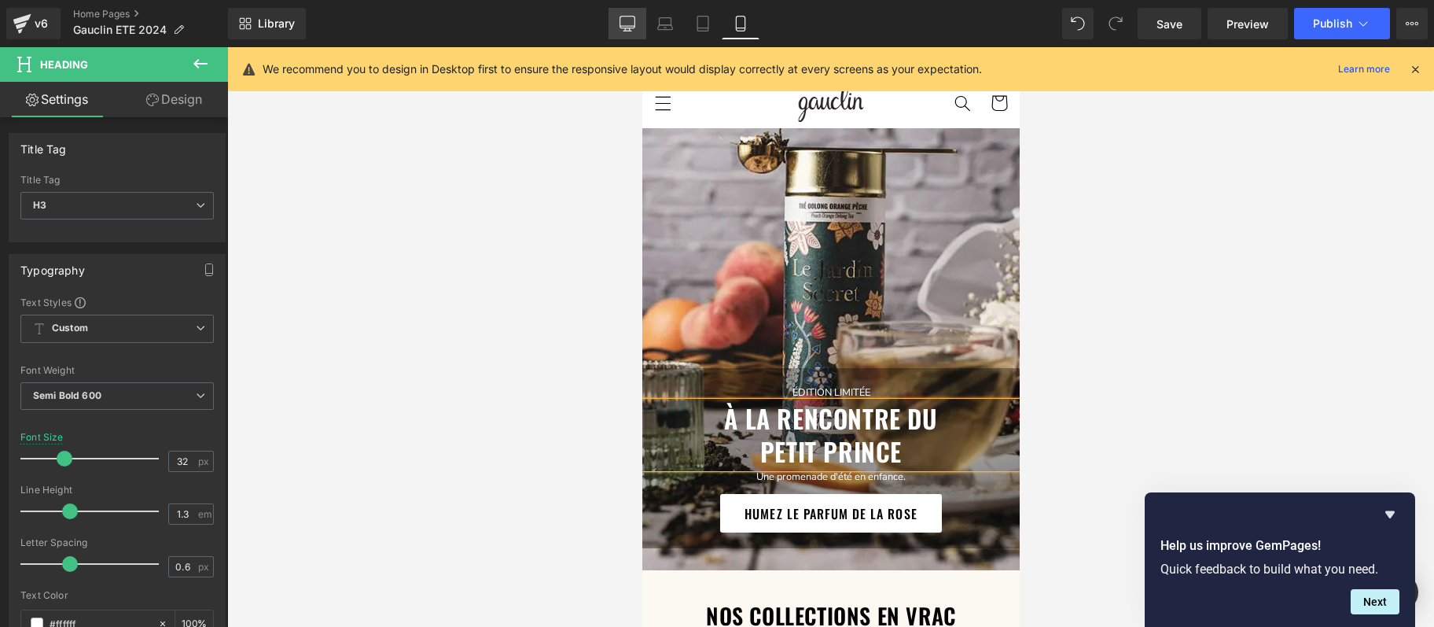
click at [614, 22] on link "Desktop" at bounding box center [628, 23] width 38 height 31
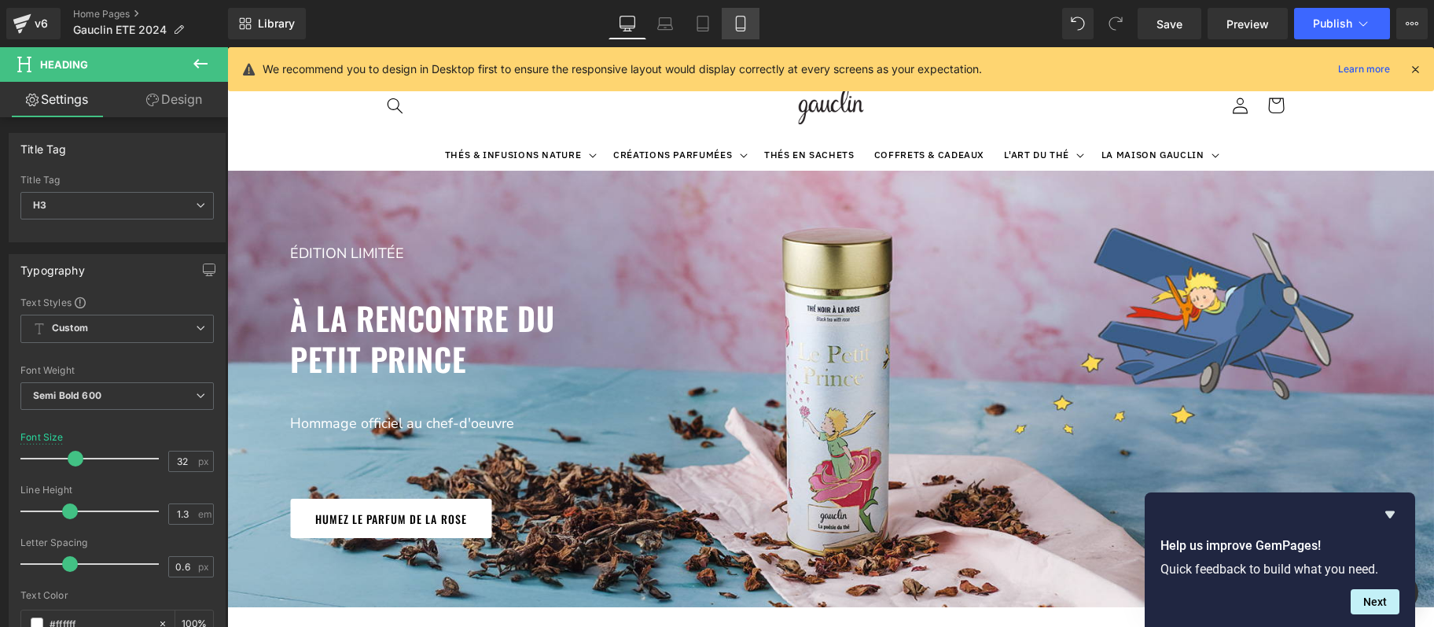
click at [745, 21] on icon at bounding box center [741, 24] width 16 height 16
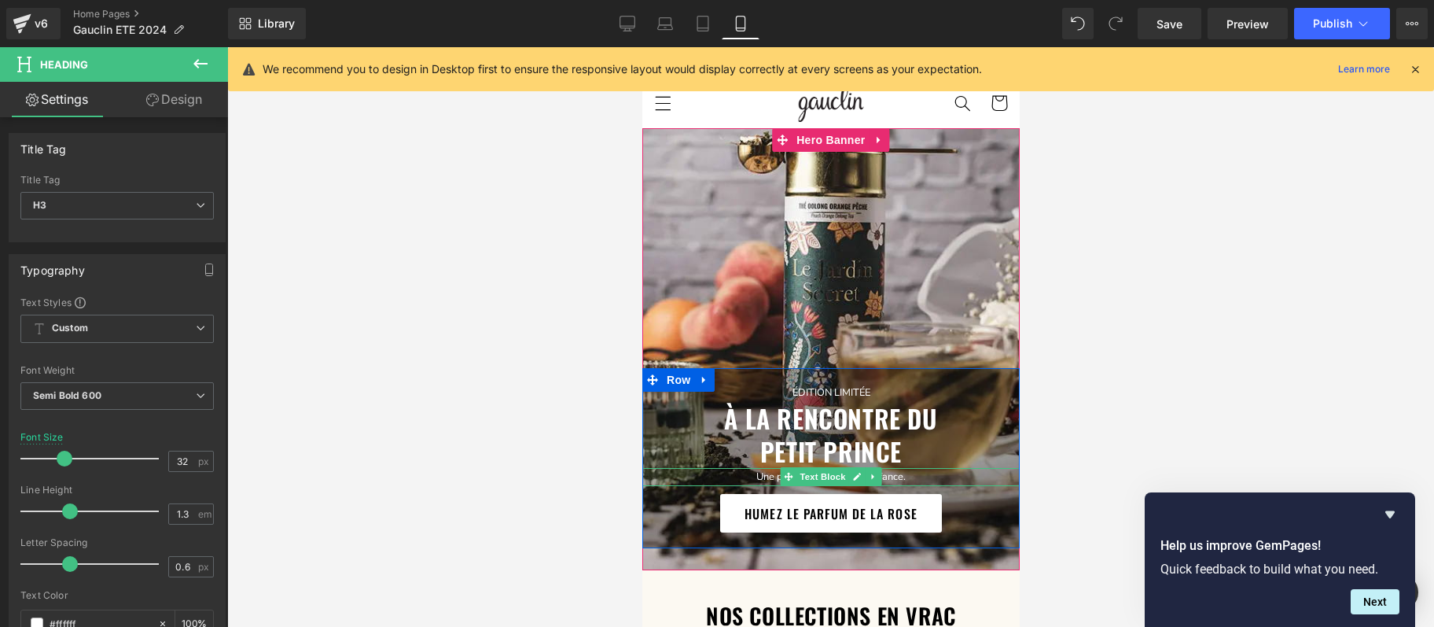
click at [902, 476] on p "Une promenade d'été en enfance." at bounding box center [830, 477] width 377 height 18
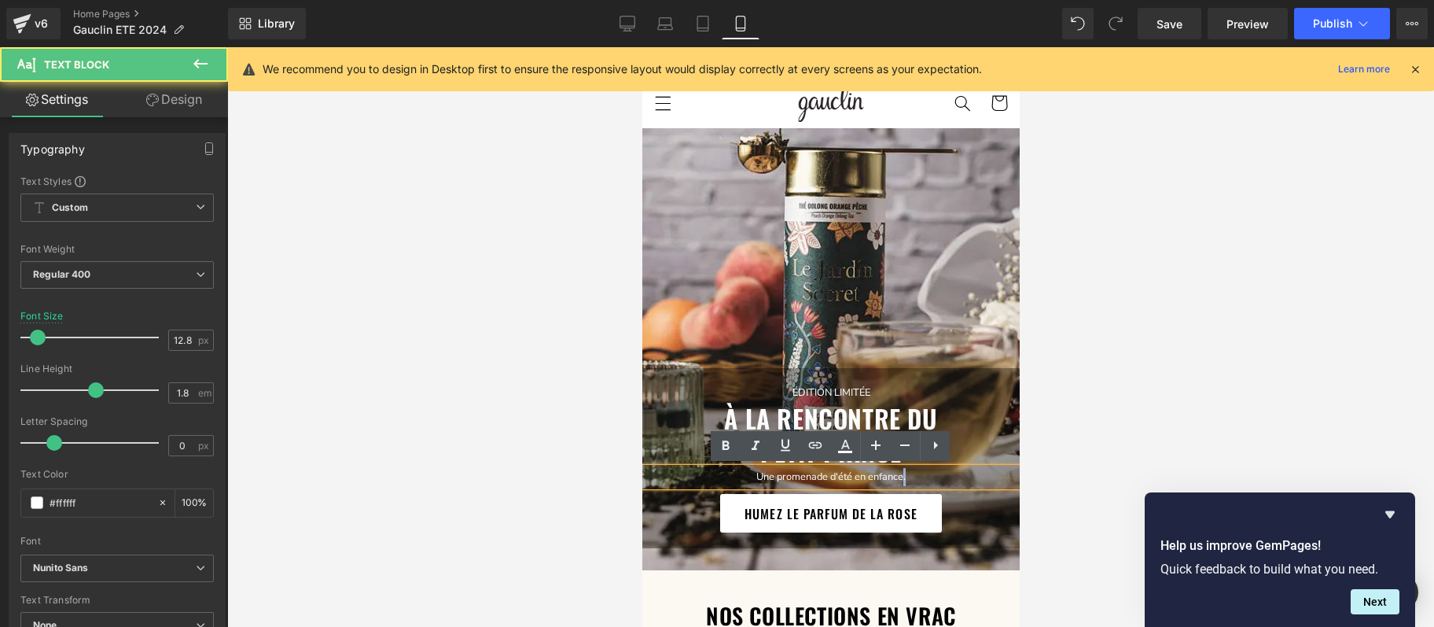
click at [902, 476] on p "Une promenade d'été en enfance." at bounding box center [830, 477] width 377 height 18
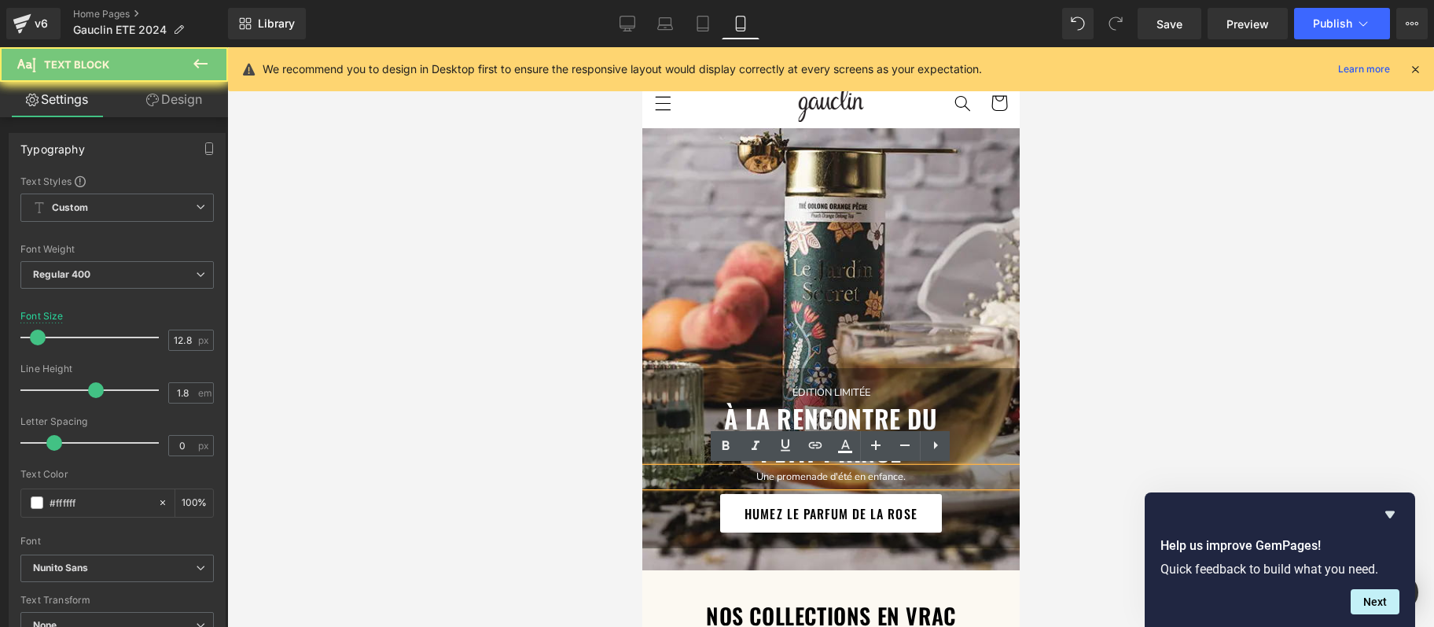
click at [902, 476] on p "Une promenade d'été en enfance." at bounding box center [830, 477] width 377 height 18
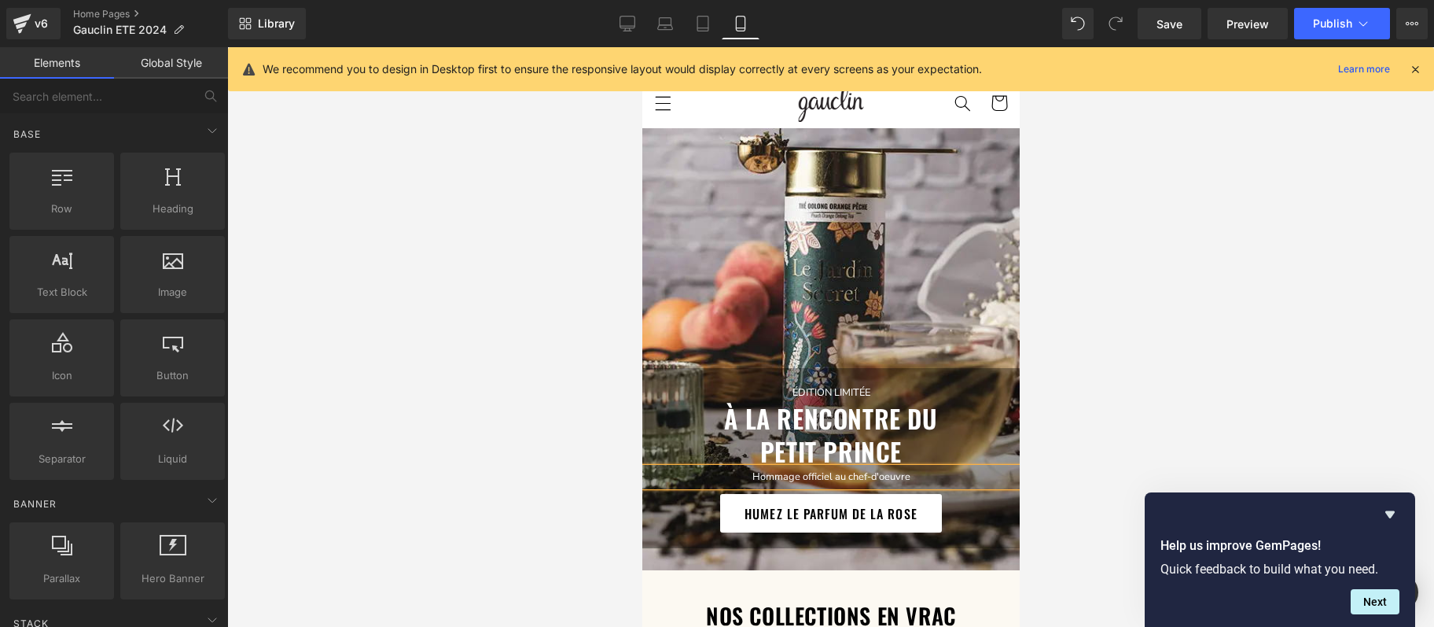
click at [528, 448] on div at bounding box center [830, 336] width 1207 height 579
click at [833, 142] on span "Hero Banner" at bounding box center [830, 141] width 76 height 24
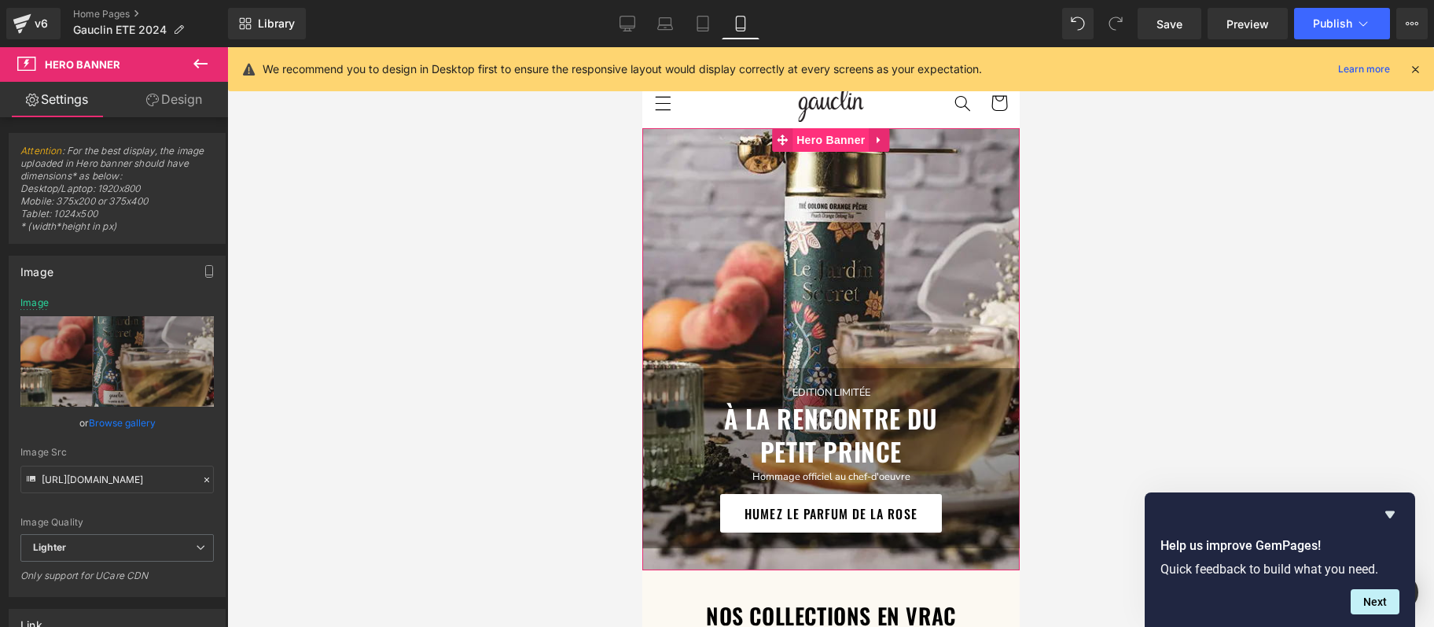
click at [818, 142] on span "Hero Banner" at bounding box center [830, 140] width 76 height 24
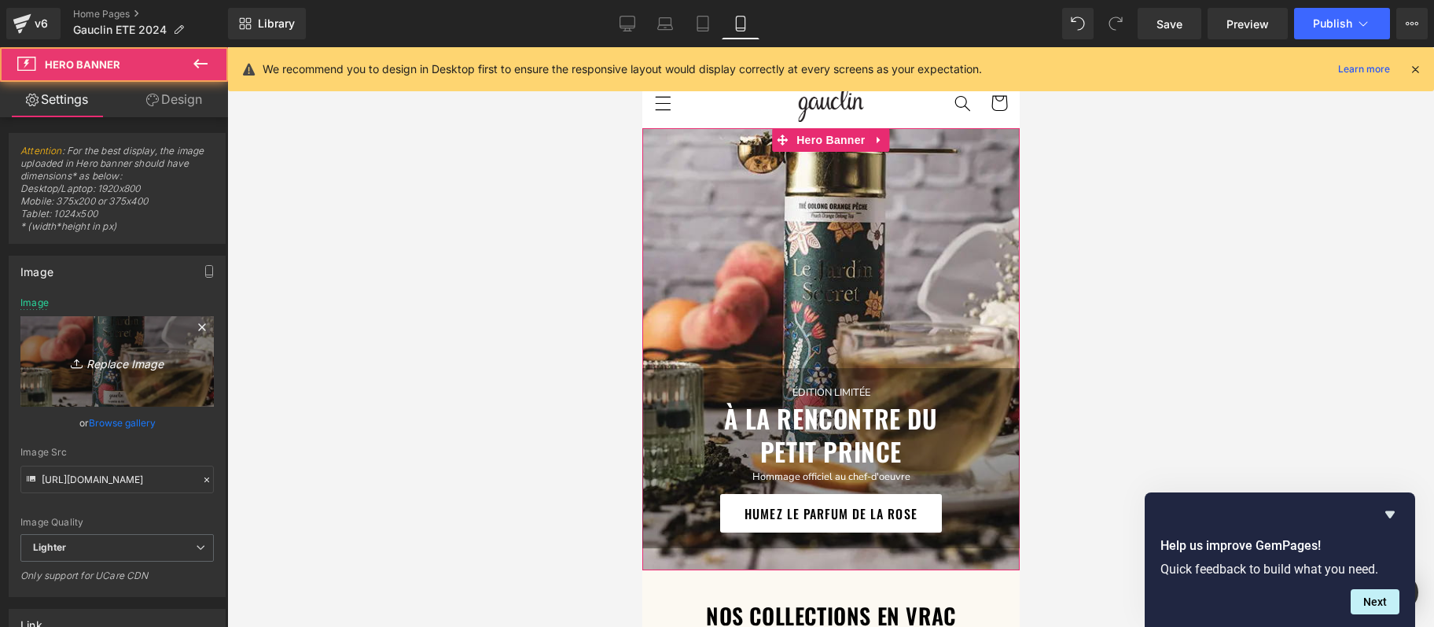
click at [160, 369] on icon "Replace Image" at bounding box center [117, 361] width 126 height 20
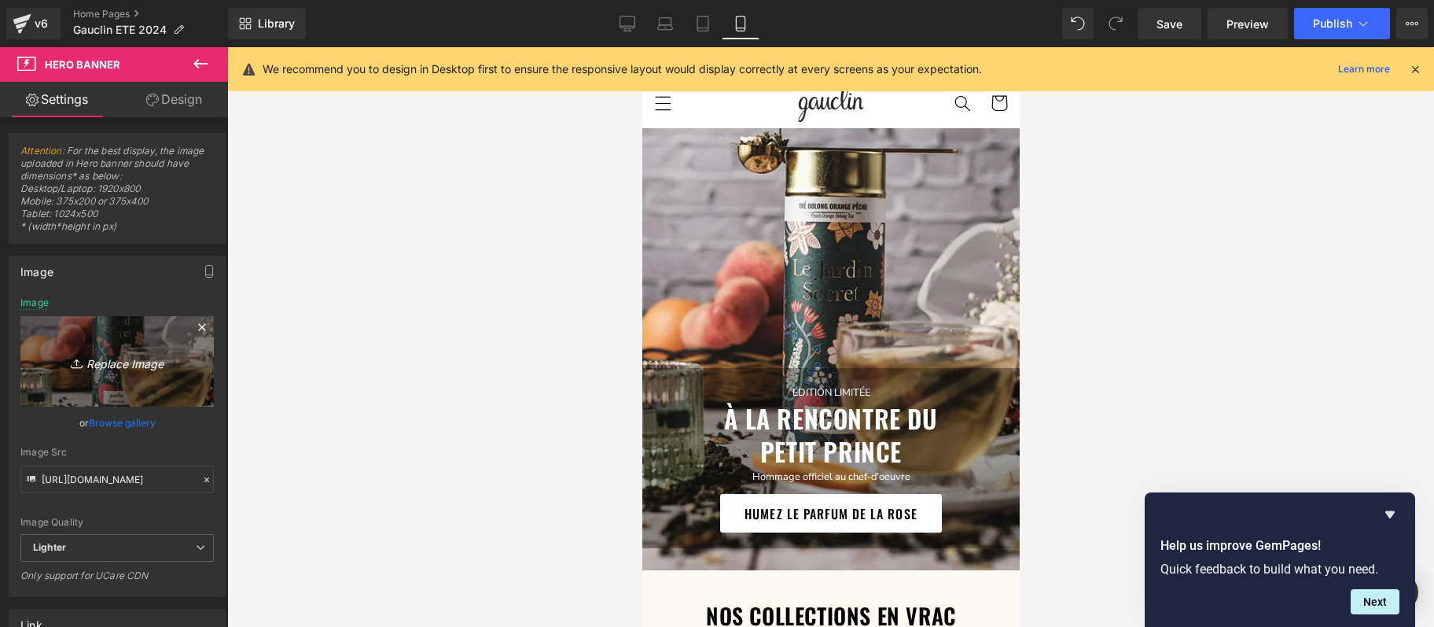
type input "C:\fakepath\LePetitPrinceMobi.jpg"
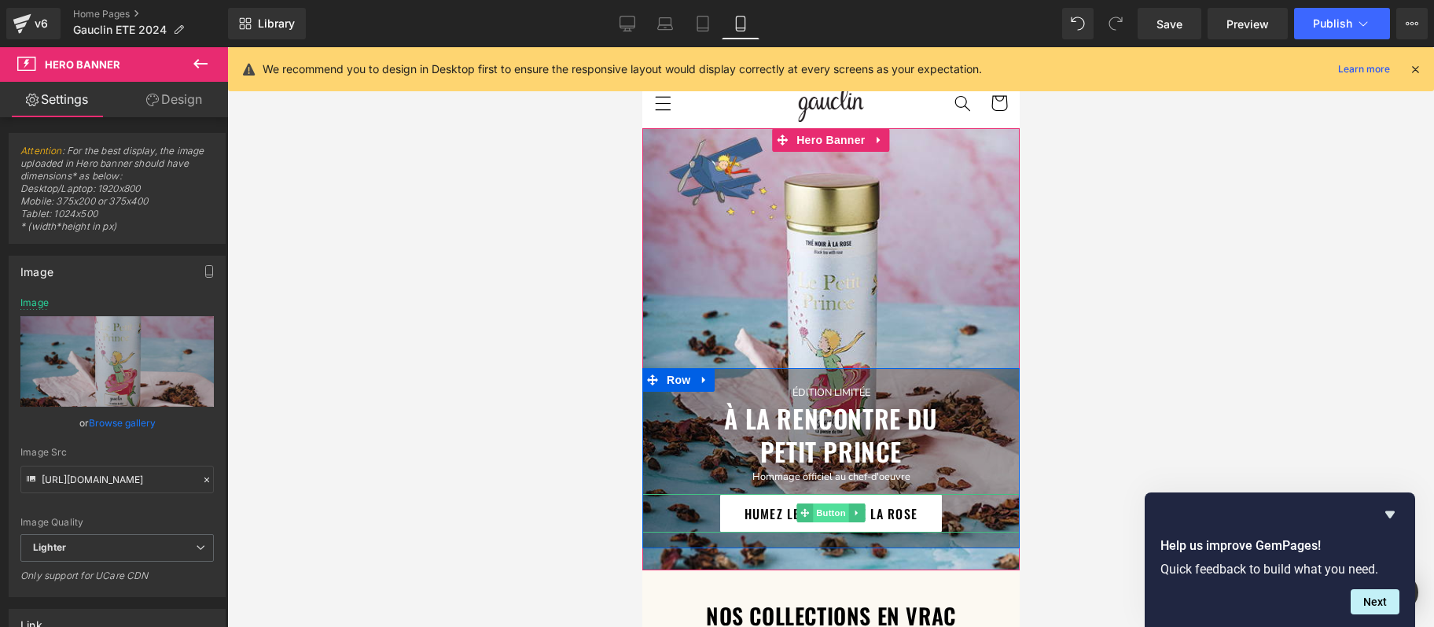
click at [826, 509] on span "Button" at bounding box center [830, 512] width 36 height 19
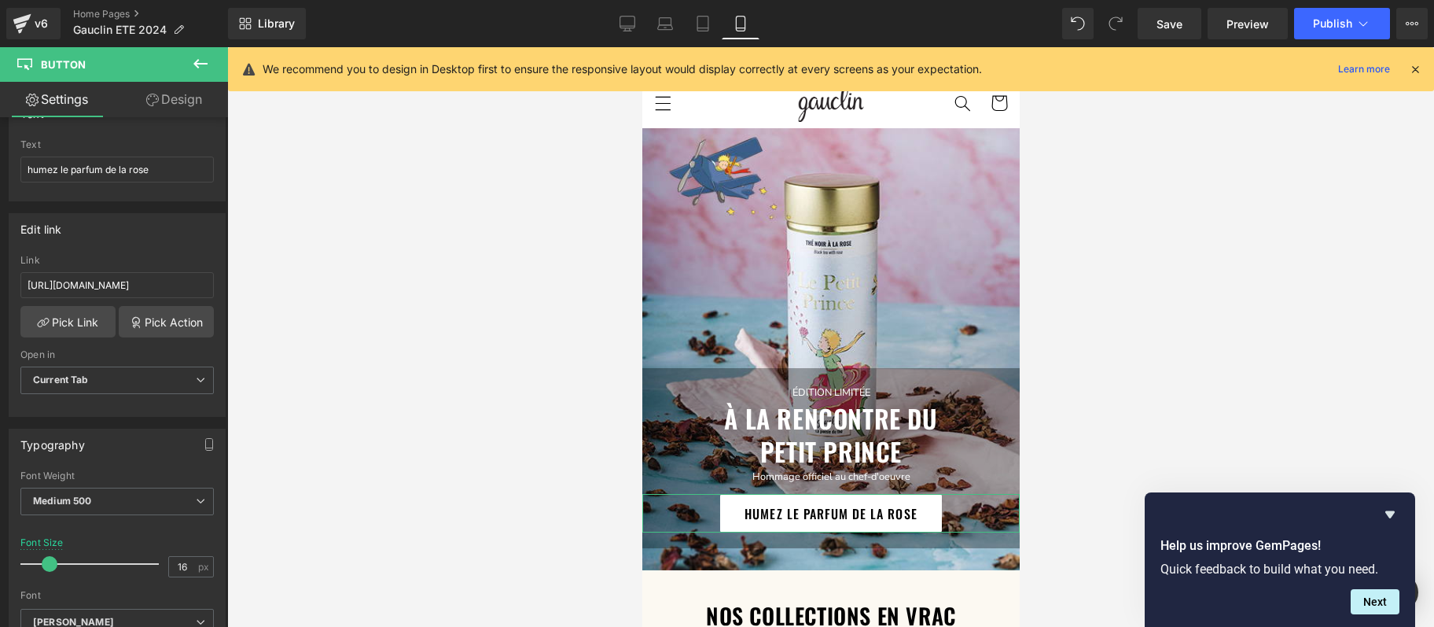
scroll to position [161, 0]
click at [188, 278] on input "[URL][DOMAIN_NAME]" at bounding box center [116, 283] width 193 height 26
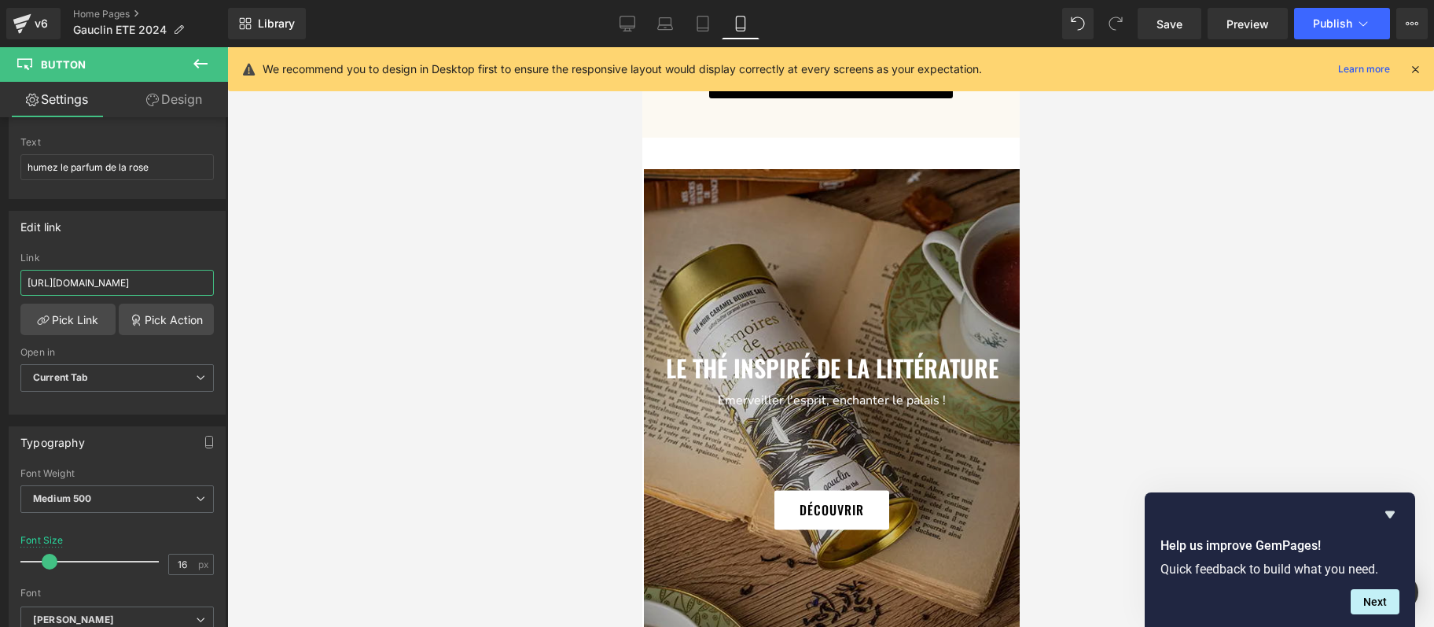
scroll to position [1703, 0]
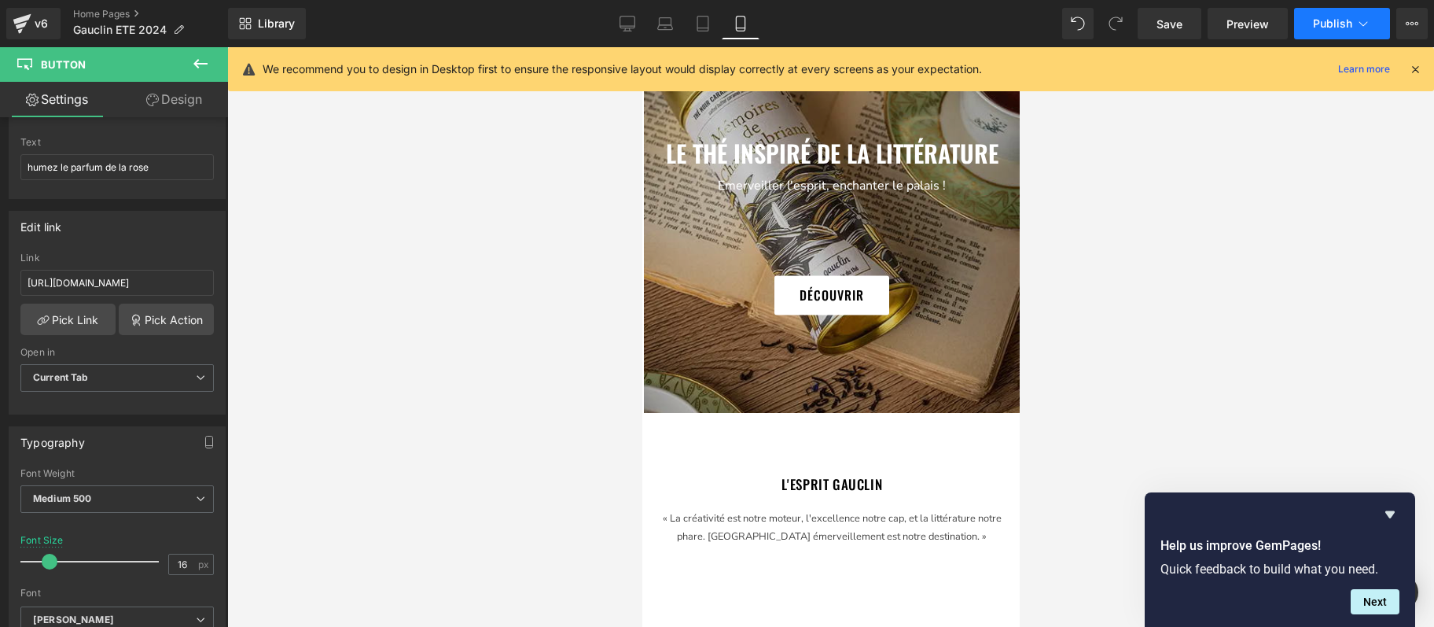
click at [1330, 17] on button "Publish" at bounding box center [1342, 23] width 96 height 31
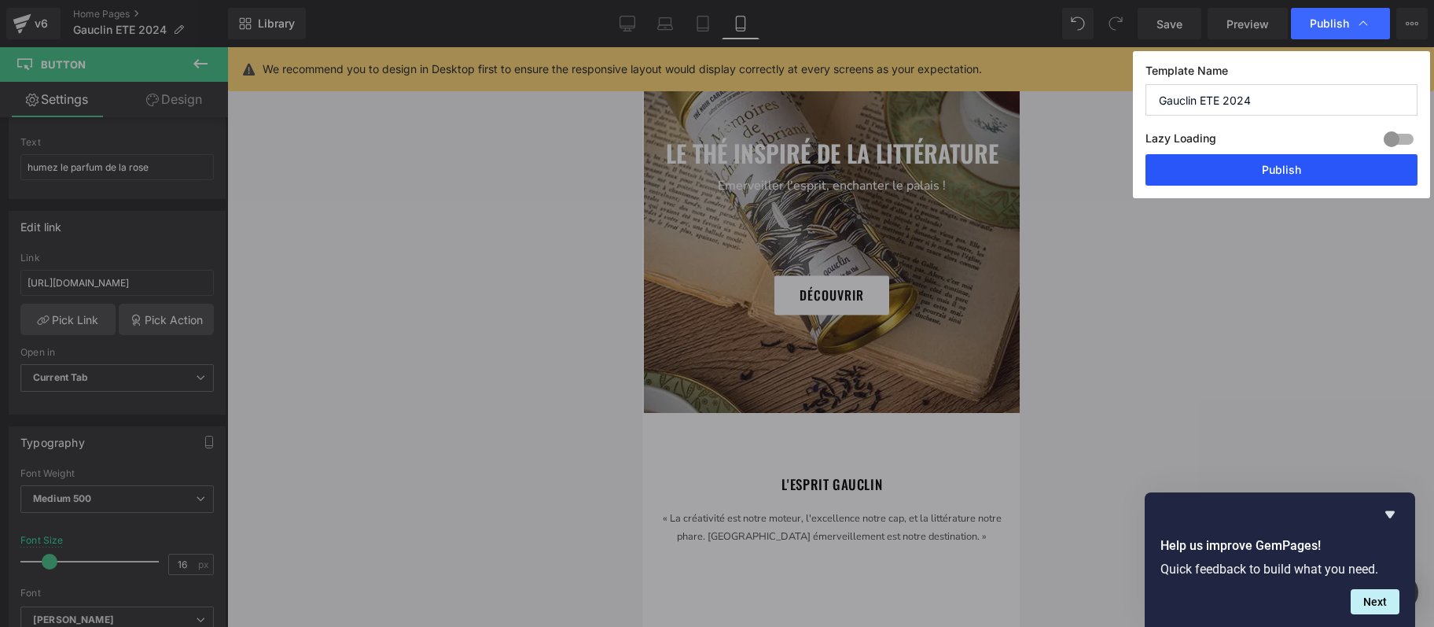
click at [1298, 173] on button "Publish" at bounding box center [1282, 169] width 272 height 31
